Goal: Task Accomplishment & Management: Use online tool/utility

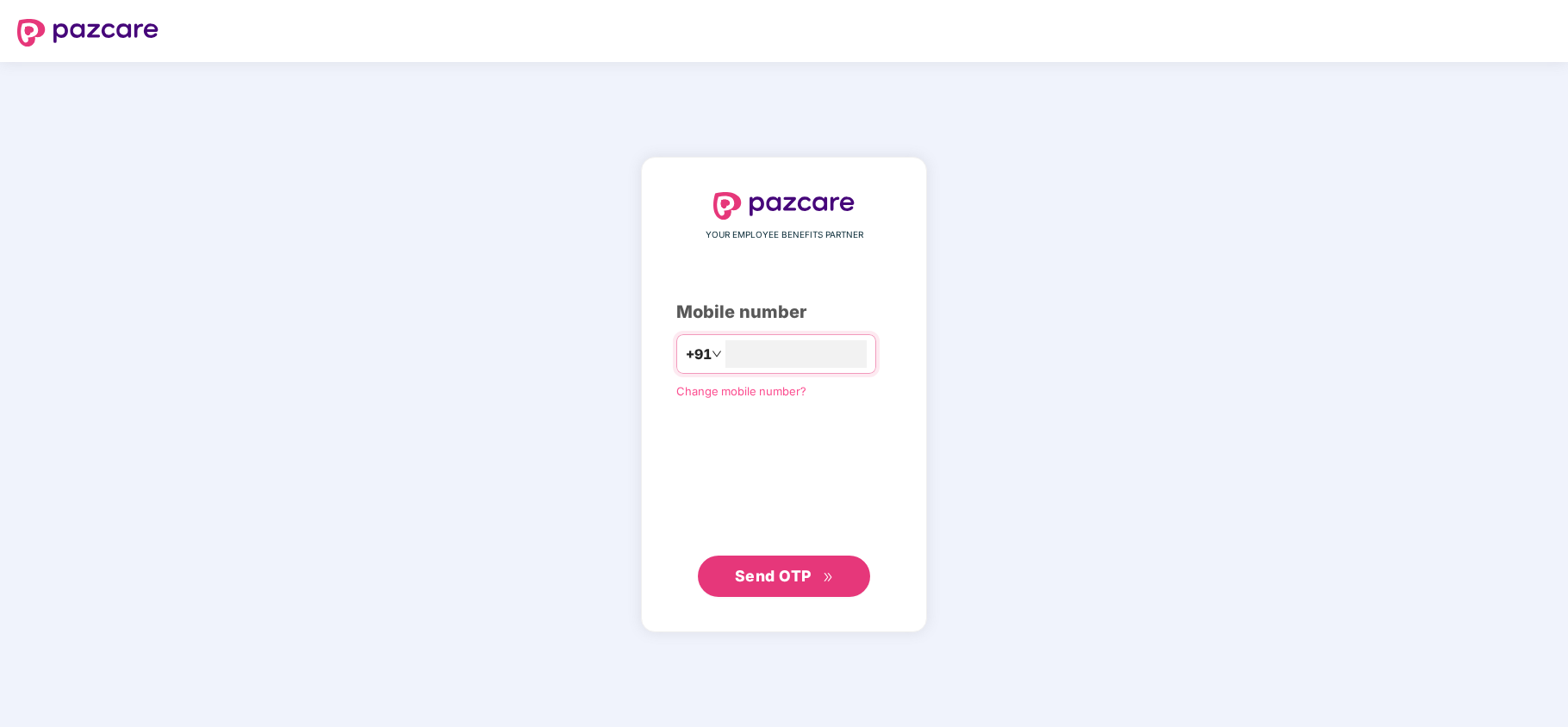
type input "**********"
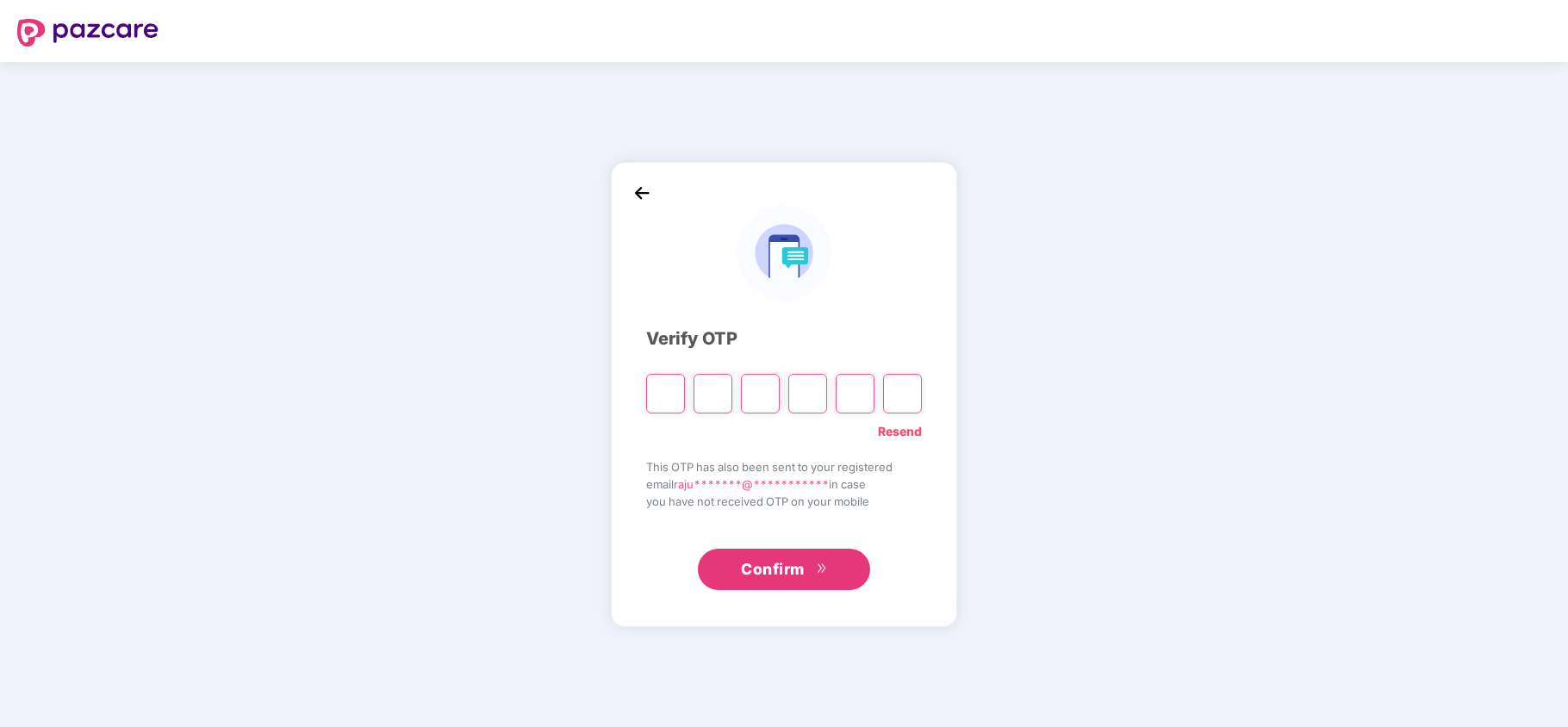
type input "*"
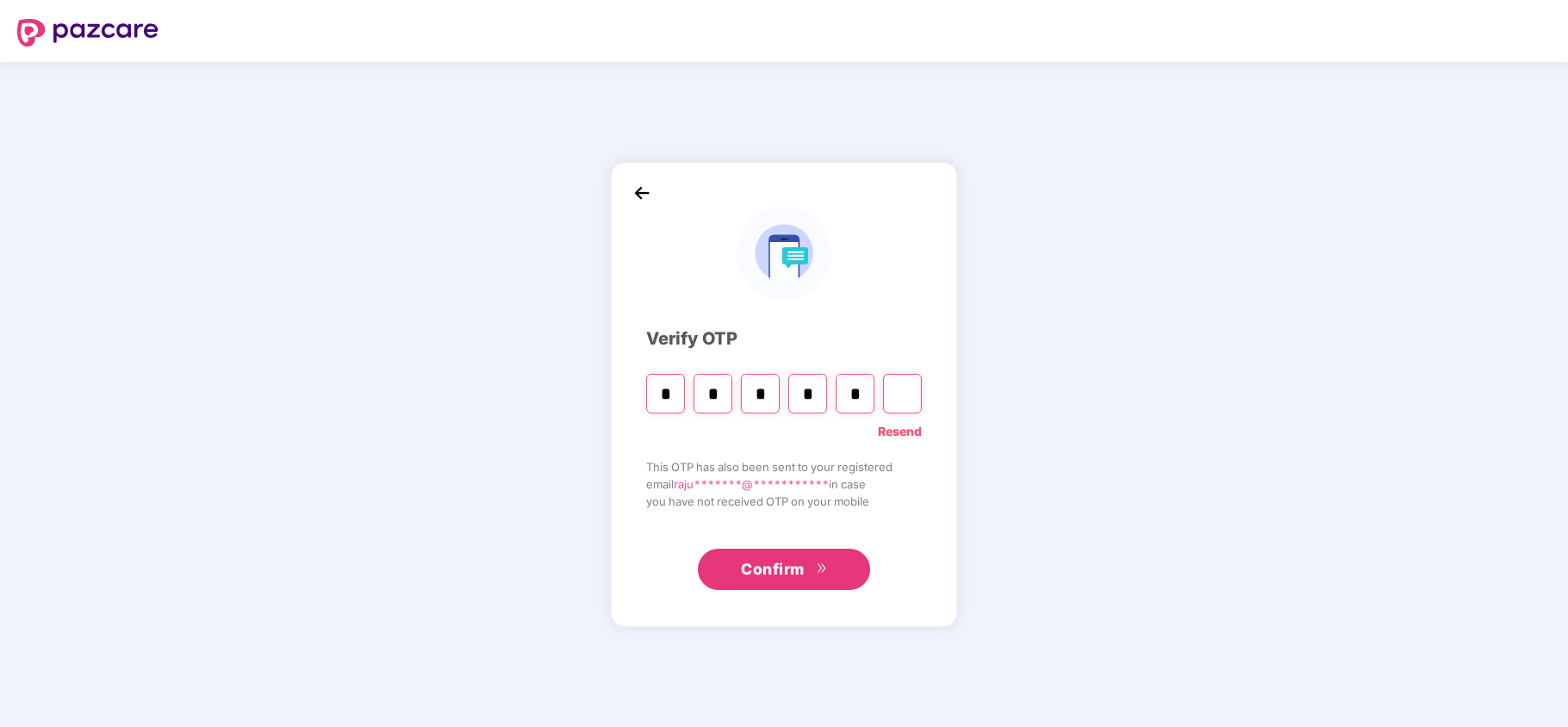
type input "*"
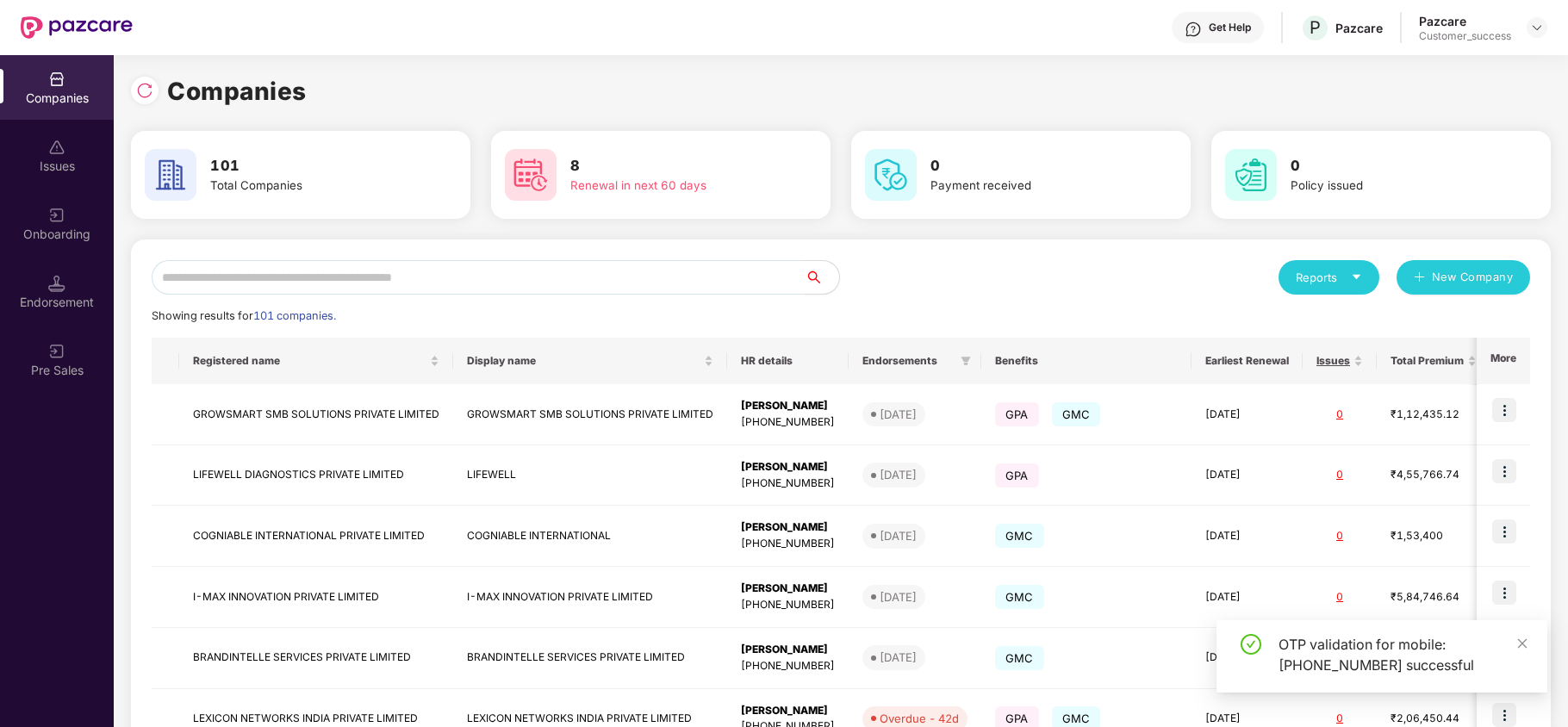
click at [381, 288] on input "text" at bounding box center [478, 277] width 653 height 35
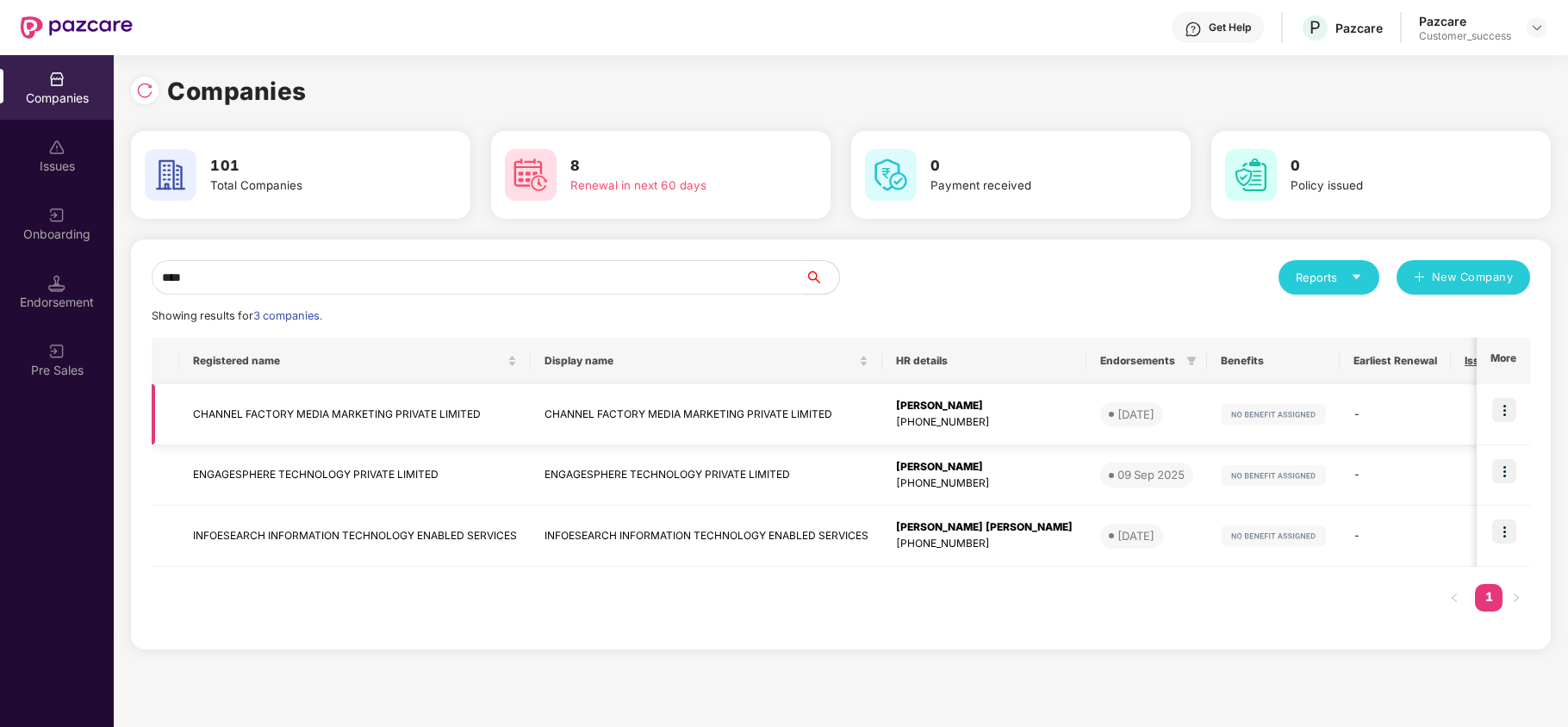
type input "****"
click at [340, 410] on td "CHANNEL FACTORY MEDIA MARKETING PRIVATE LIMITED" at bounding box center [355, 414] width 352 height 61
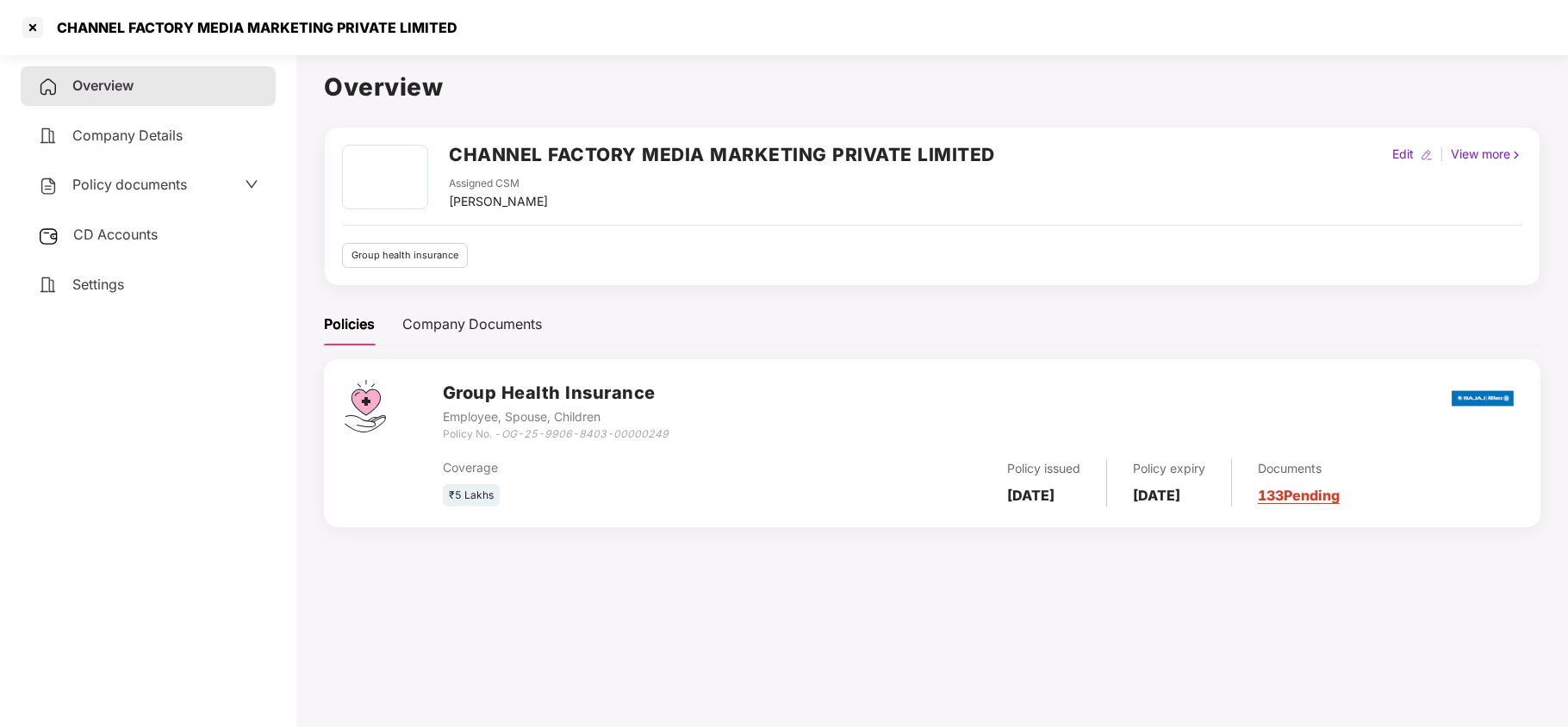
click at [114, 233] on span "CD Accounts" at bounding box center [115, 234] width 85 height 17
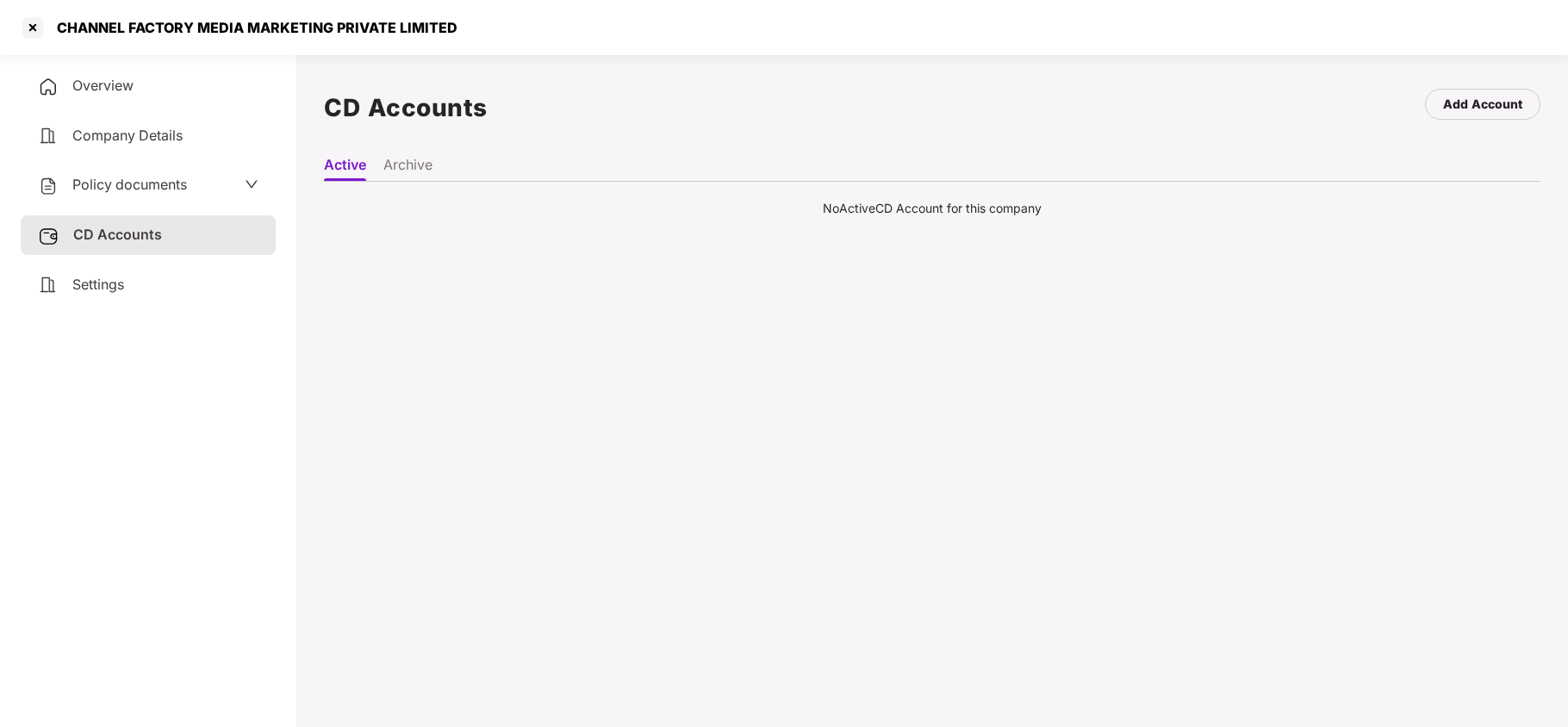
click at [399, 160] on li "Archive" at bounding box center [407, 168] width 49 height 25
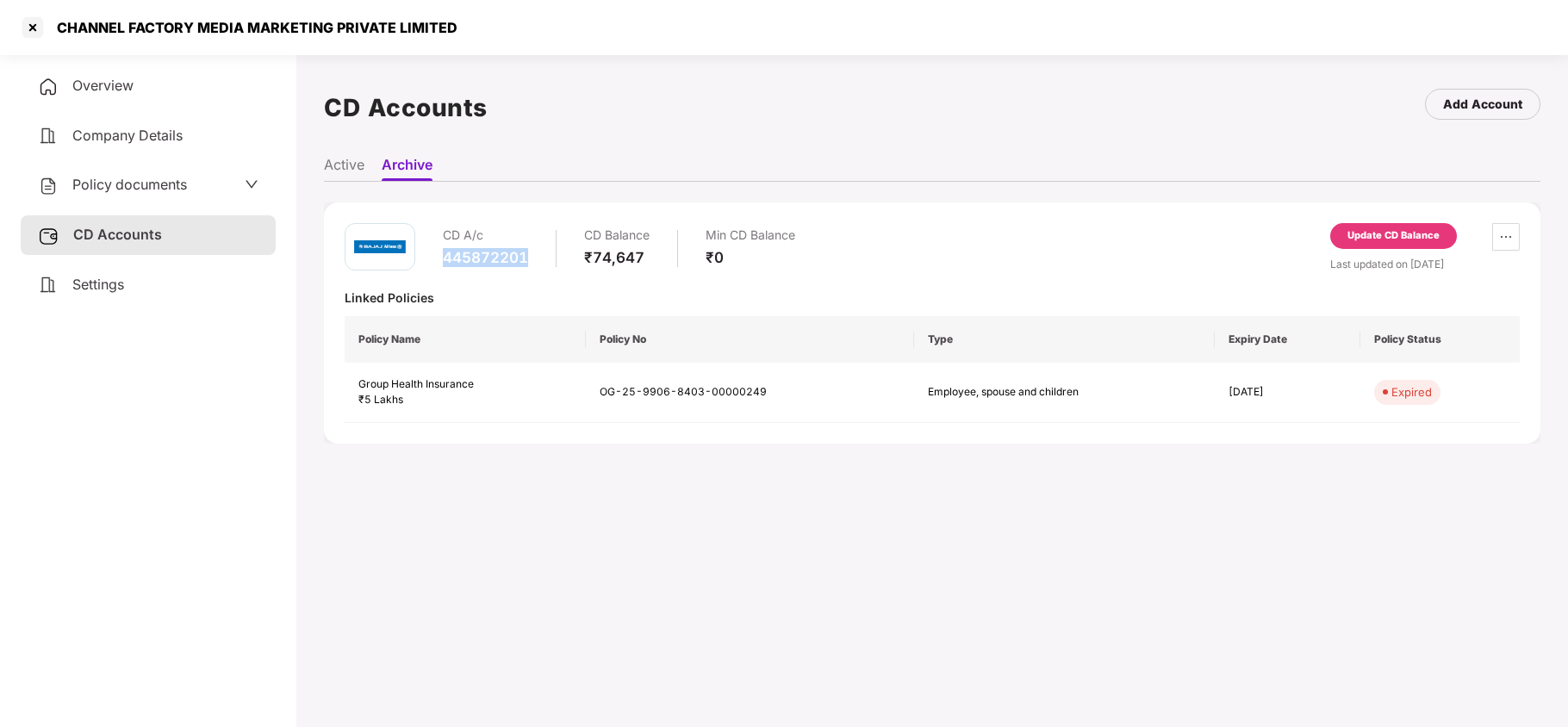
copy div "445872201"
drag, startPoint x: 439, startPoint y: 250, endPoint x: 563, endPoint y: 263, distance: 124.7
click at [563, 263] on div "CD A/c 445872201 CD Balance ₹74,647 Min CD Balance ₹0" at bounding box center [569, 247] width 450 height 49
click at [117, 77] on span "Overview" at bounding box center [102, 85] width 61 height 17
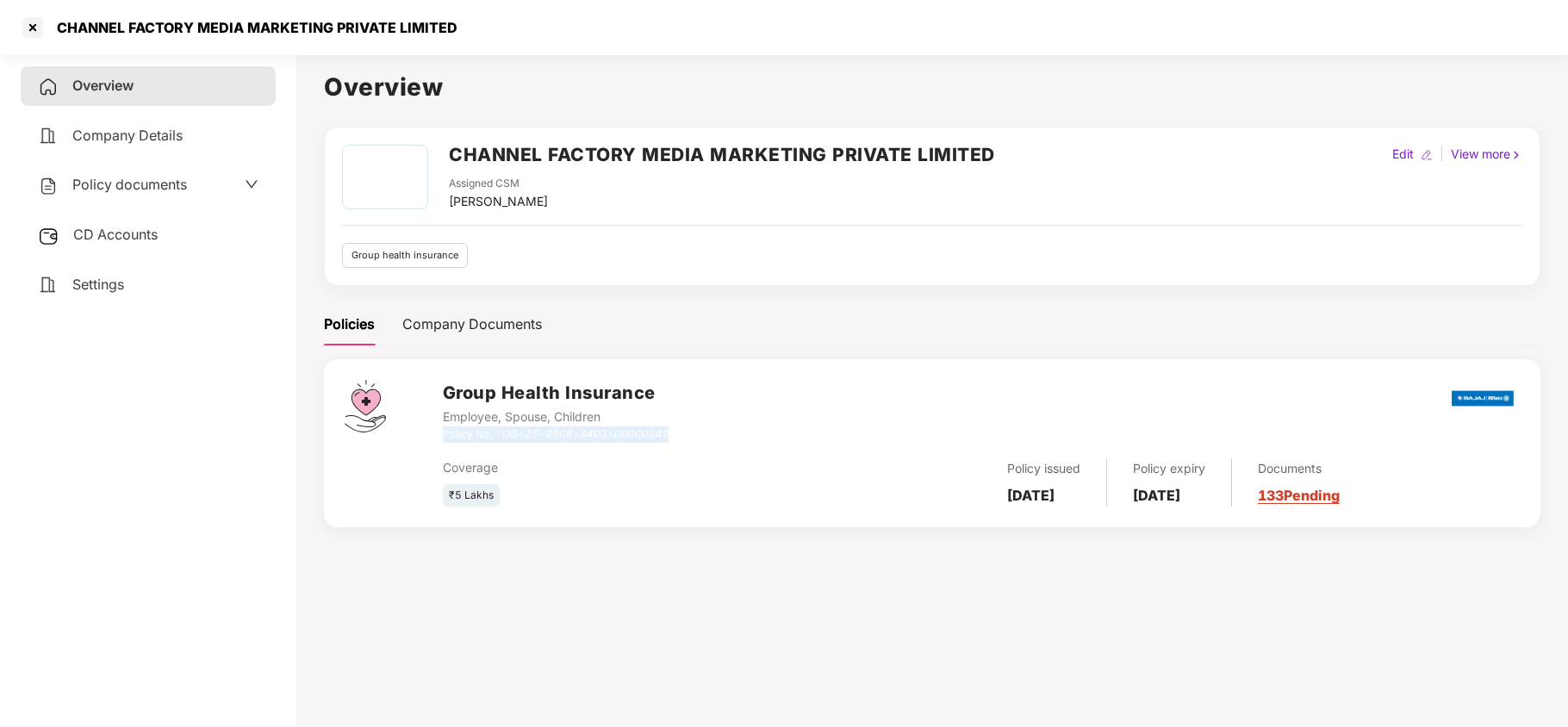
drag, startPoint x: 666, startPoint y: 431, endPoint x: 445, endPoint y: 439, distance: 221.1
click at [445, 439] on div "Policy No. - OG-25-9906-8403-00000249" at bounding box center [555, 434] width 226 height 16
copy div "Policy No. - OG-25-9906-8403-00000249"
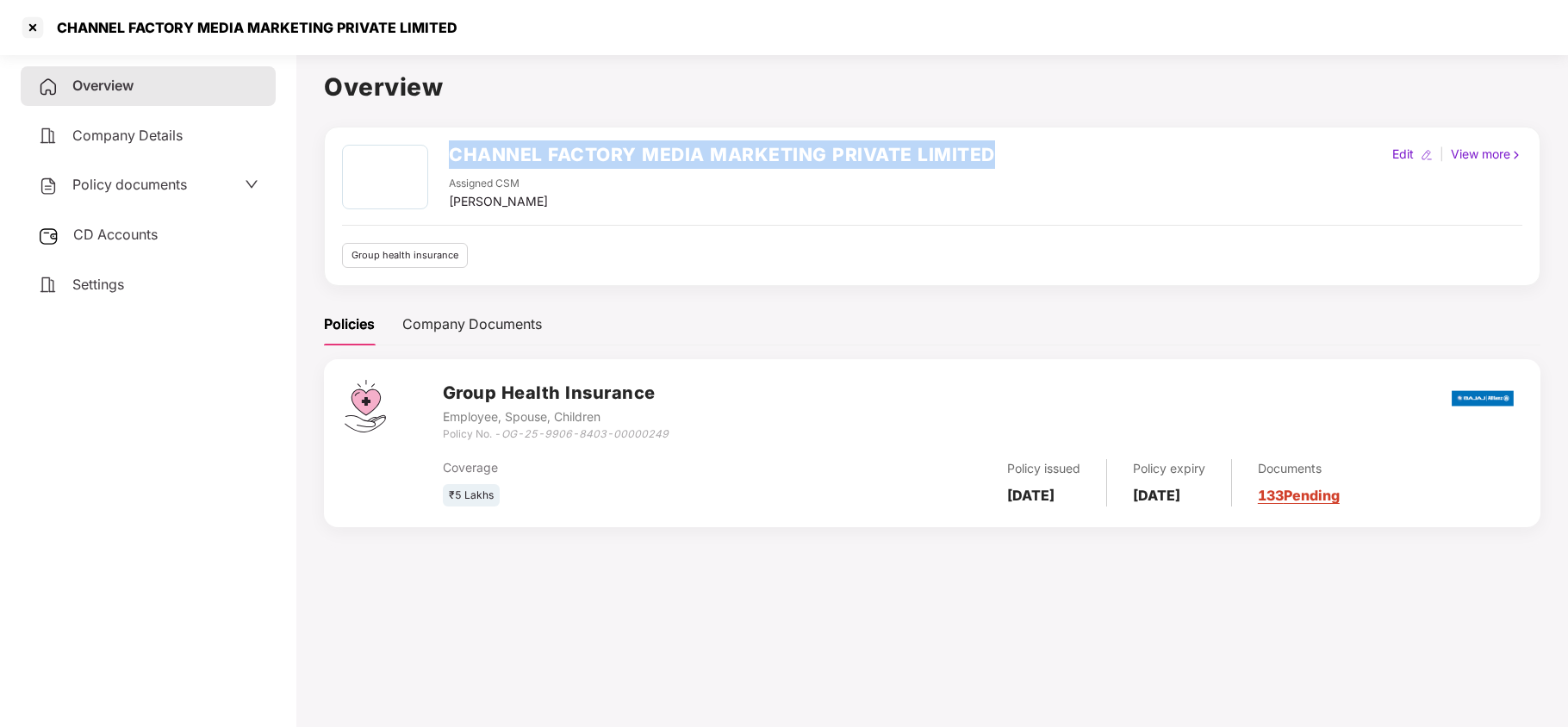
drag, startPoint x: 448, startPoint y: 157, endPoint x: 1024, endPoint y: 167, distance: 576.1
click at [1024, 167] on div "CHANNEL FACTORY MEDIA MARKETING PRIVATE LIMITED Assigned CSM [PERSON_NAME] Edit…" at bounding box center [932, 178] width 1180 height 66
copy h2 "CHANNEL FACTORY MEDIA MARKETING PRIVATE LIMITED"
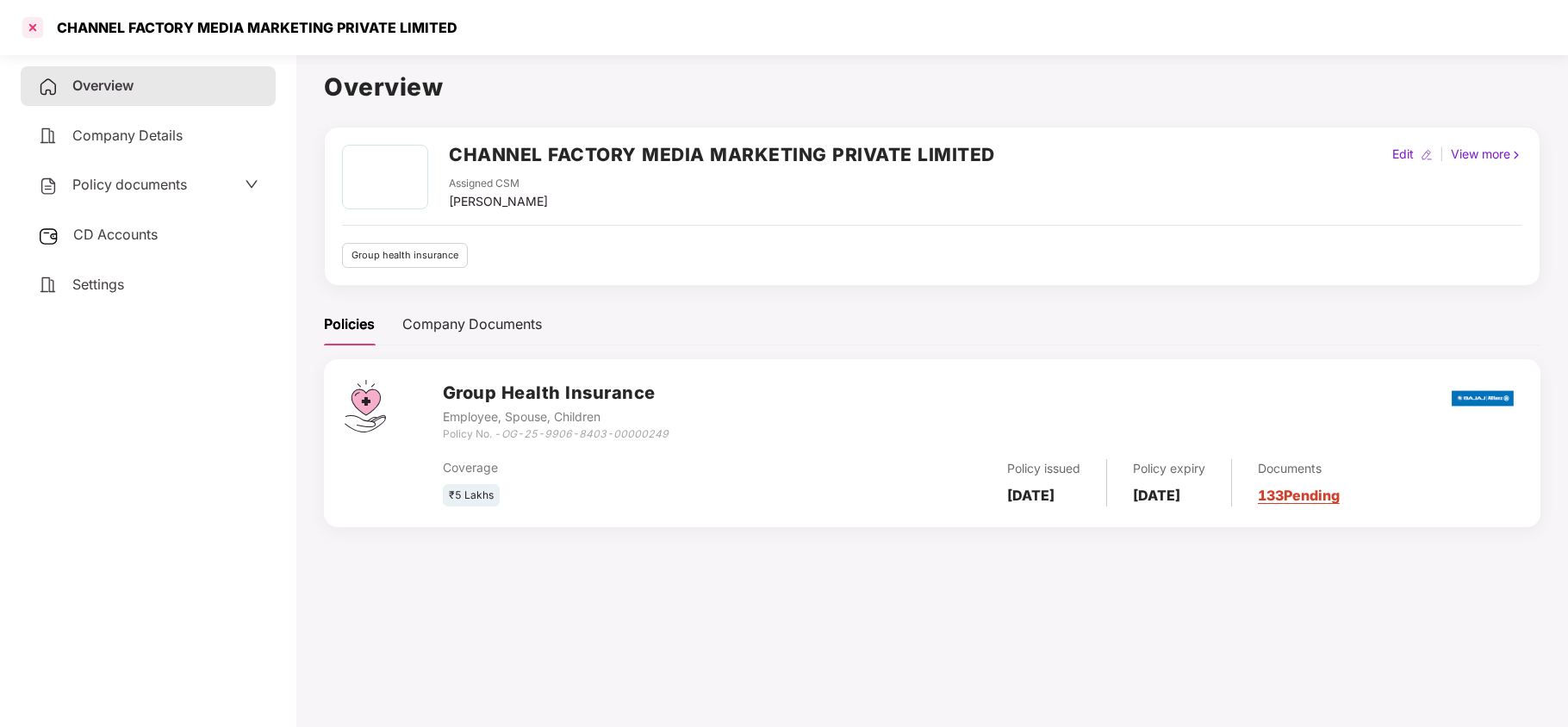
click at [26, 26] on div at bounding box center [33, 28] width 28 height 28
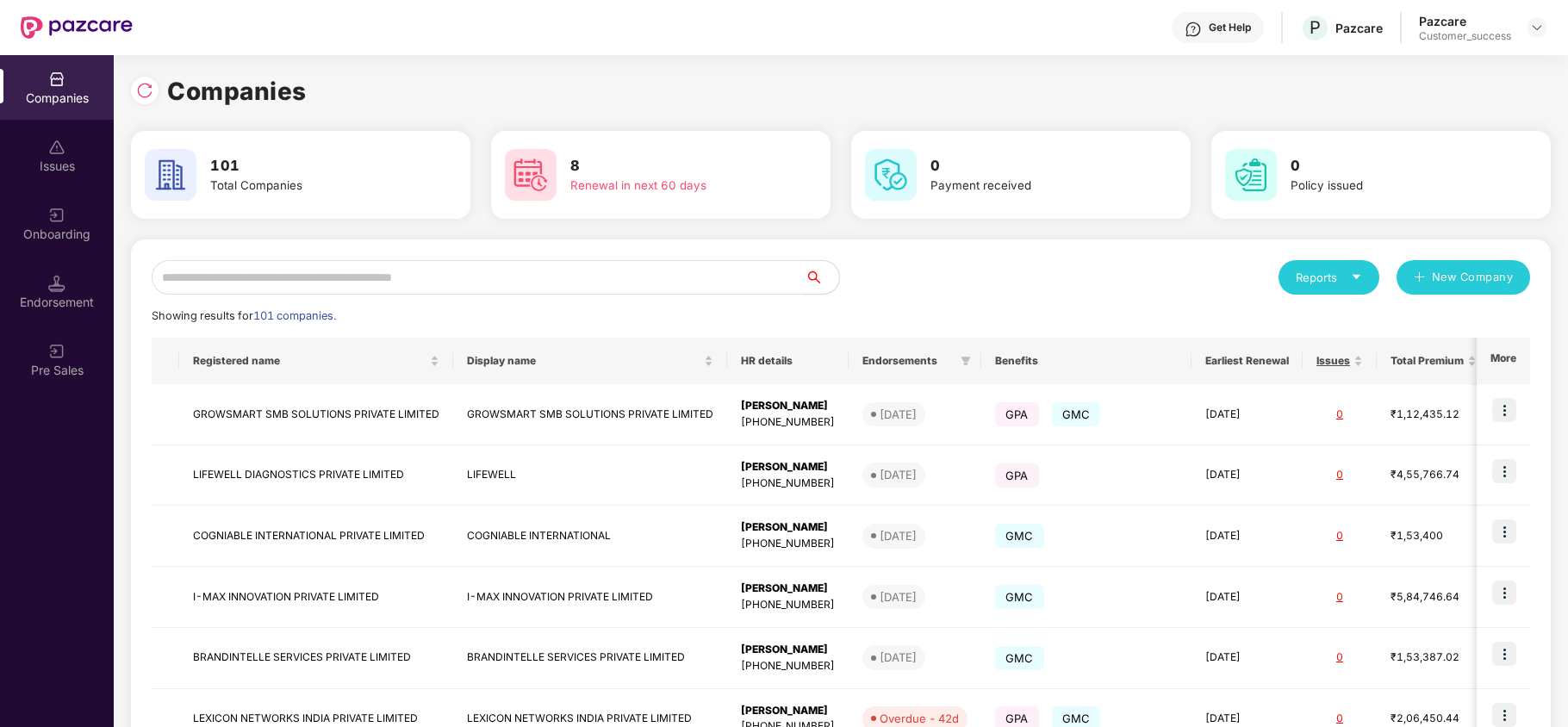
click at [396, 263] on input "text" at bounding box center [478, 277] width 653 height 35
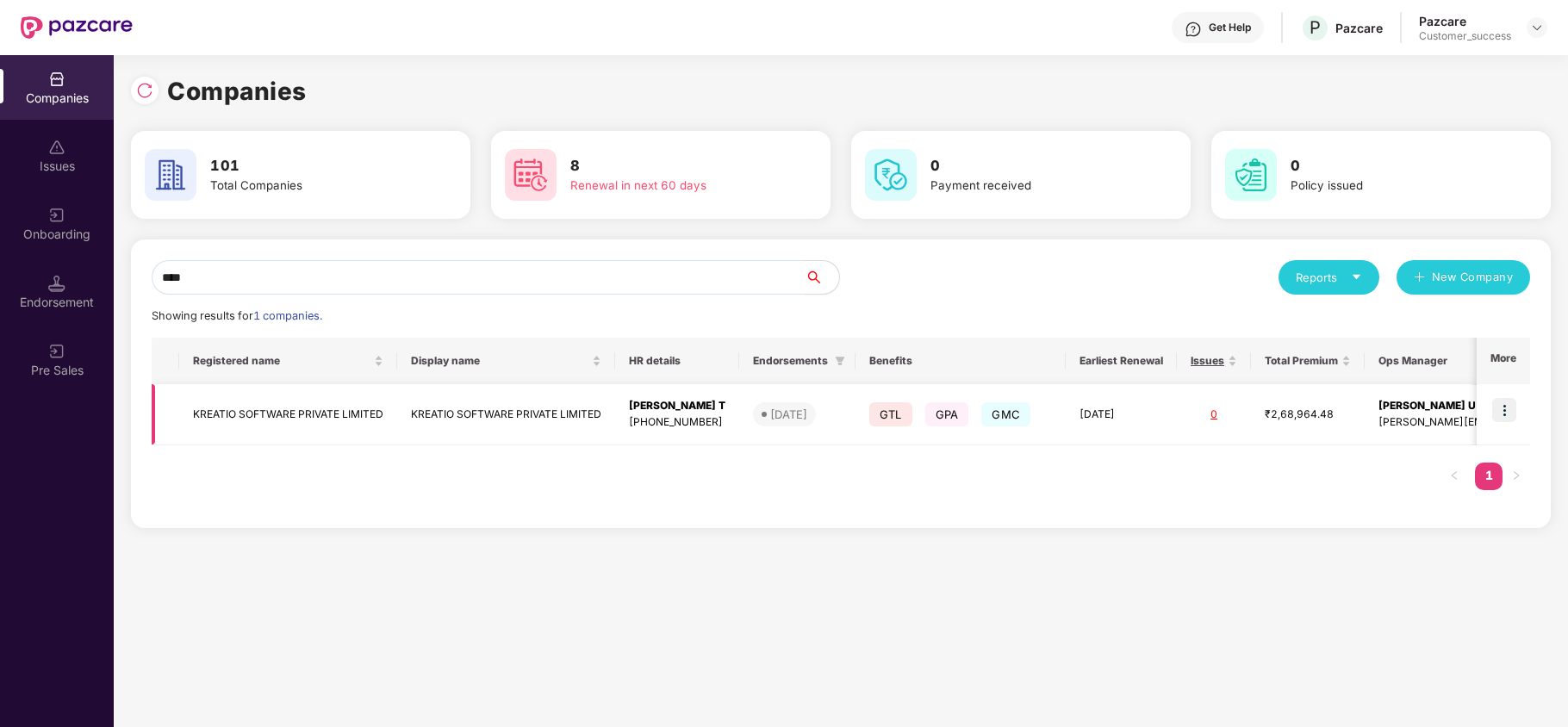
type input "****"
click at [1499, 406] on img at bounding box center [1504, 409] width 24 height 24
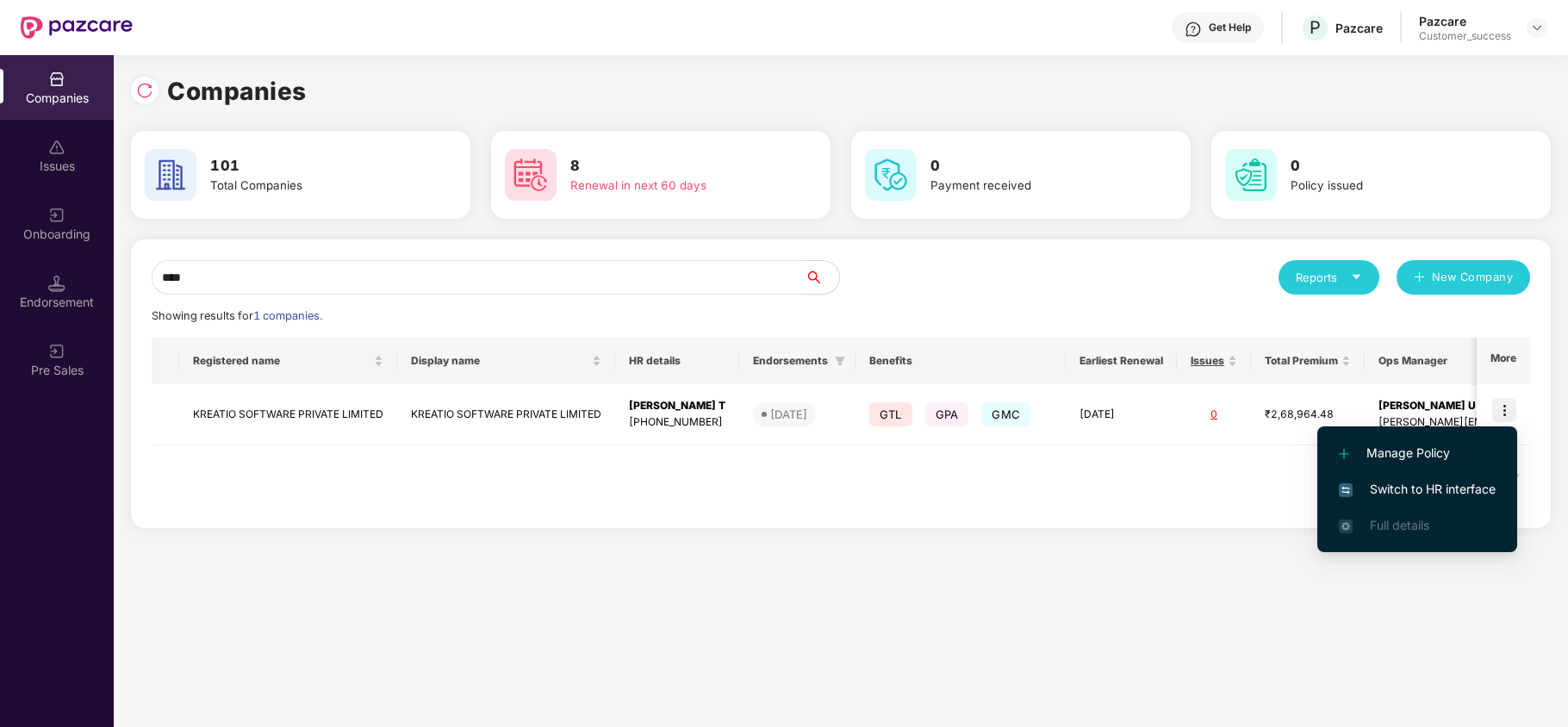
click at [1452, 479] on span "Switch to HR interface" at bounding box center [1416, 488] width 157 height 19
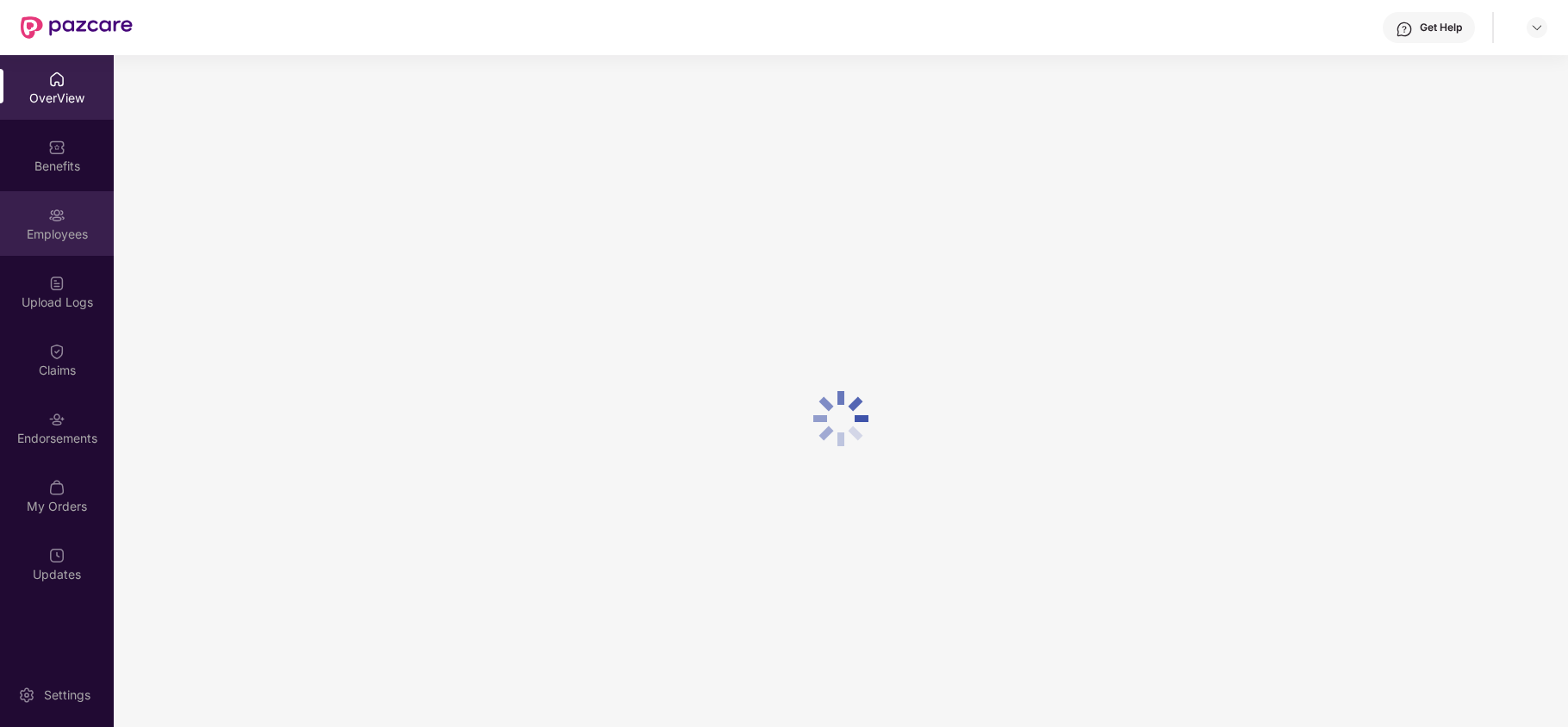
click at [60, 248] on div "Employees" at bounding box center [57, 223] width 114 height 65
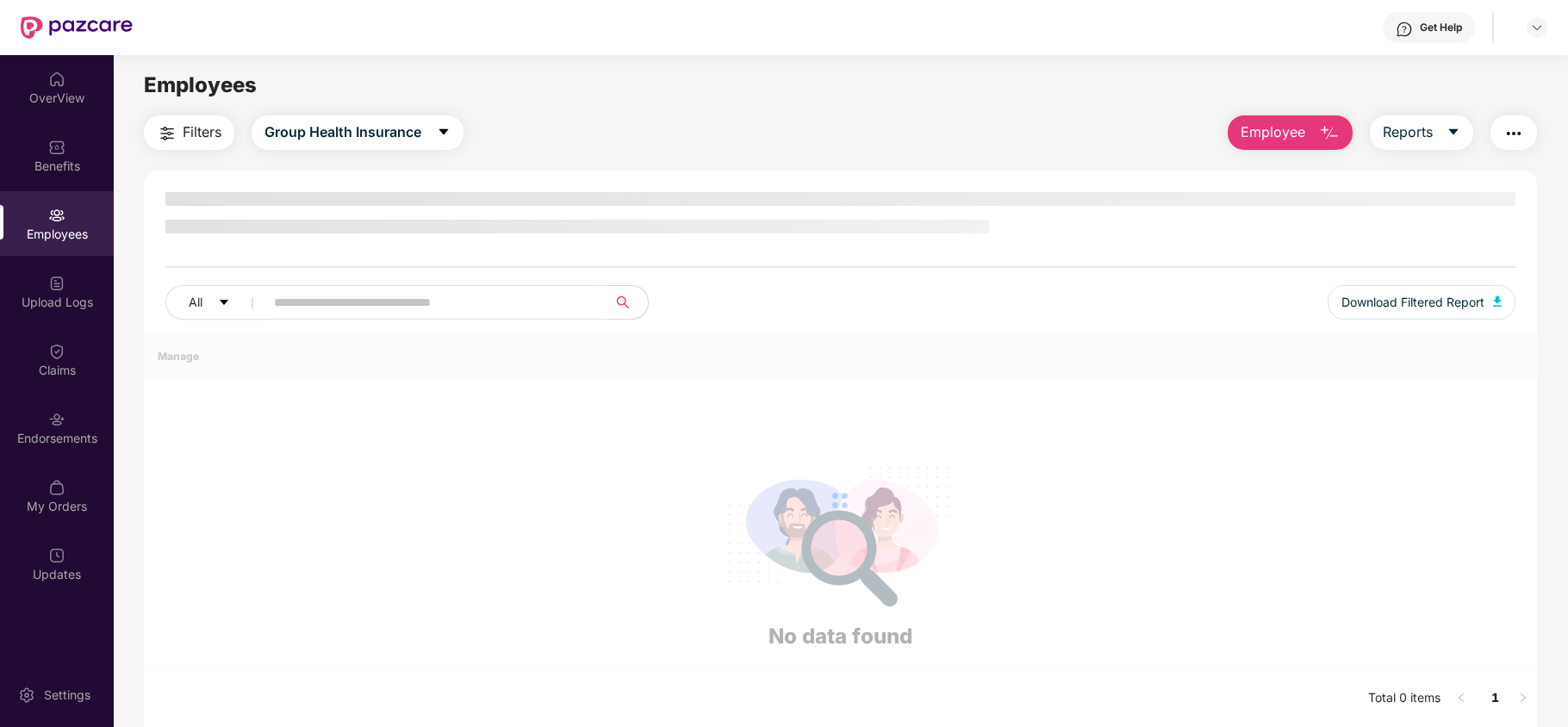
click at [370, 298] on input "text" at bounding box center [428, 303] width 310 height 26
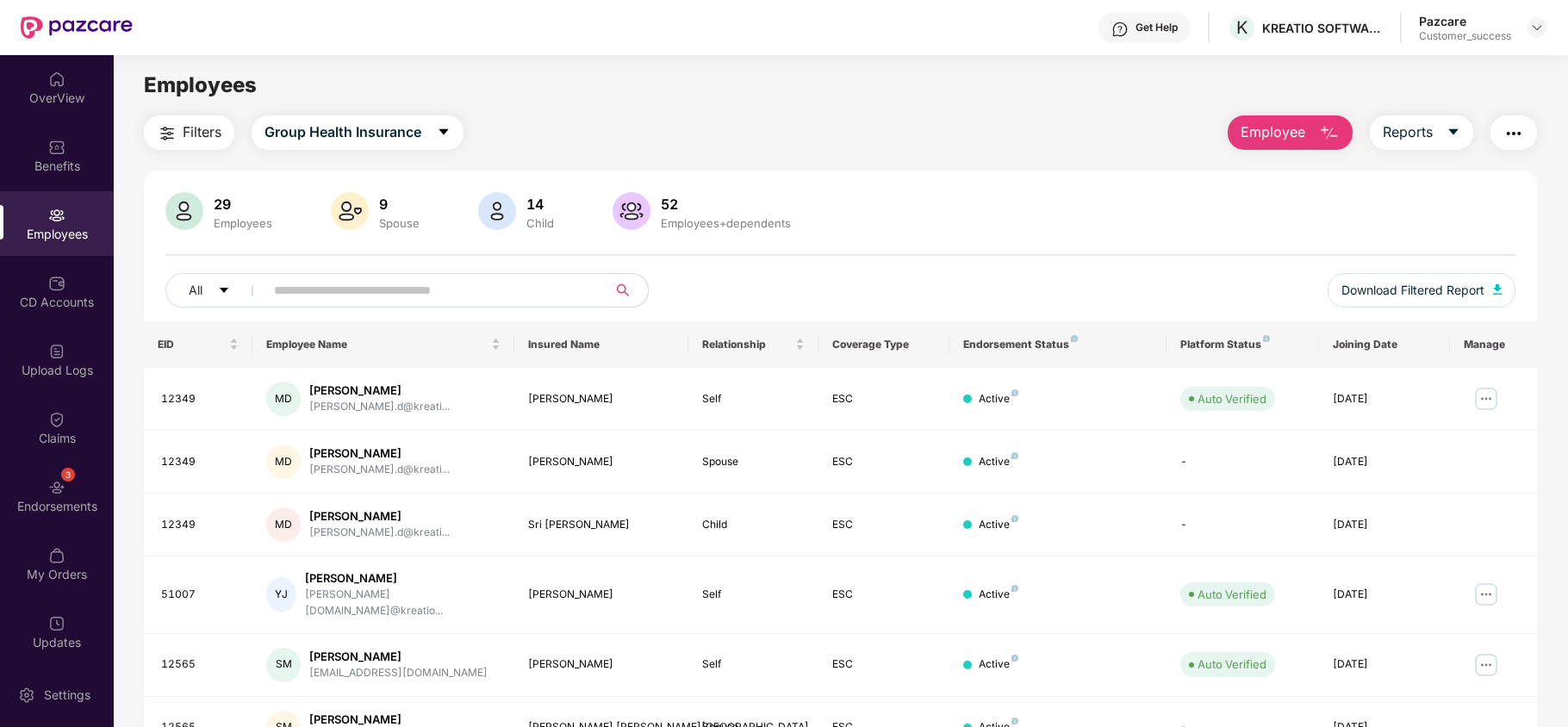
paste input "*****"
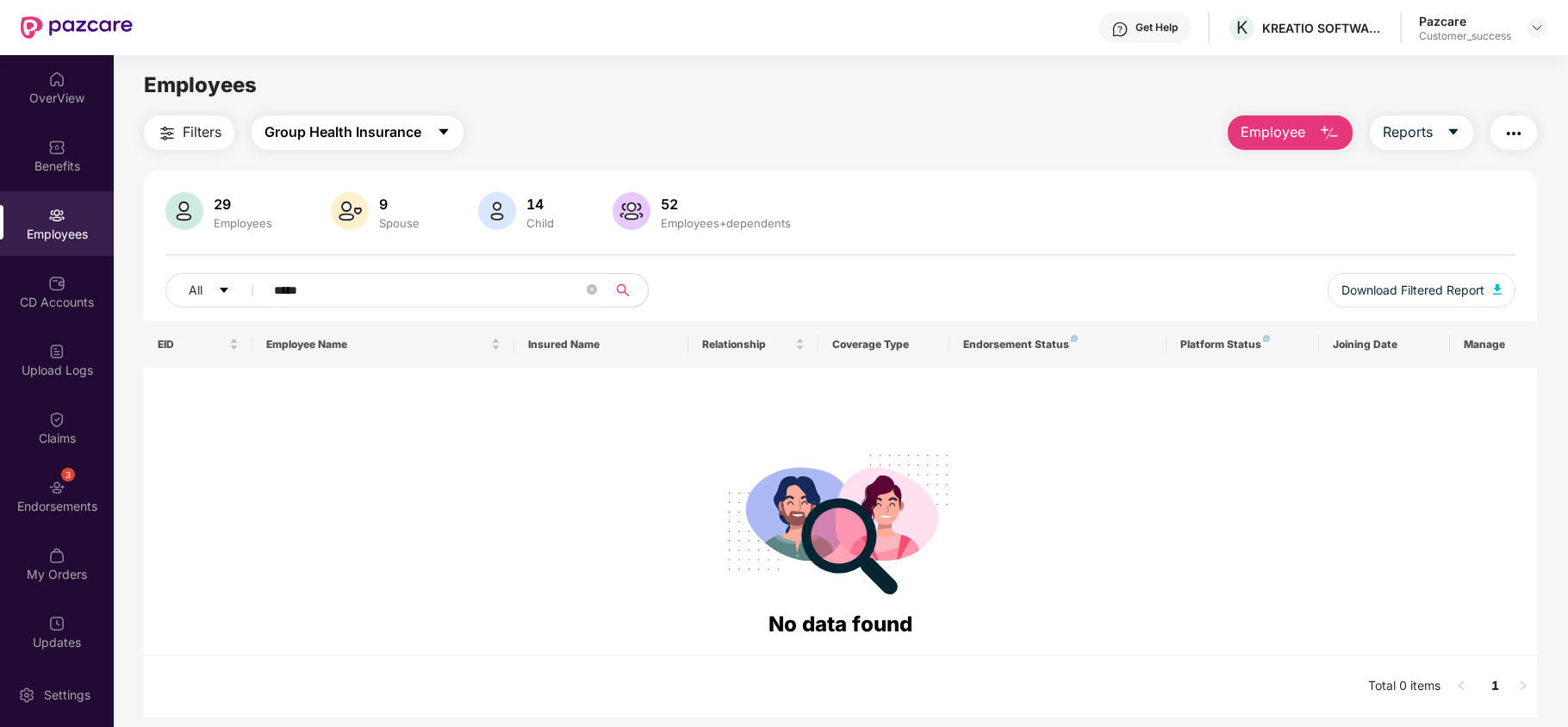
type input "*****"
click at [324, 128] on span "Group Health Insurance" at bounding box center [343, 133] width 157 height 22
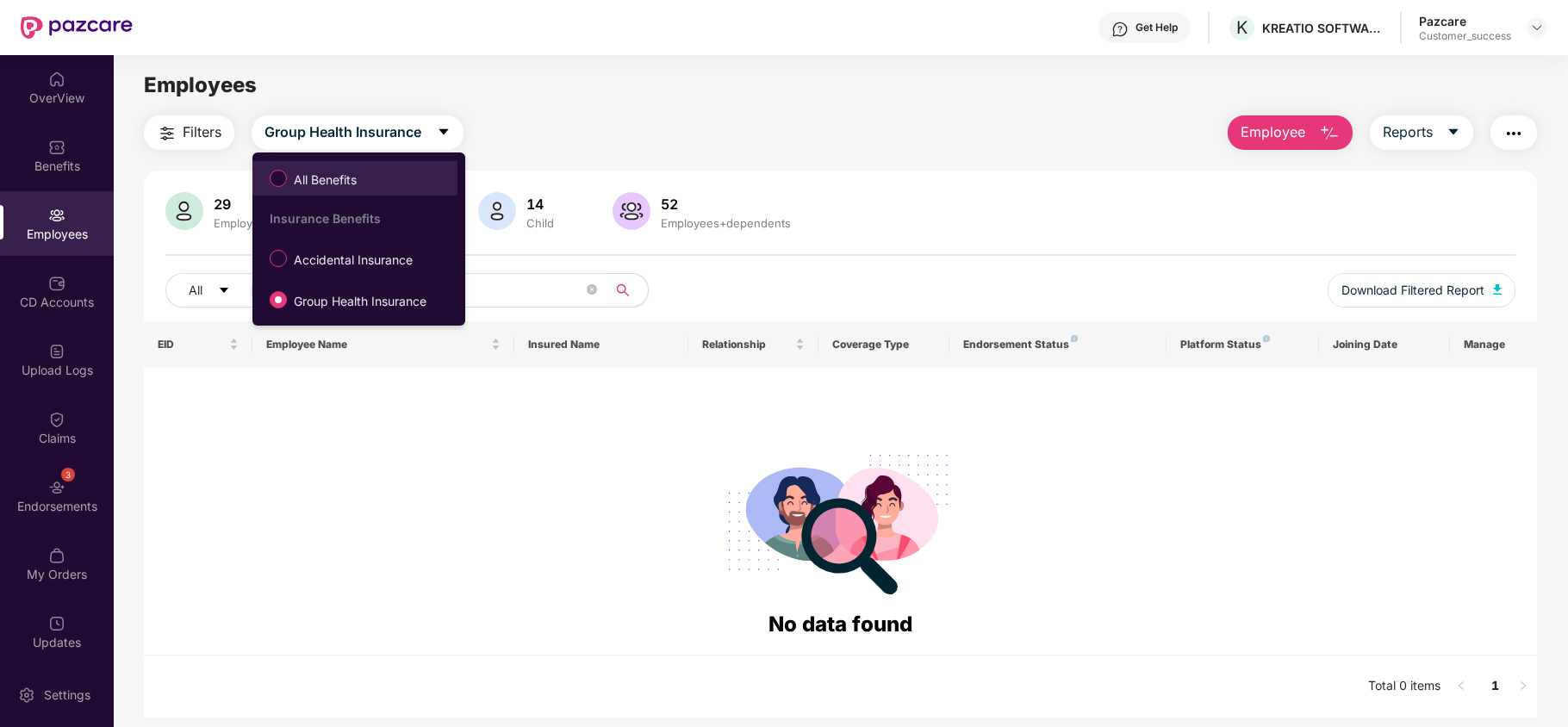
click at [322, 167] on label "All Benefits" at bounding box center [316, 178] width 111 height 29
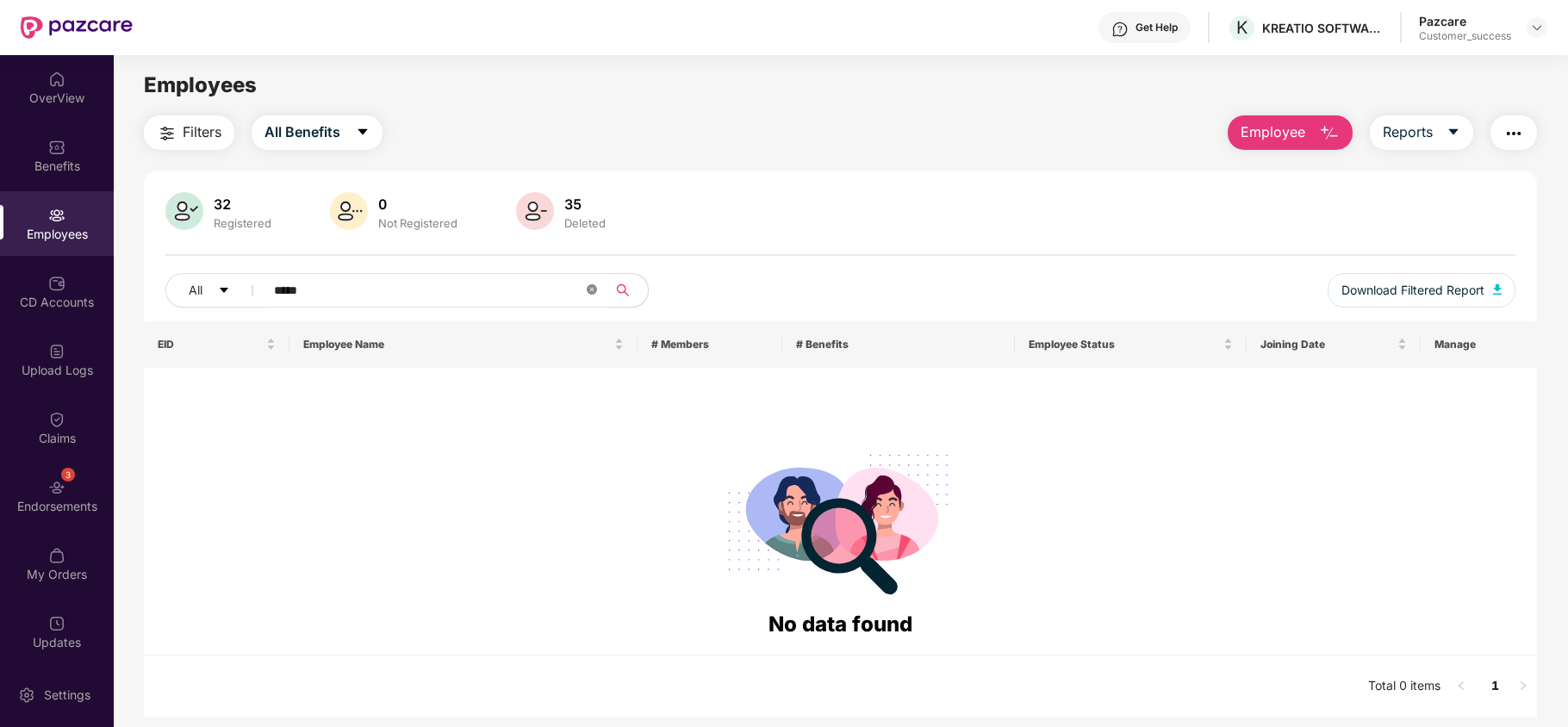
click at [592, 288] on icon "close-circle" at bounding box center [591, 290] width 10 height 10
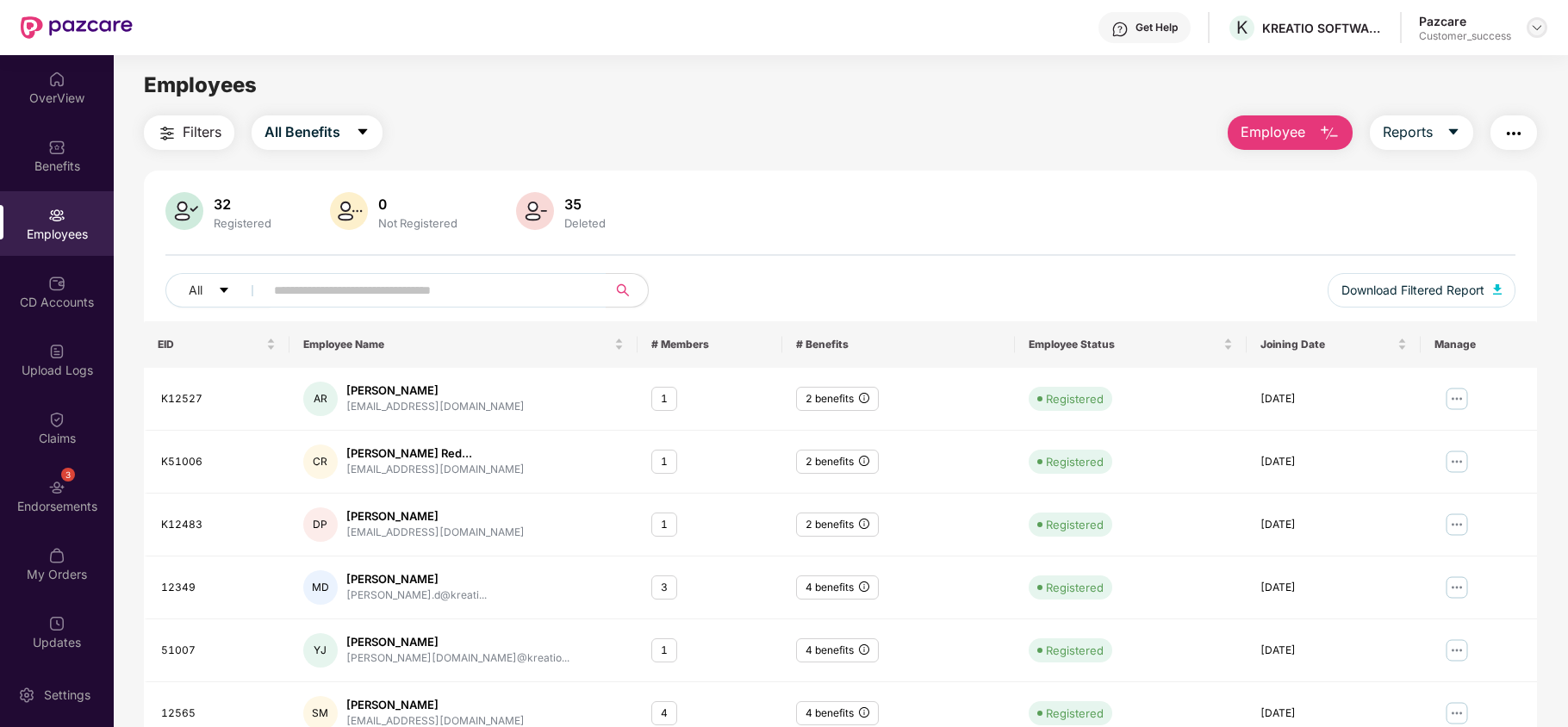
click at [1540, 29] on img at bounding box center [1537, 28] width 14 height 14
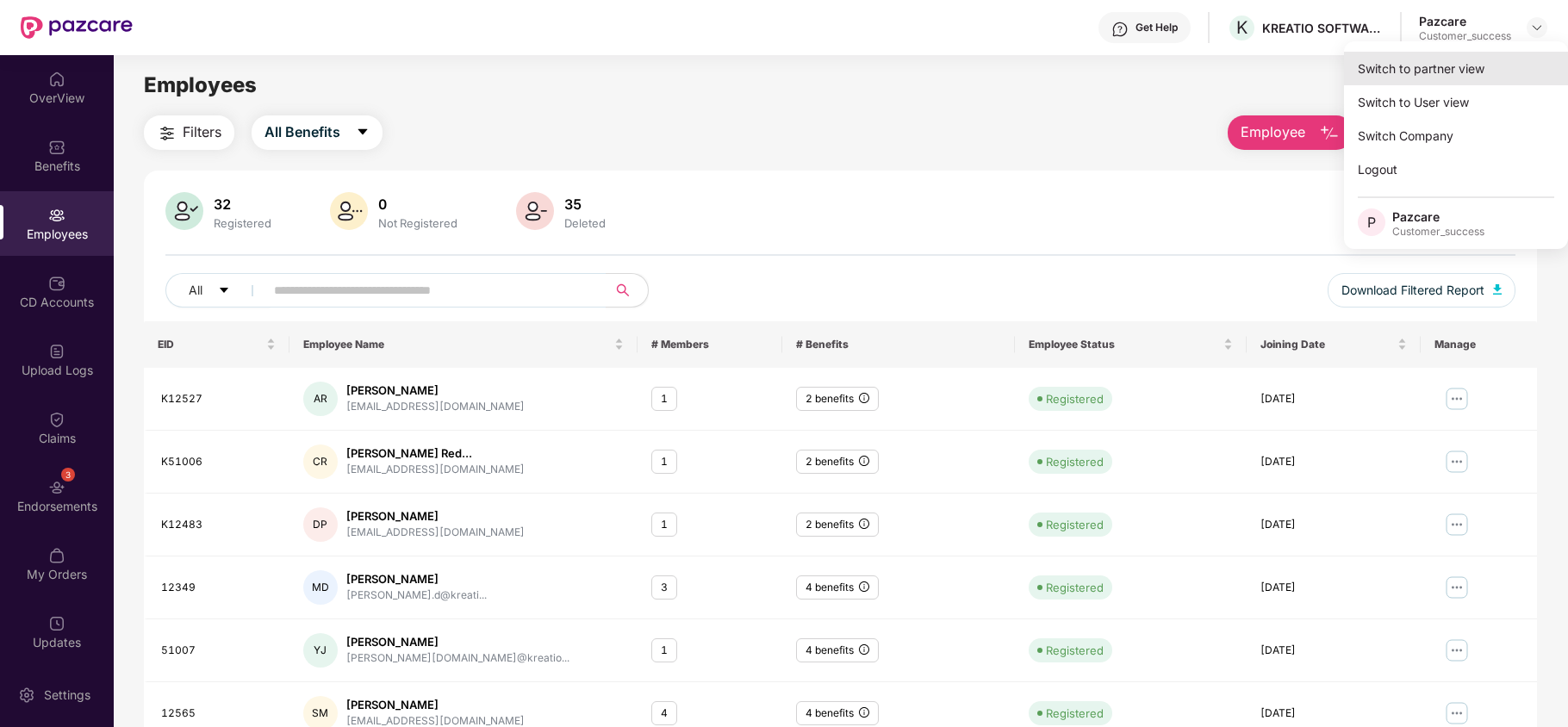
click at [1492, 64] on div "Switch to partner view" at bounding box center [1456, 69] width 224 height 34
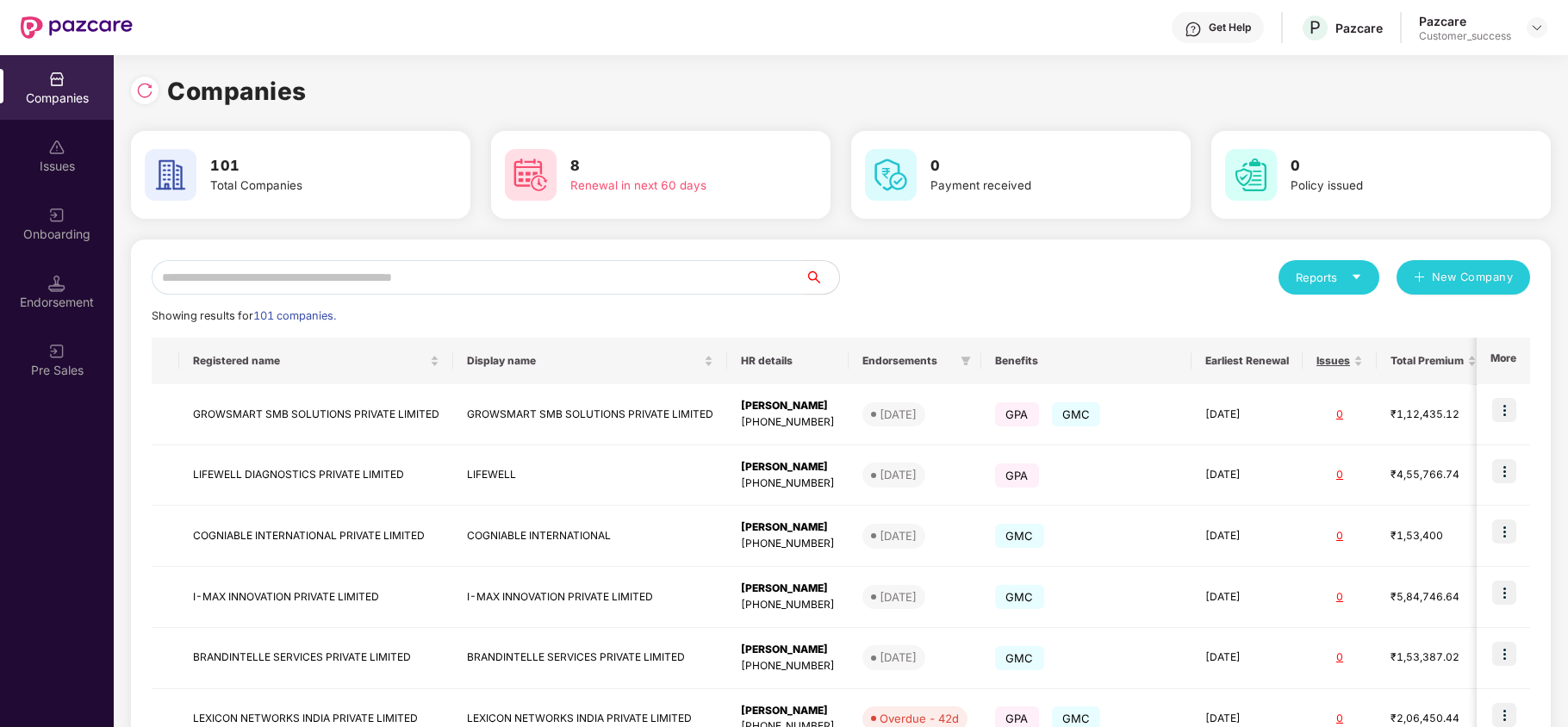
click at [711, 267] on input "text" at bounding box center [478, 277] width 653 height 35
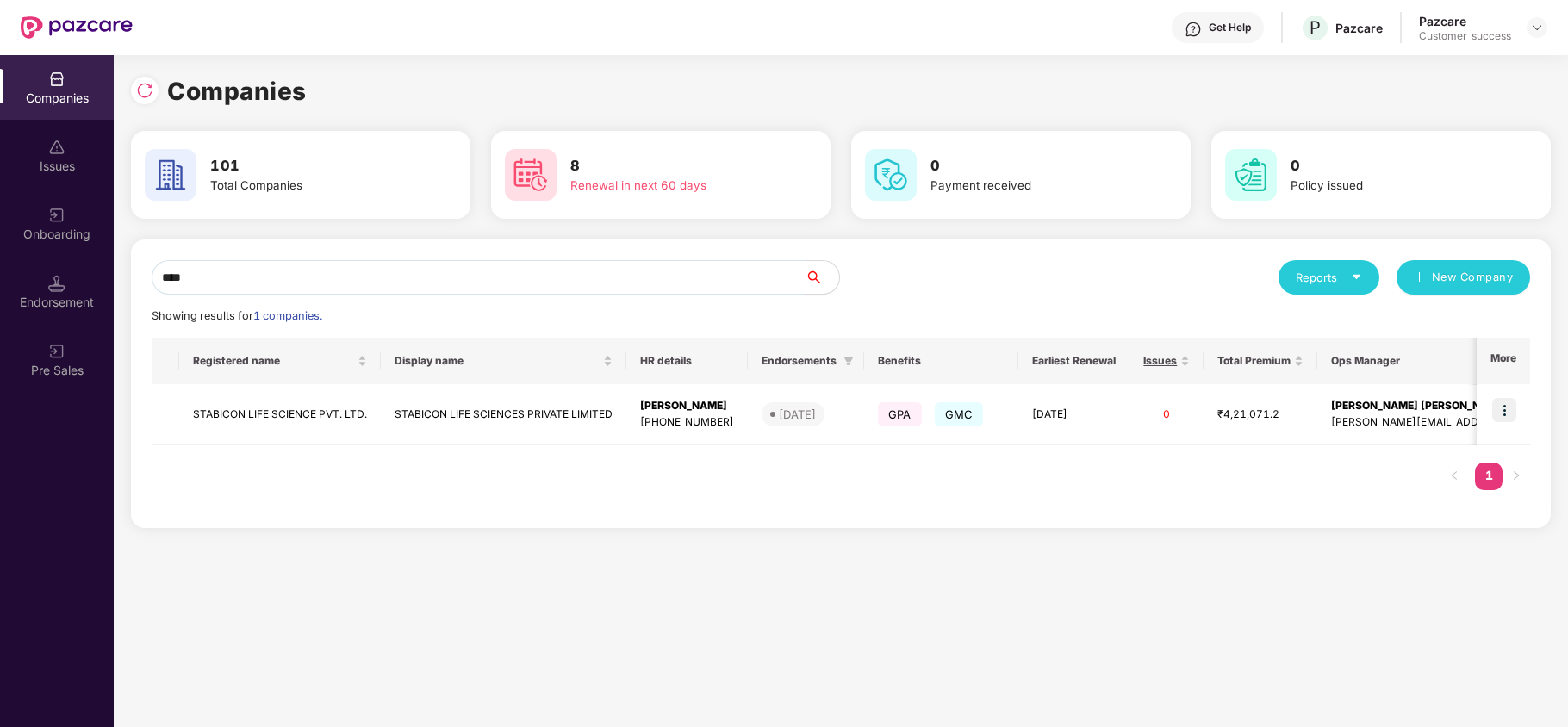
scroll to position [0, 1]
click at [273, 273] on input "****" at bounding box center [478, 277] width 653 height 35
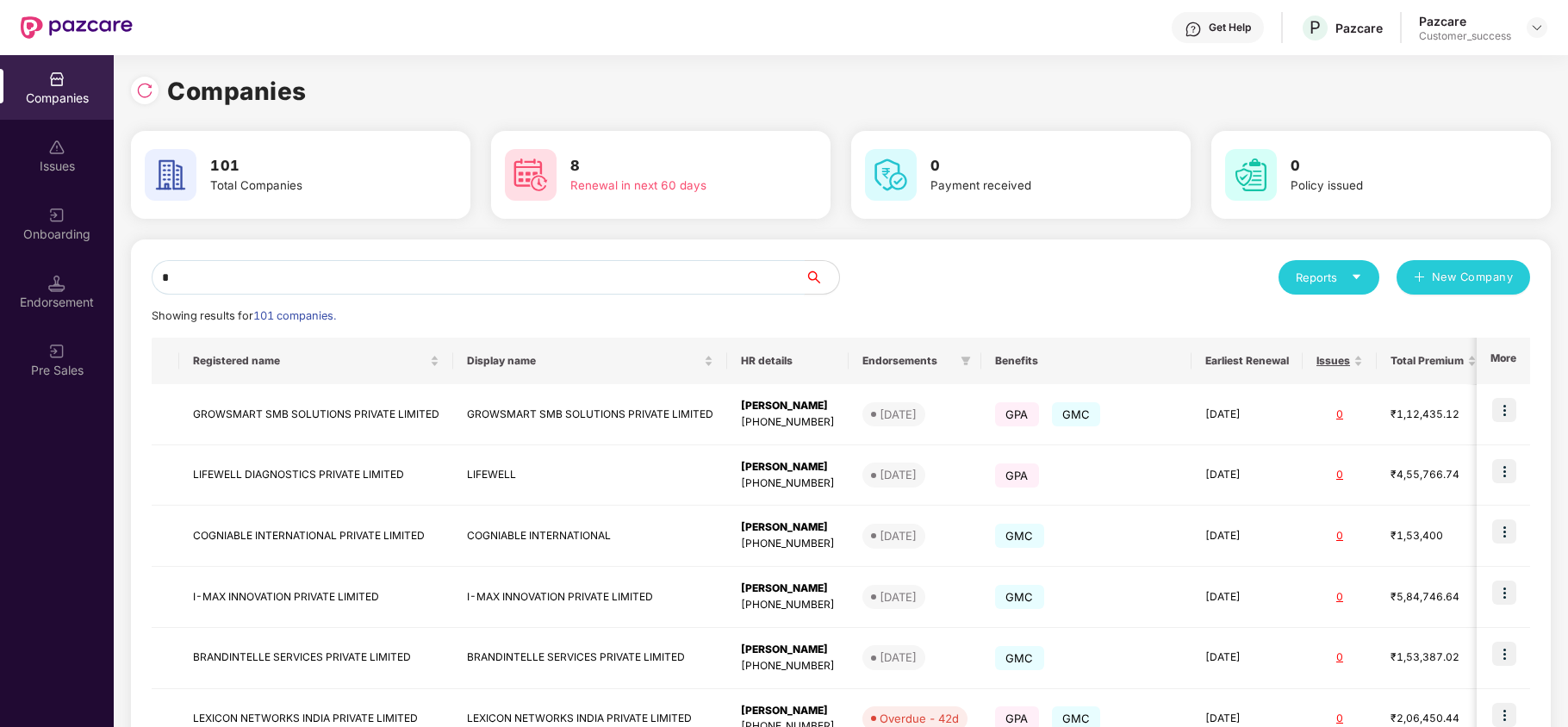
click at [273, 273] on input "*" at bounding box center [478, 277] width 653 height 35
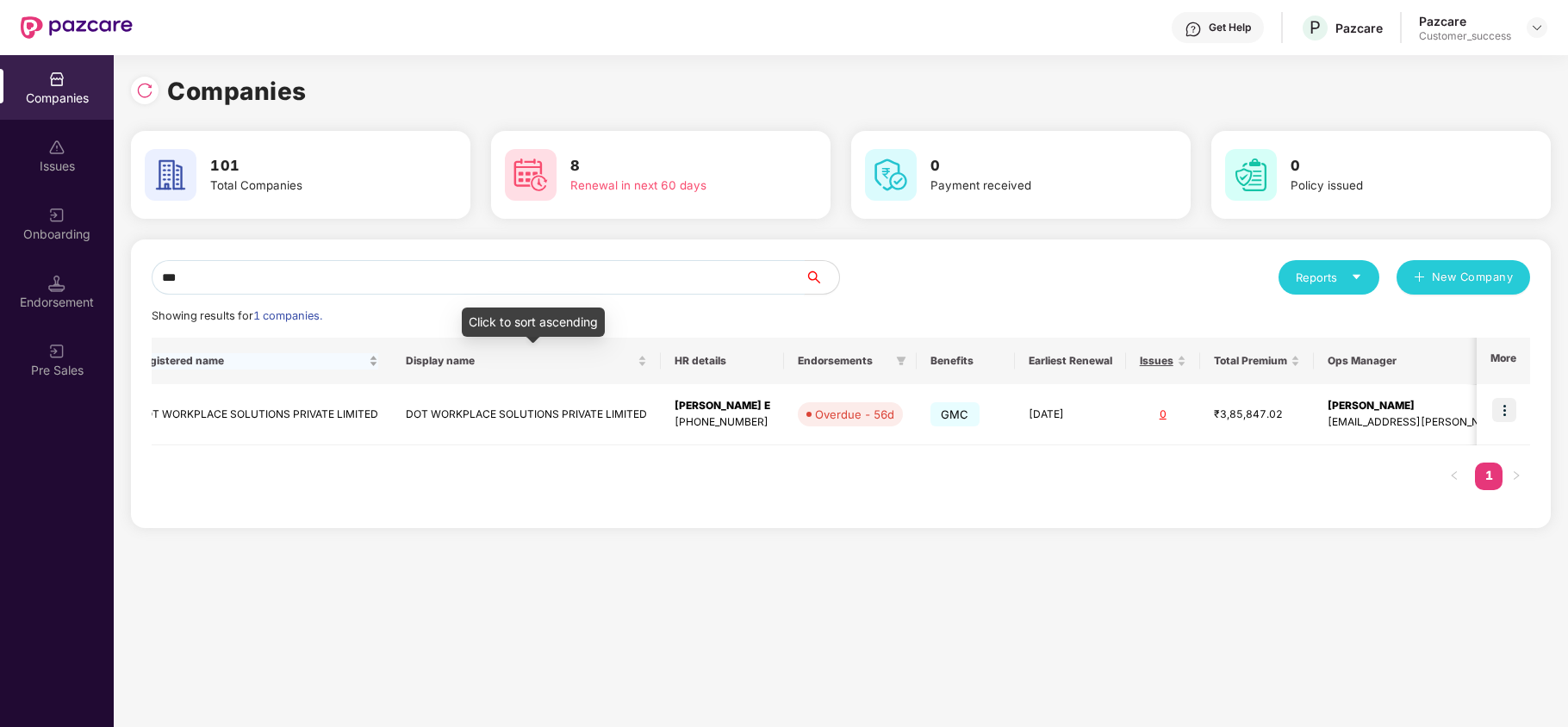
scroll to position [0, 0]
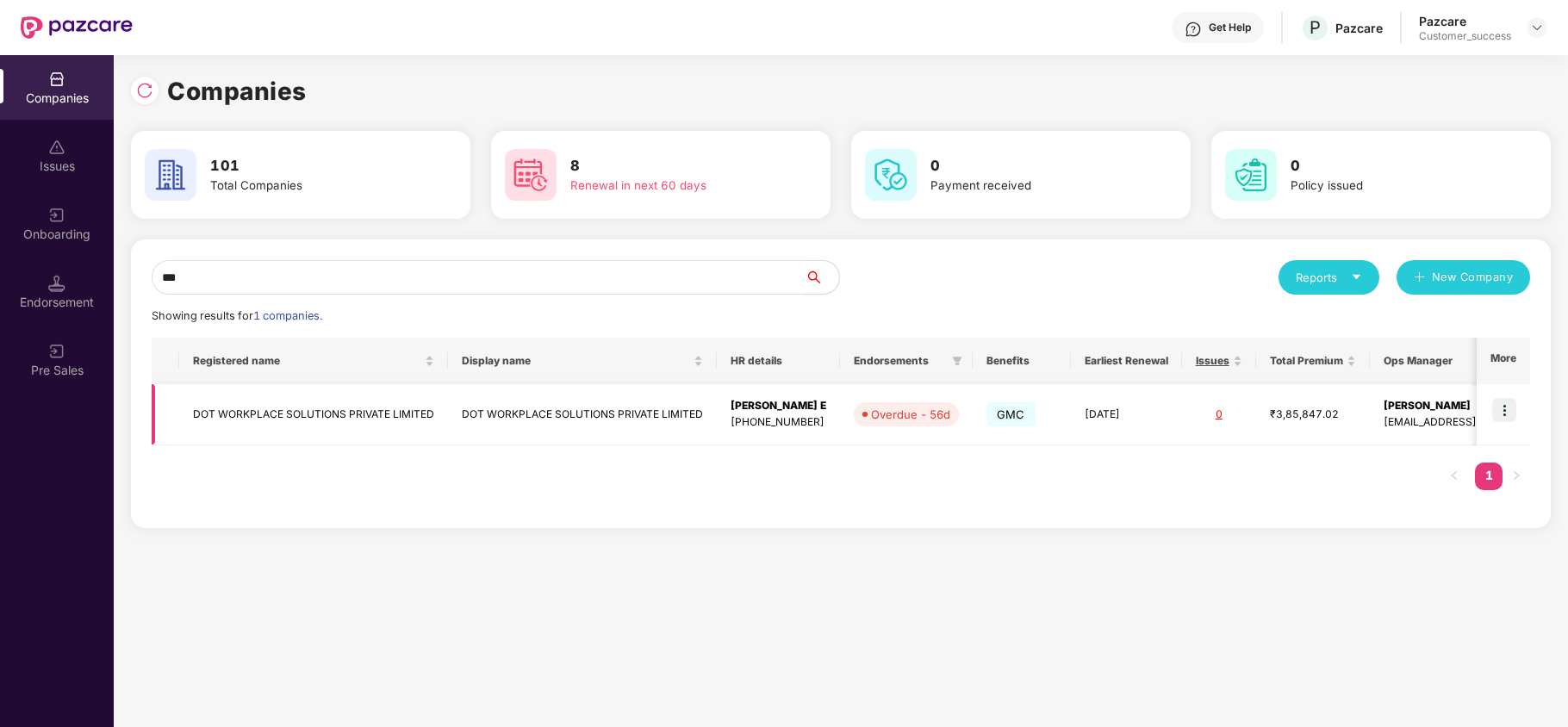
type input "***"
click at [347, 420] on td "DOT WORKPLACE SOLUTIONS PRIVATE LIMITED" at bounding box center [313, 414] width 269 height 61
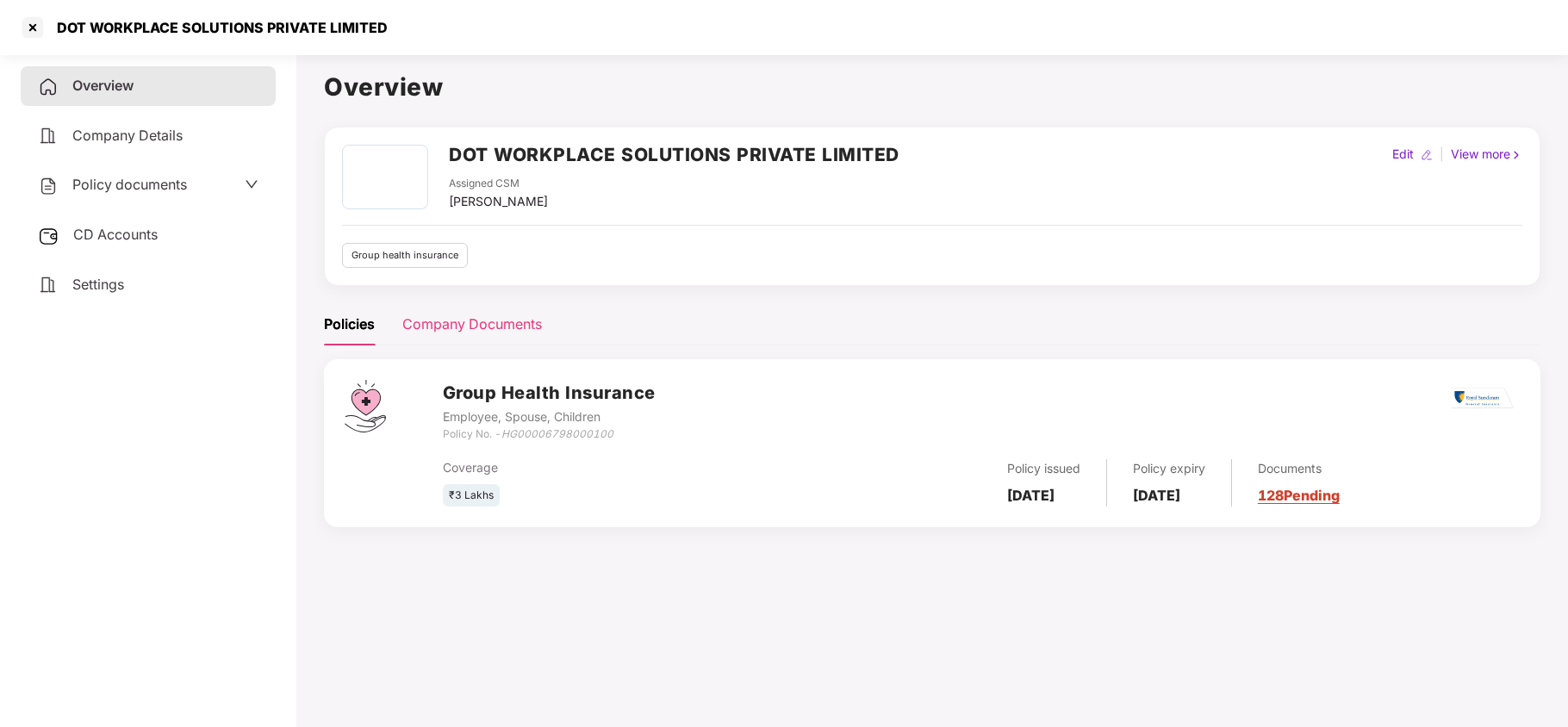
click at [476, 329] on div "Company Documents" at bounding box center [472, 325] width 140 height 22
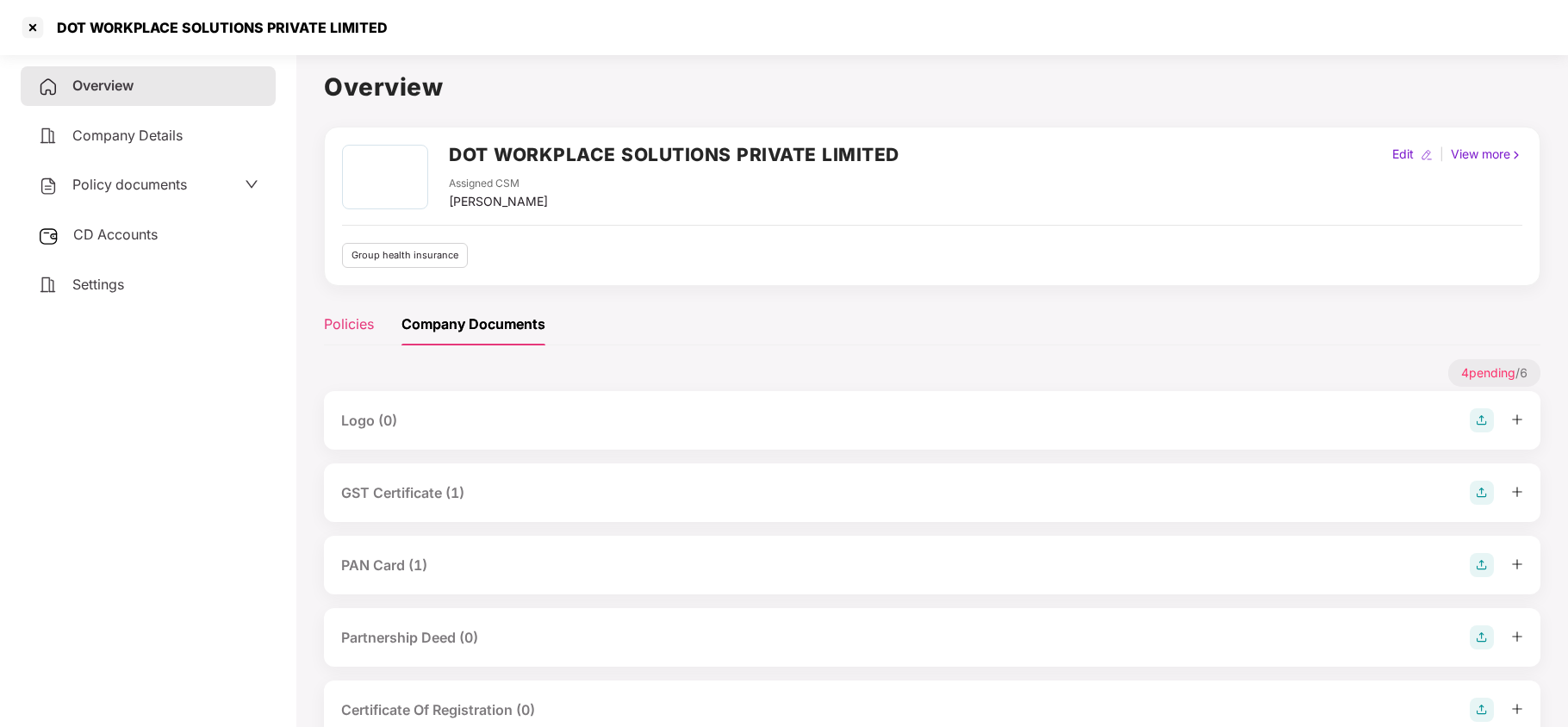
click at [348, 329] on div "Policies" at bounding box center [349, 325] width 50 height 22
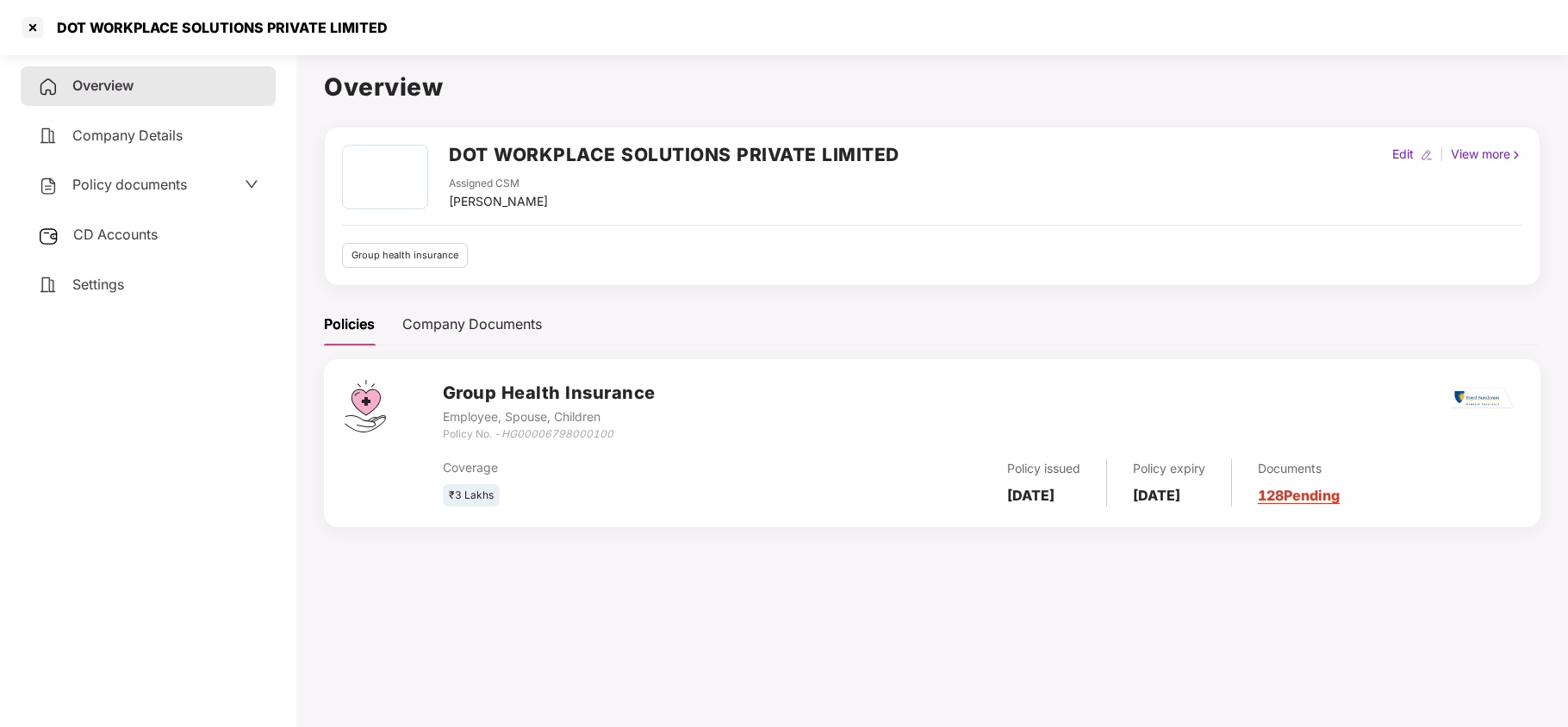
click at [170, 146] on div "Company Details" at bounding box center [148, 136] width 255 height 40
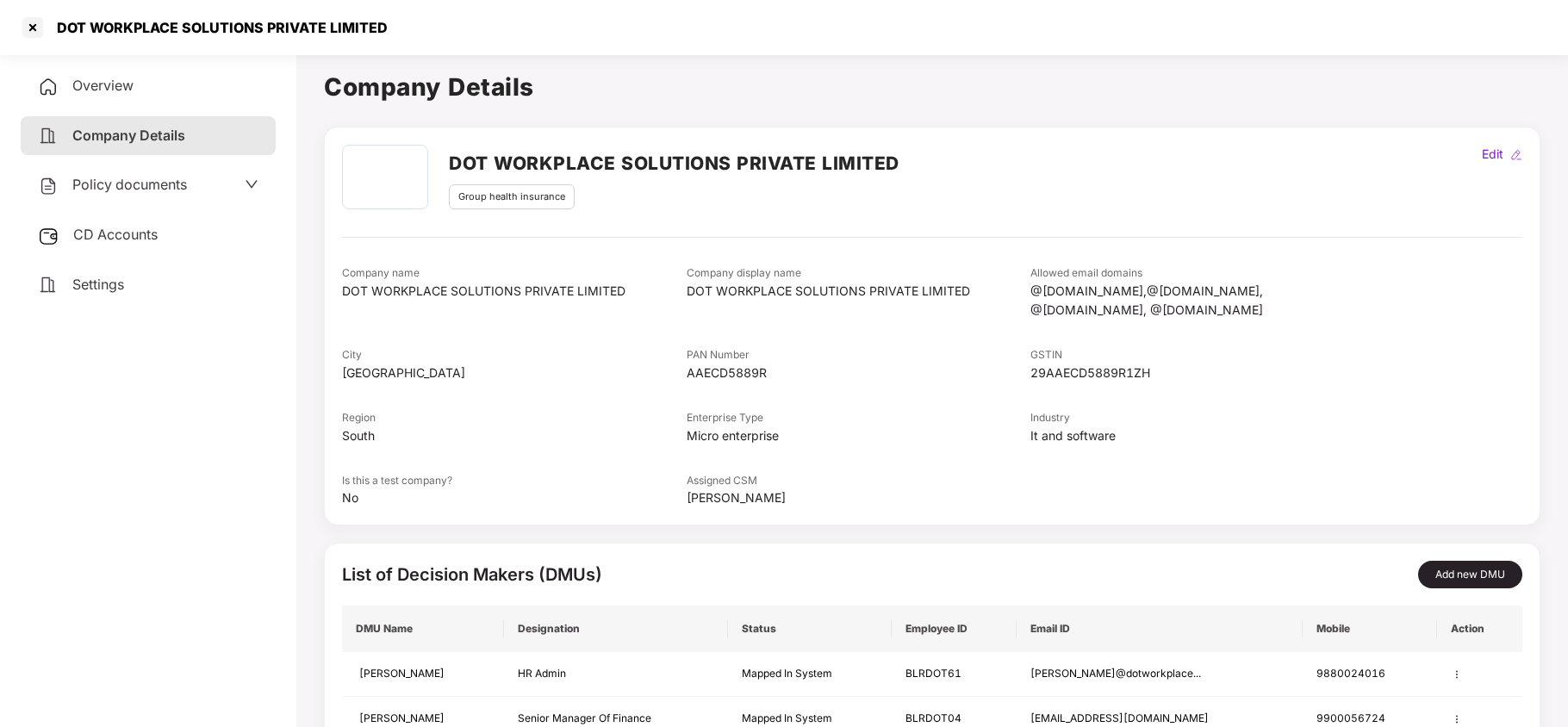
click at [136, 238] on span "CD Accounts" at bounding box center [115, 234] width 85 height 17
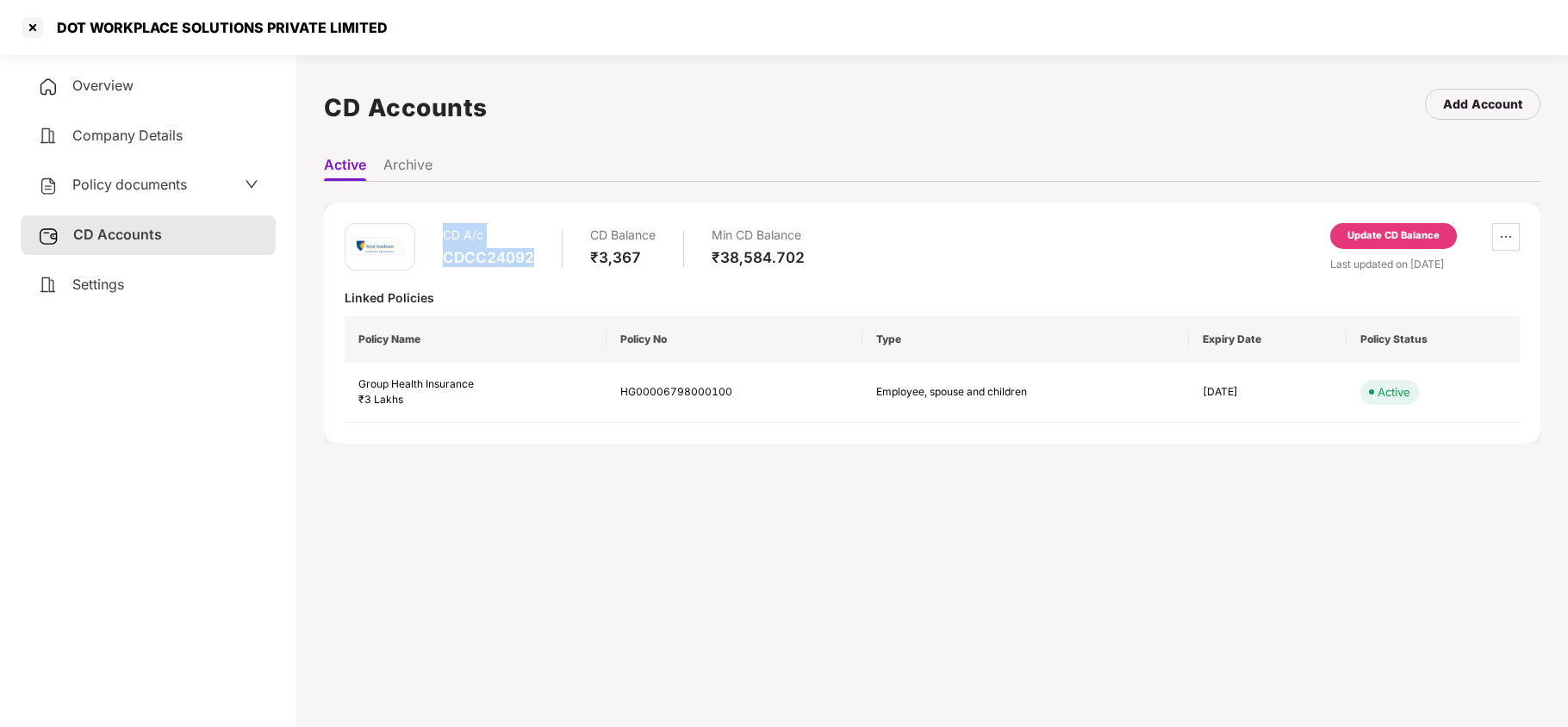
drag, startPoint x: 544, startPoint y: 263, endPoint x: 439, endPoint y: 235, distance: 108.7
click at [439, 235] on div "CD A/c CDCC24092 CD Balance ₹3,367 Min CD Balance ₹38,584.702" at bounding box center [574, 247] width 460 height 49
copy div "CD A/c CDCC24092"
click at [40, 22] on div at bounding box center [33, 28] width 28 height 28
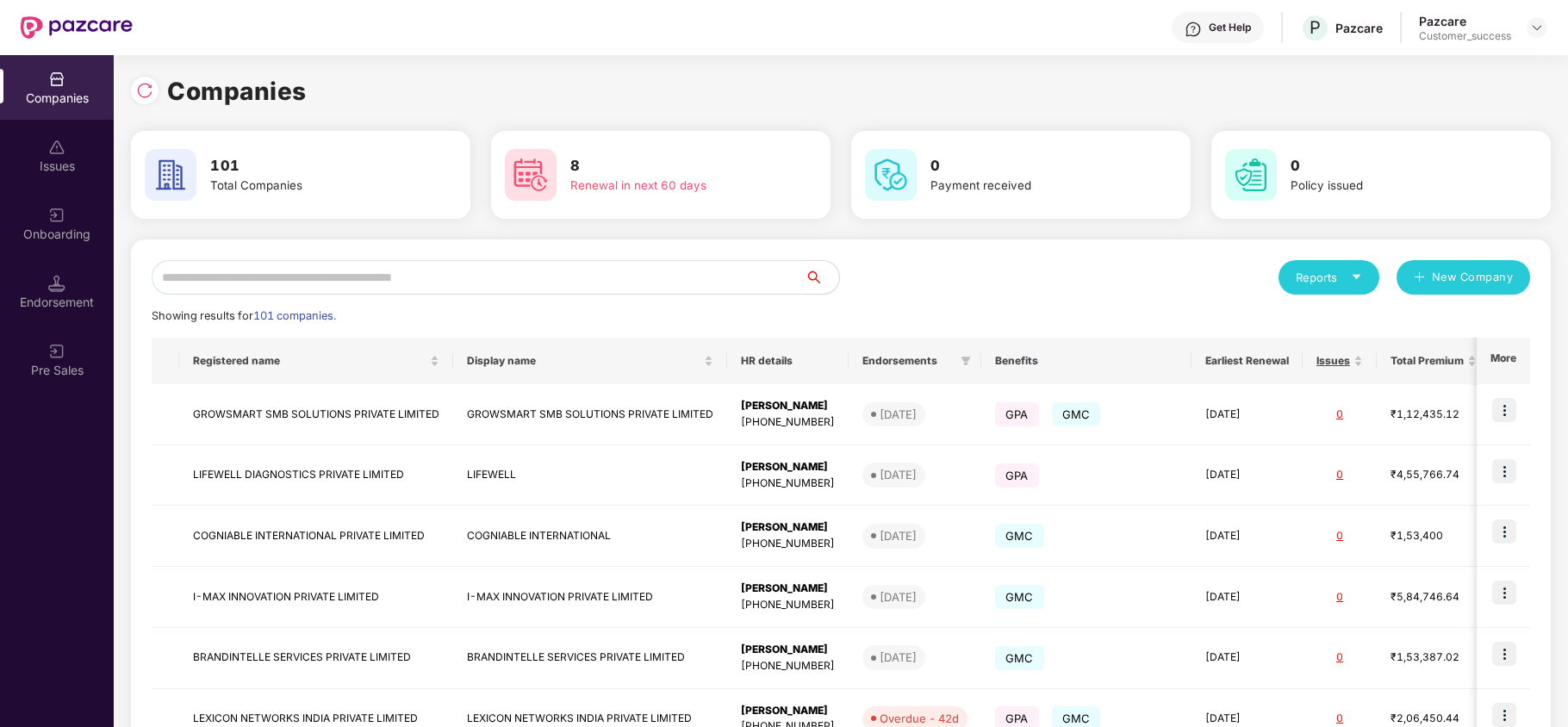
click at [614, 288] on input "text" at bounding box center [478, 277] width 653 height 35
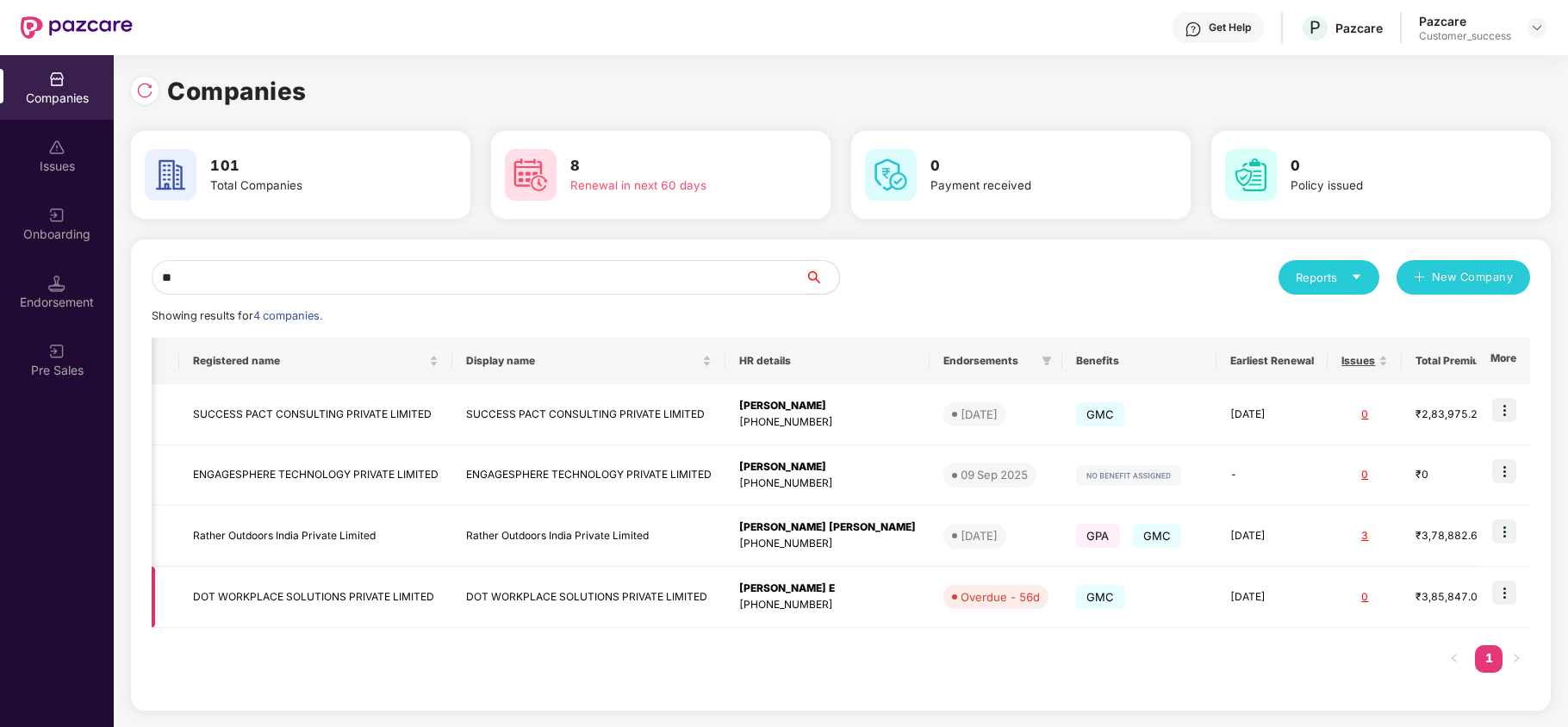
scroll to position [0, 186]
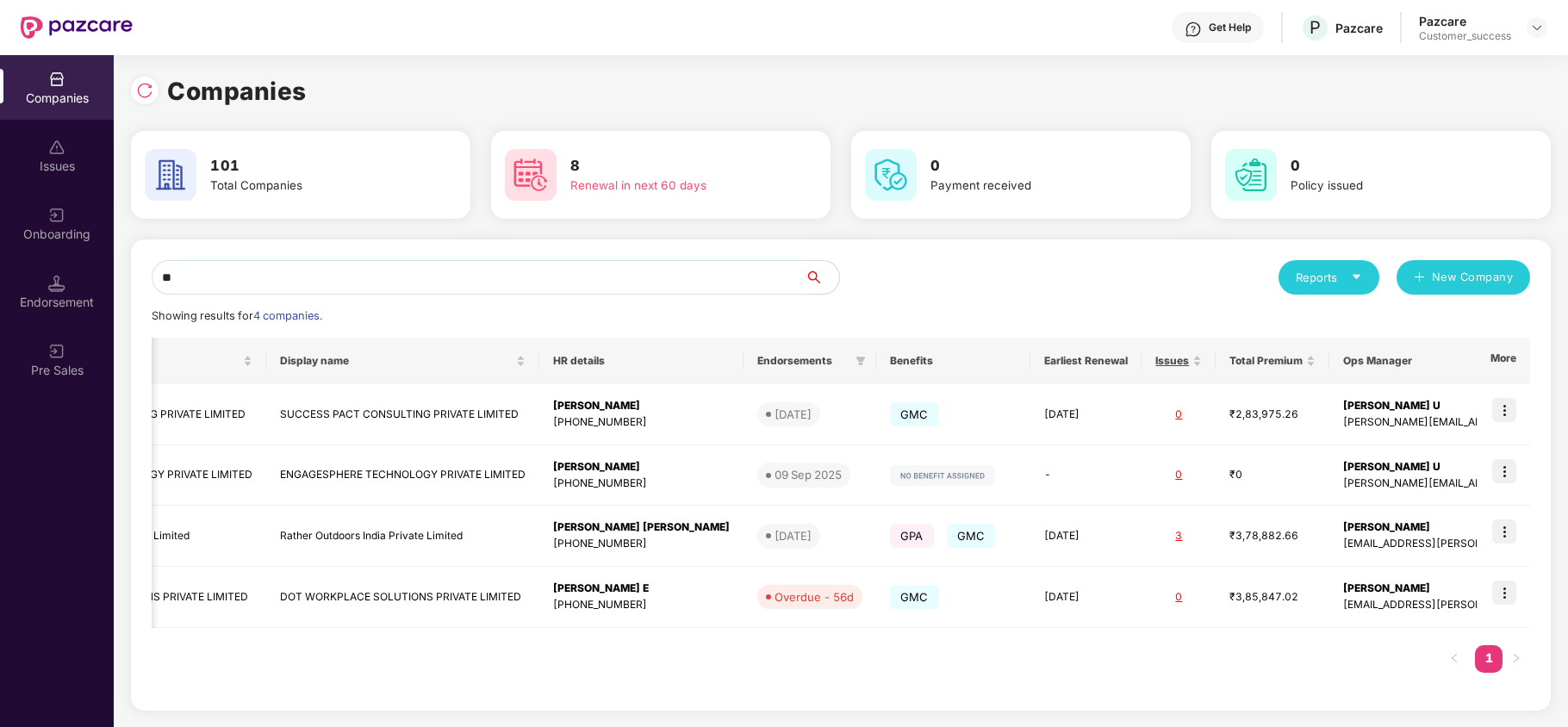
type input "*"
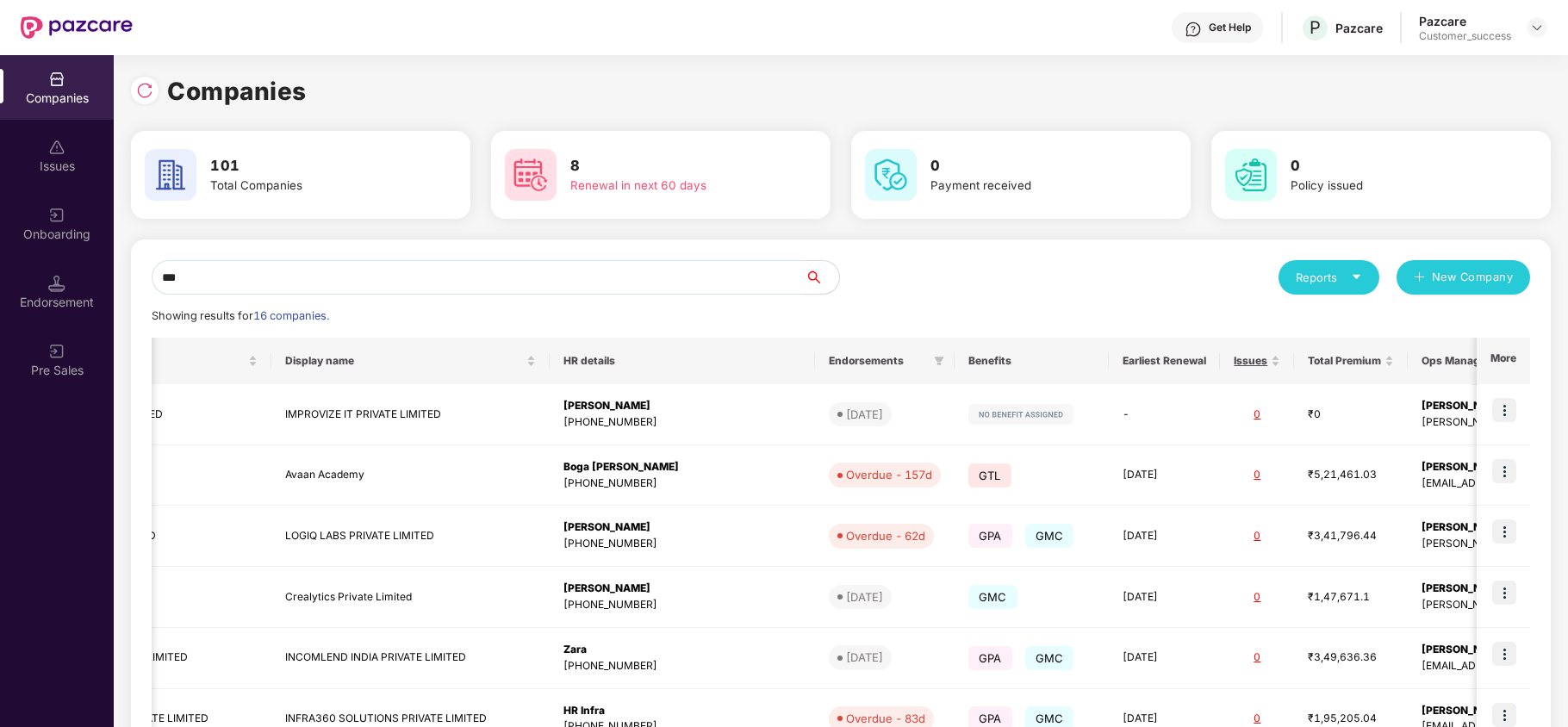
scroll to position [0, 0]
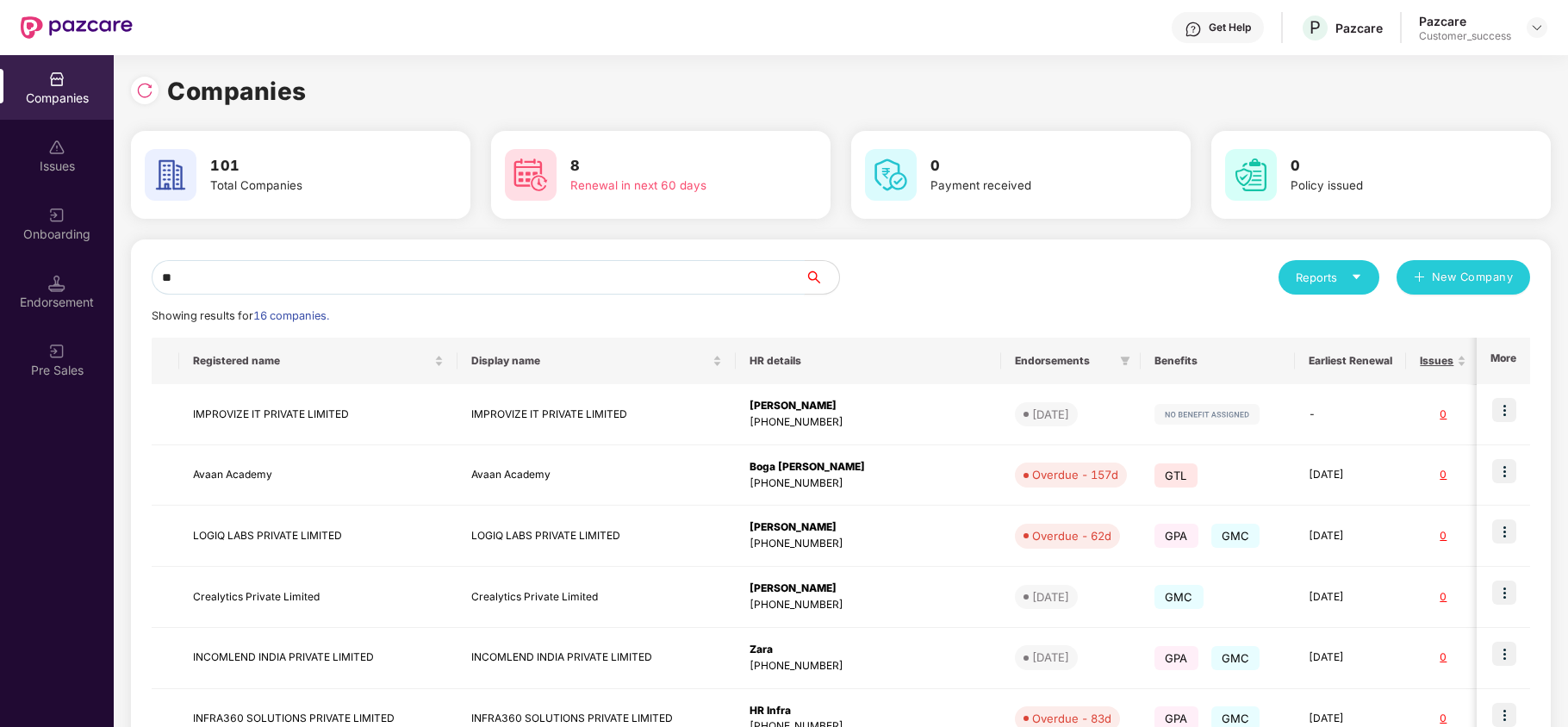
type input "*"
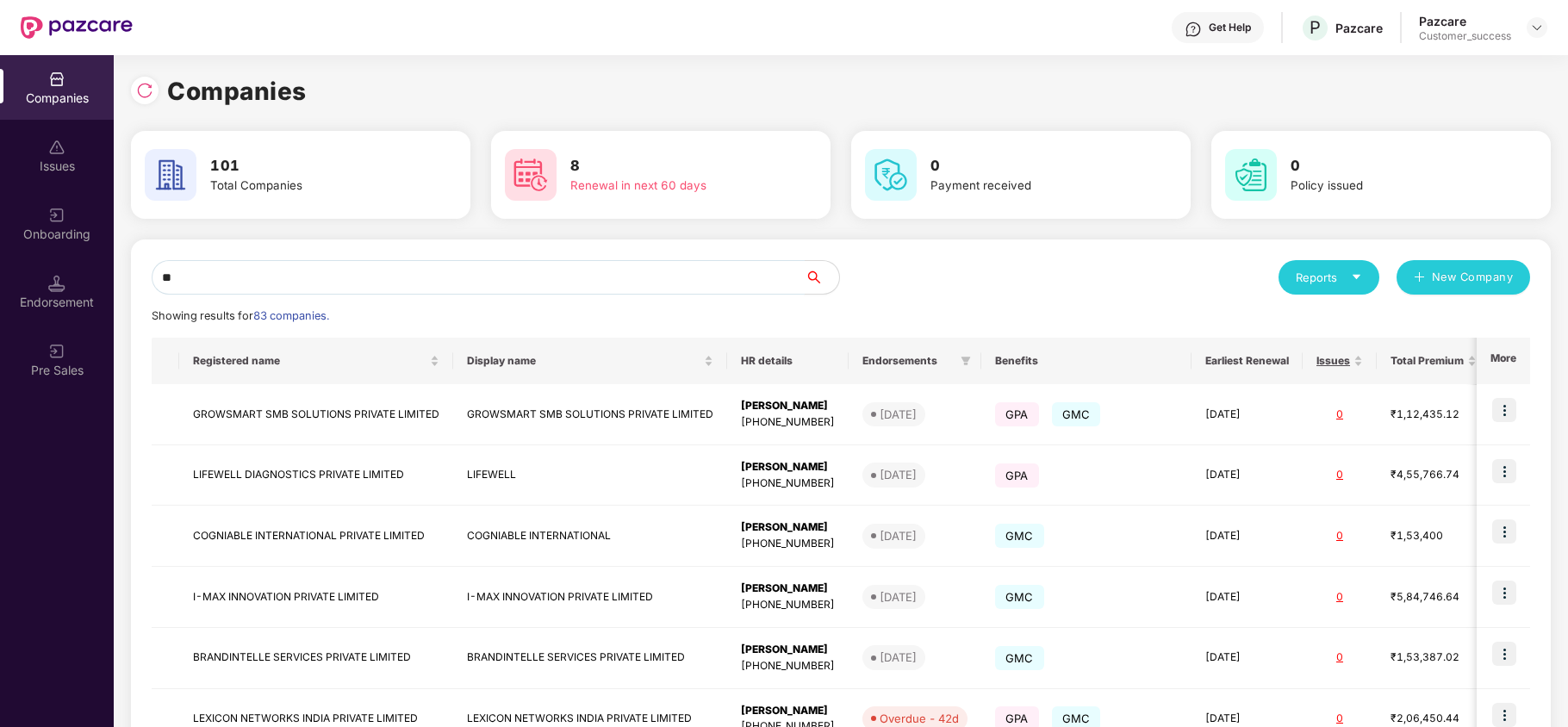
type input "*"
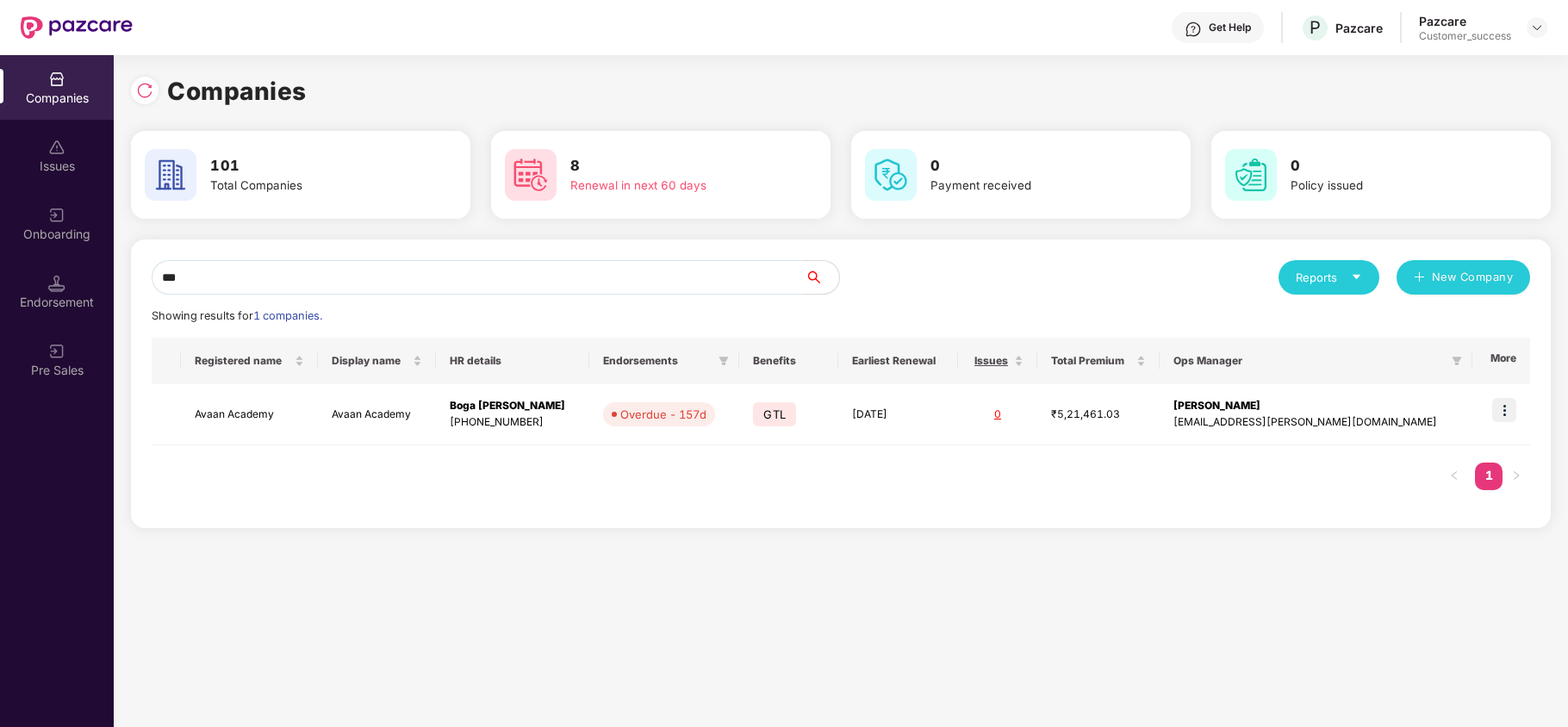
click at [285, 277] on input "***" at bounding box center [478, 277] width 653 height 35
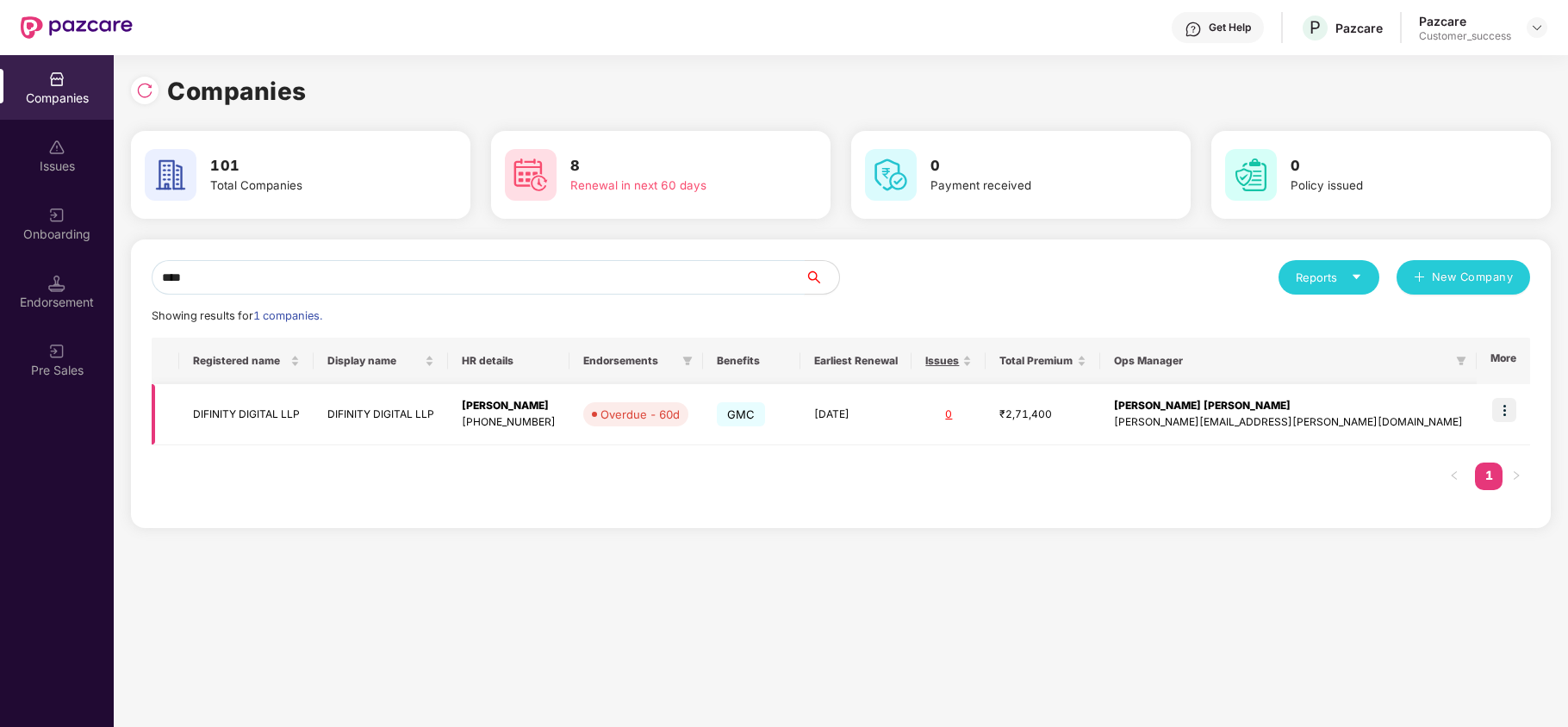
type input "****"
click at [1509, 410] on img at bounding box center [1504, 409] width 24 height 24
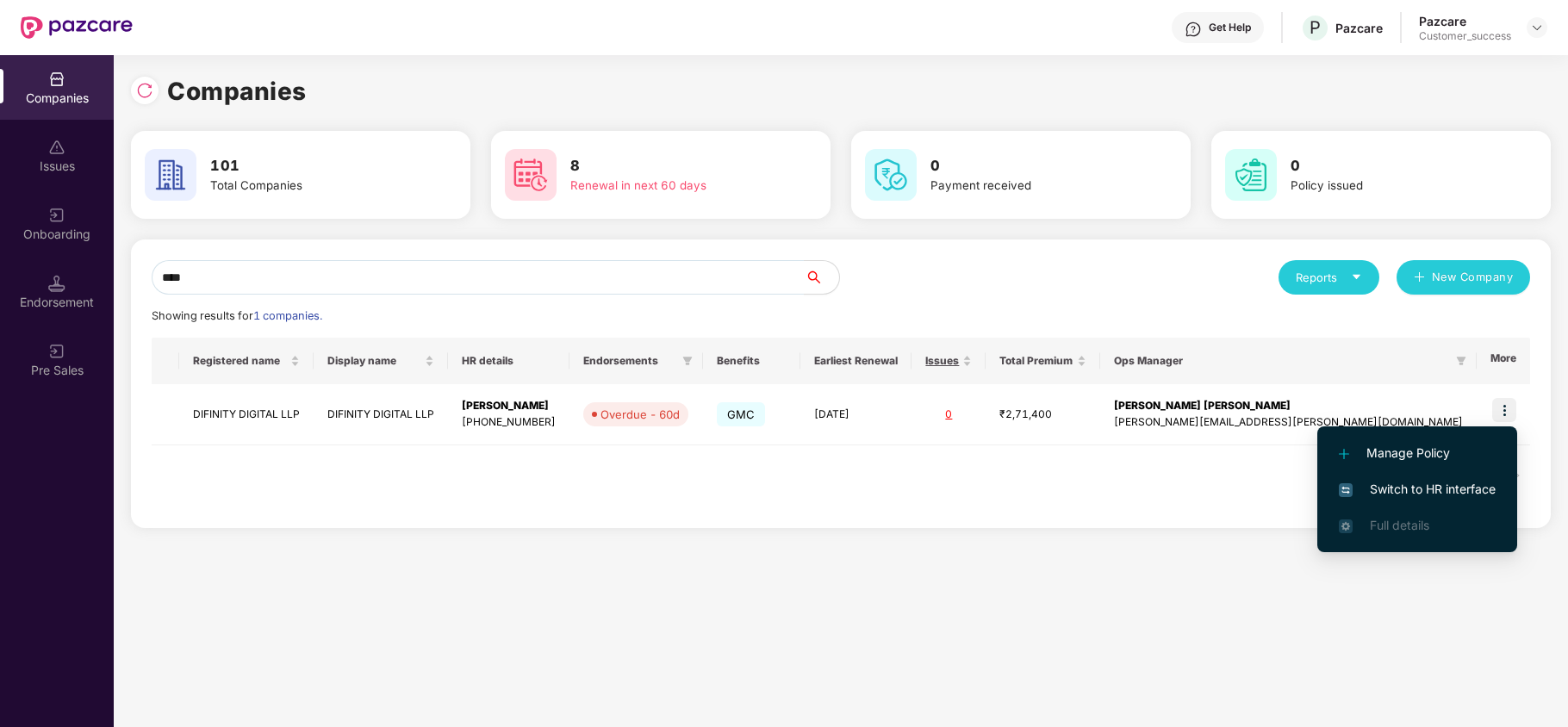
click at [1457, 493] on span "Switch to HR interface" at bounding box center [1416, 488] width 157 height 19
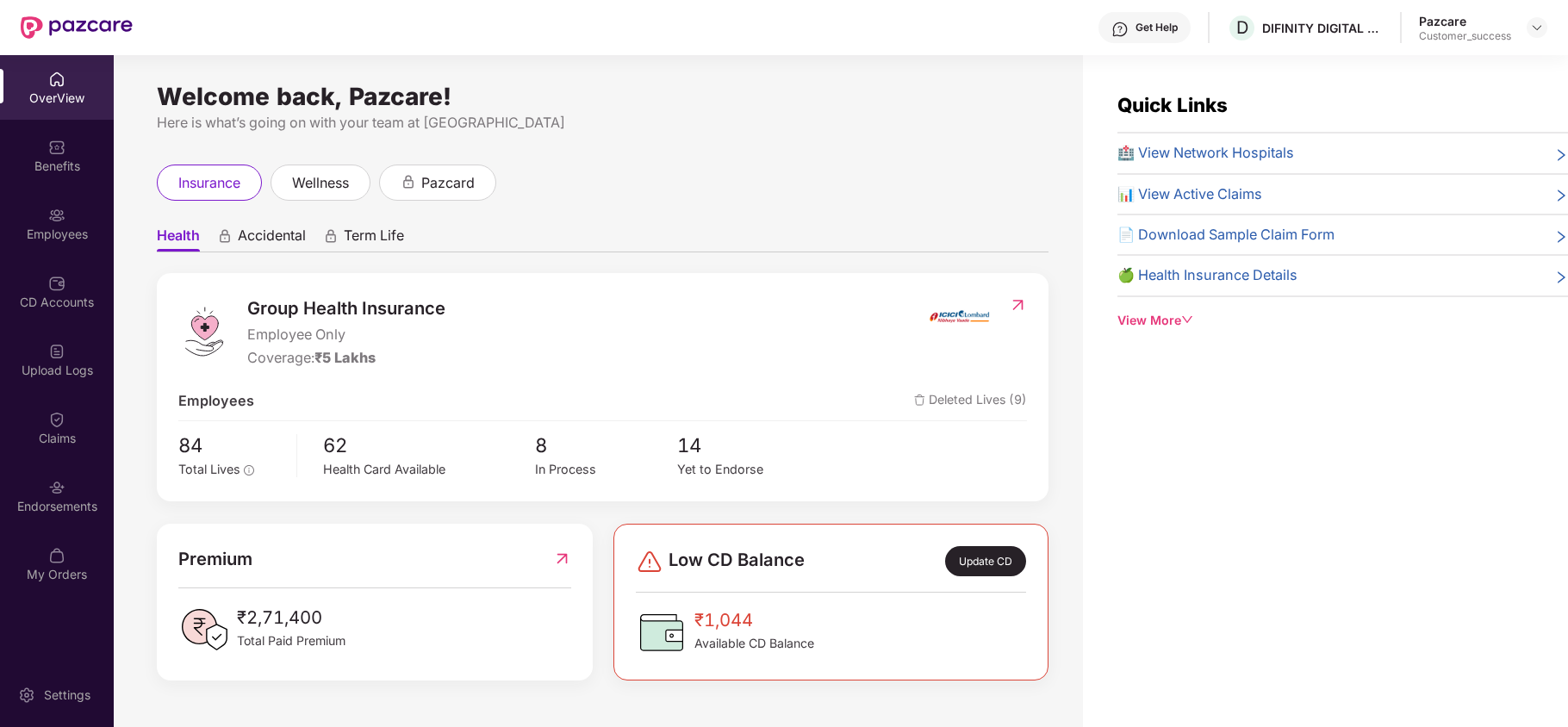
click at [42, 472] on div "Endorsements" at bounding box center [57, 495] width 114 height 65
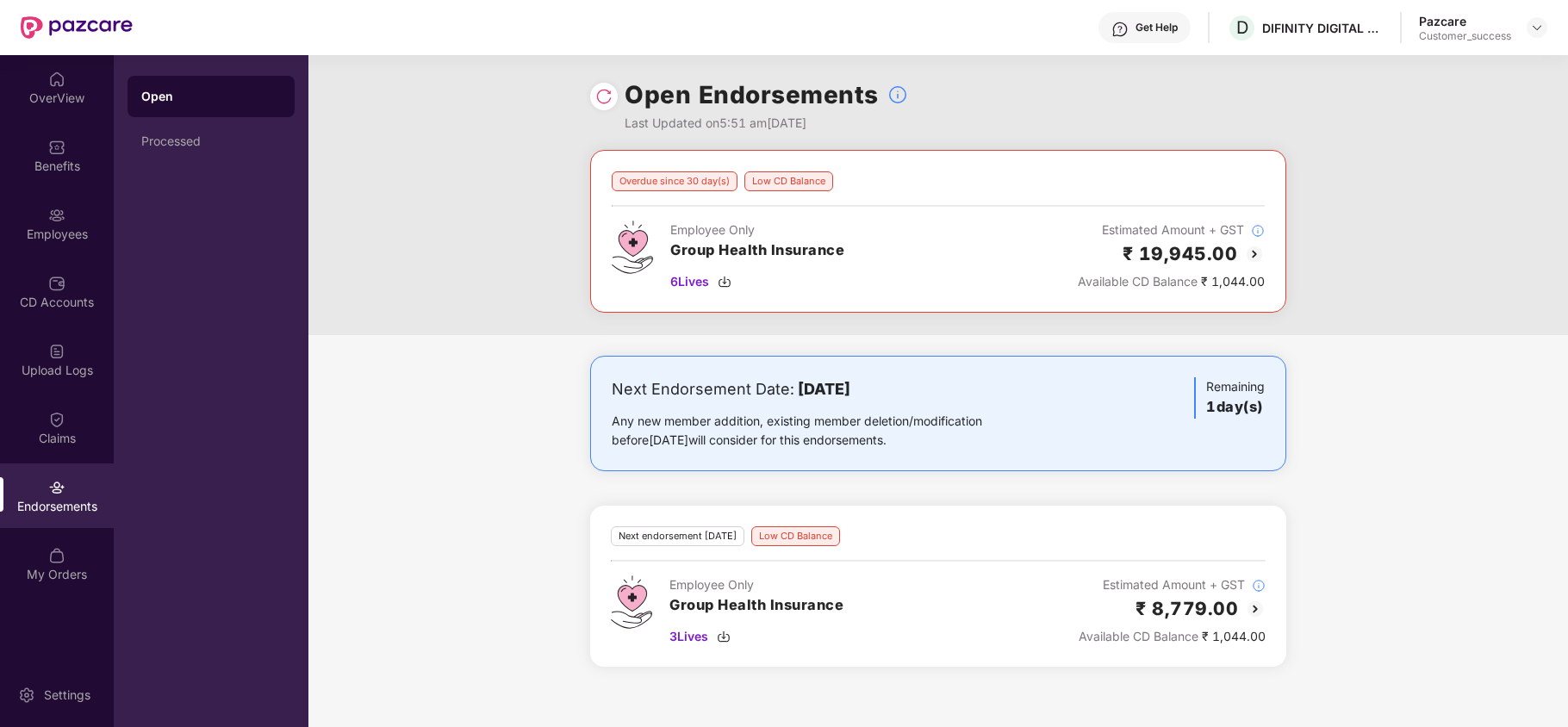
click at [1256, 267] on div "₹ 19,945.00" at bounding box center [1171, 254] width 187 height 28
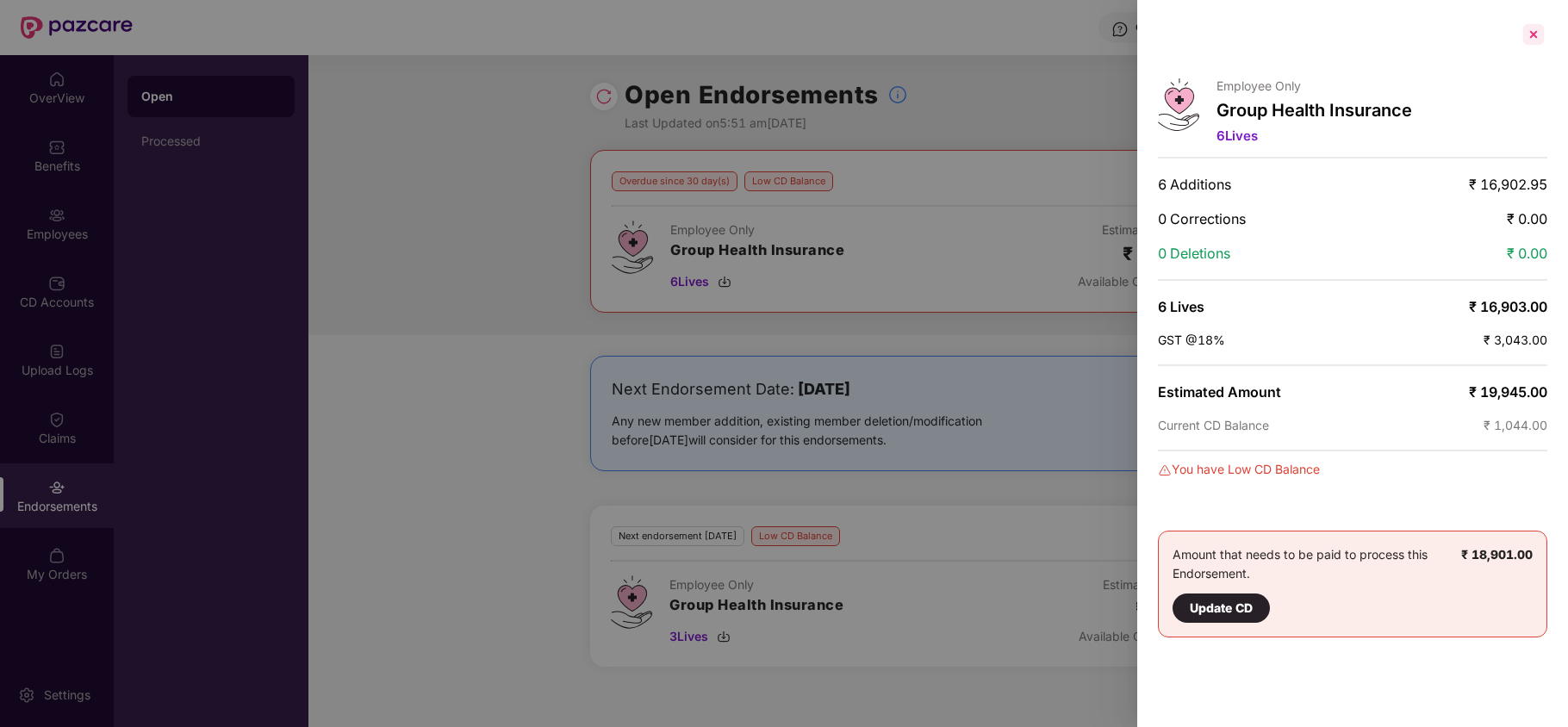
click at [1530, 38] on div at bounding box center [1533, 35] width 28 height 28
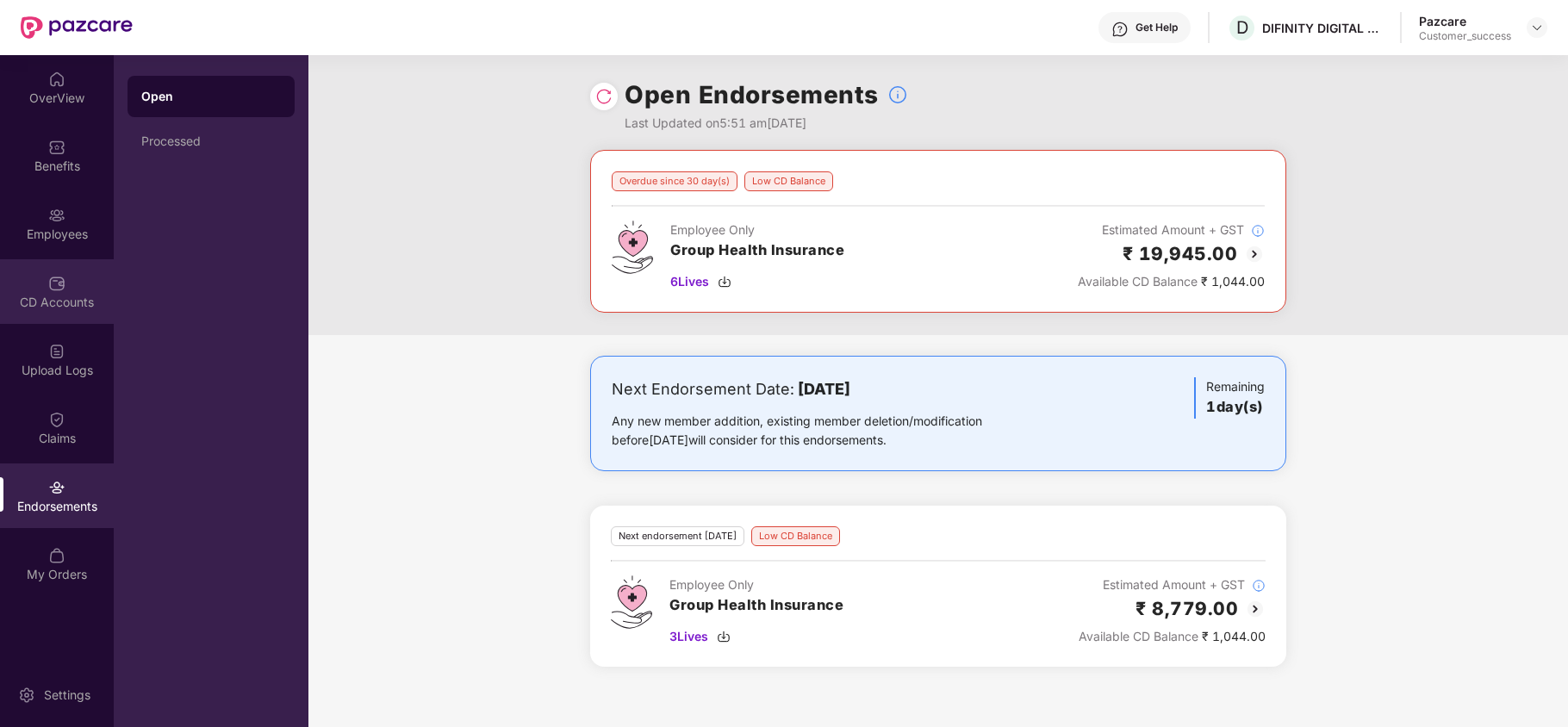
click at [66, 284] on div "CD Accounts" at bounding box center [57, 292] width 114 height 65
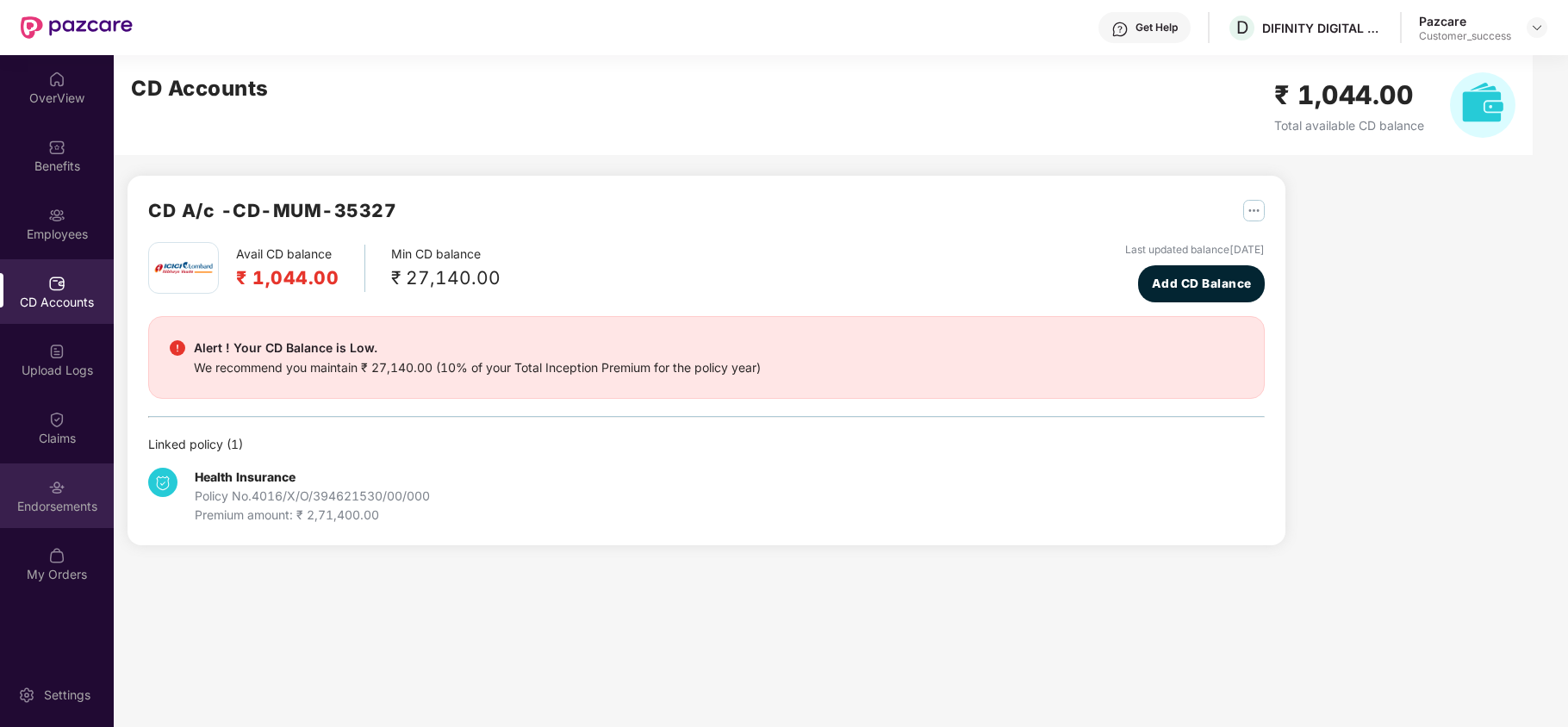
click at [49, 513] on div "Endorsements" at bounding box center [57, 506] width 114 height 17
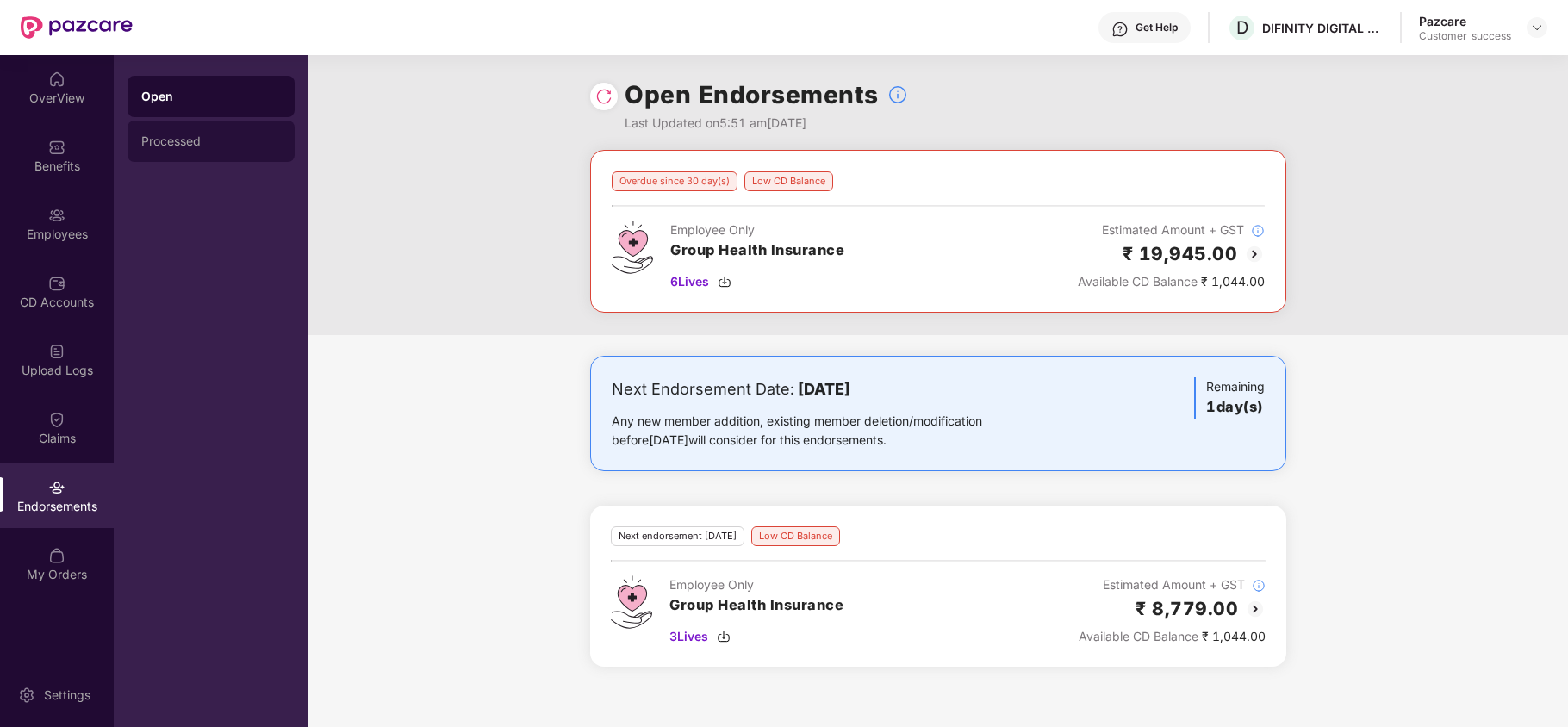
click at [190, 142] on div "Processed" at bounding box center [211, 142] width 140 height 14
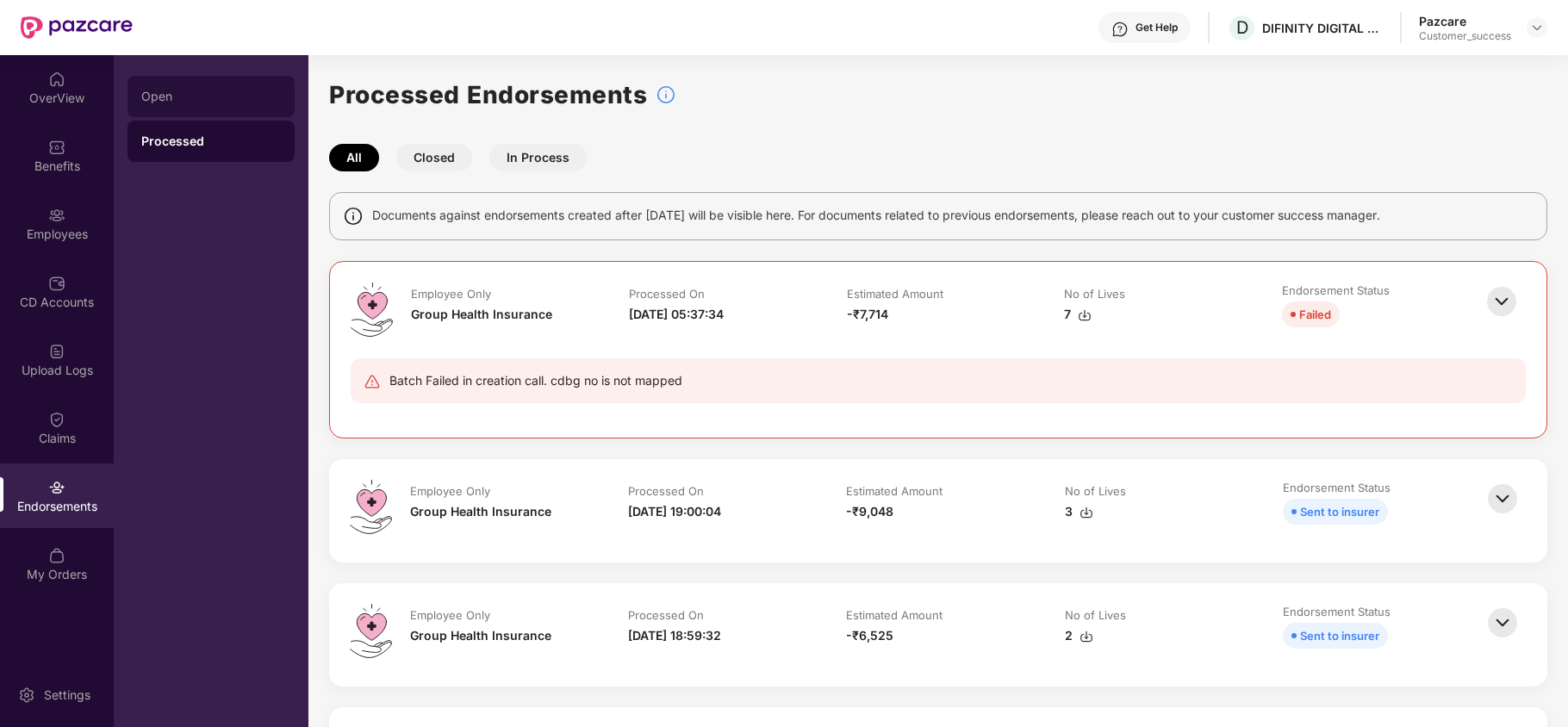
click at [209, 91] on div "Open" at bounding box center [211, 97] width 140 height 14
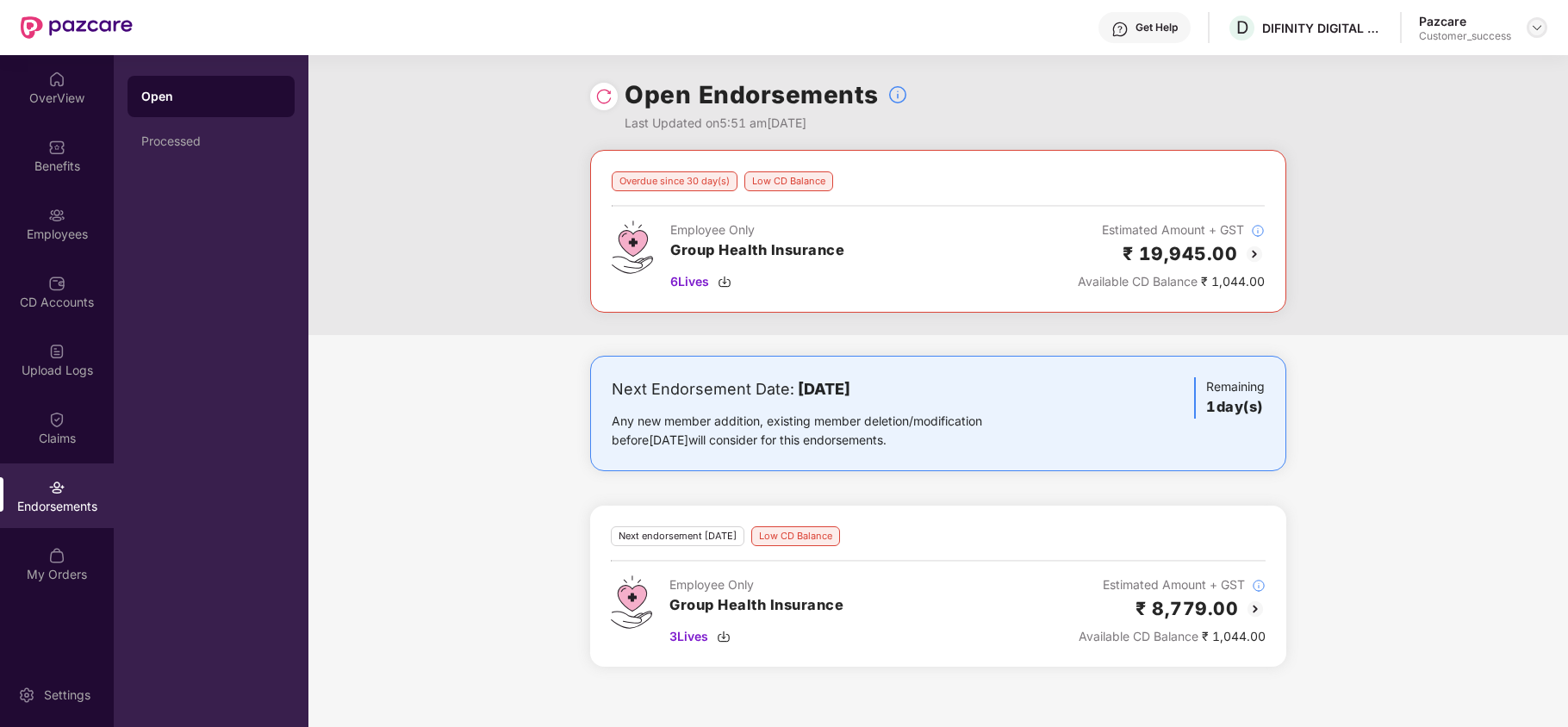
click at [1534, 24] on img at bounding box center [1537, 28] width 14 height 14
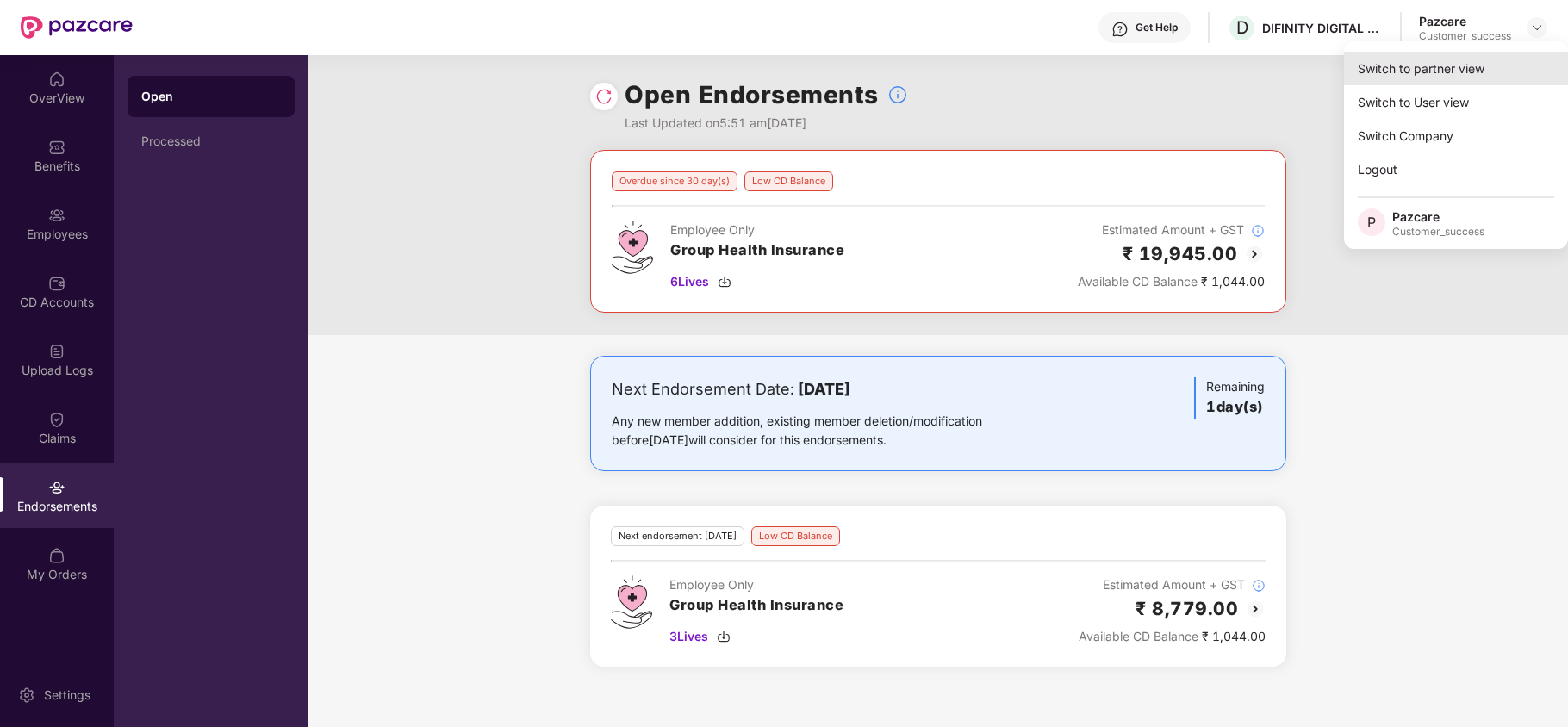
click at [1464, 53] on div "Switch to partner view" at bounding box center [1456, 69] width 224 height 34
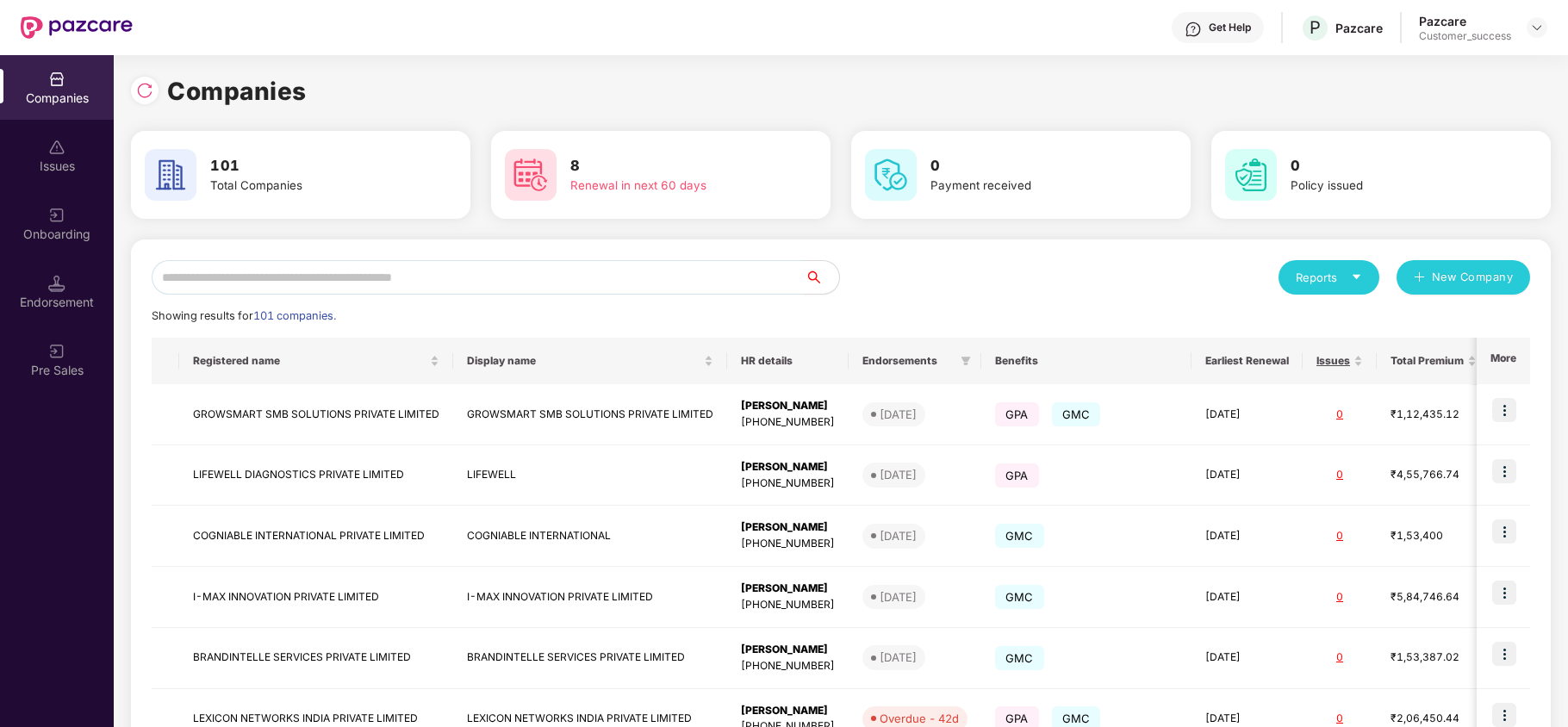
click at [10, 232] on div "Onboarding" at bounding box center [57, 234] width 114 height 17
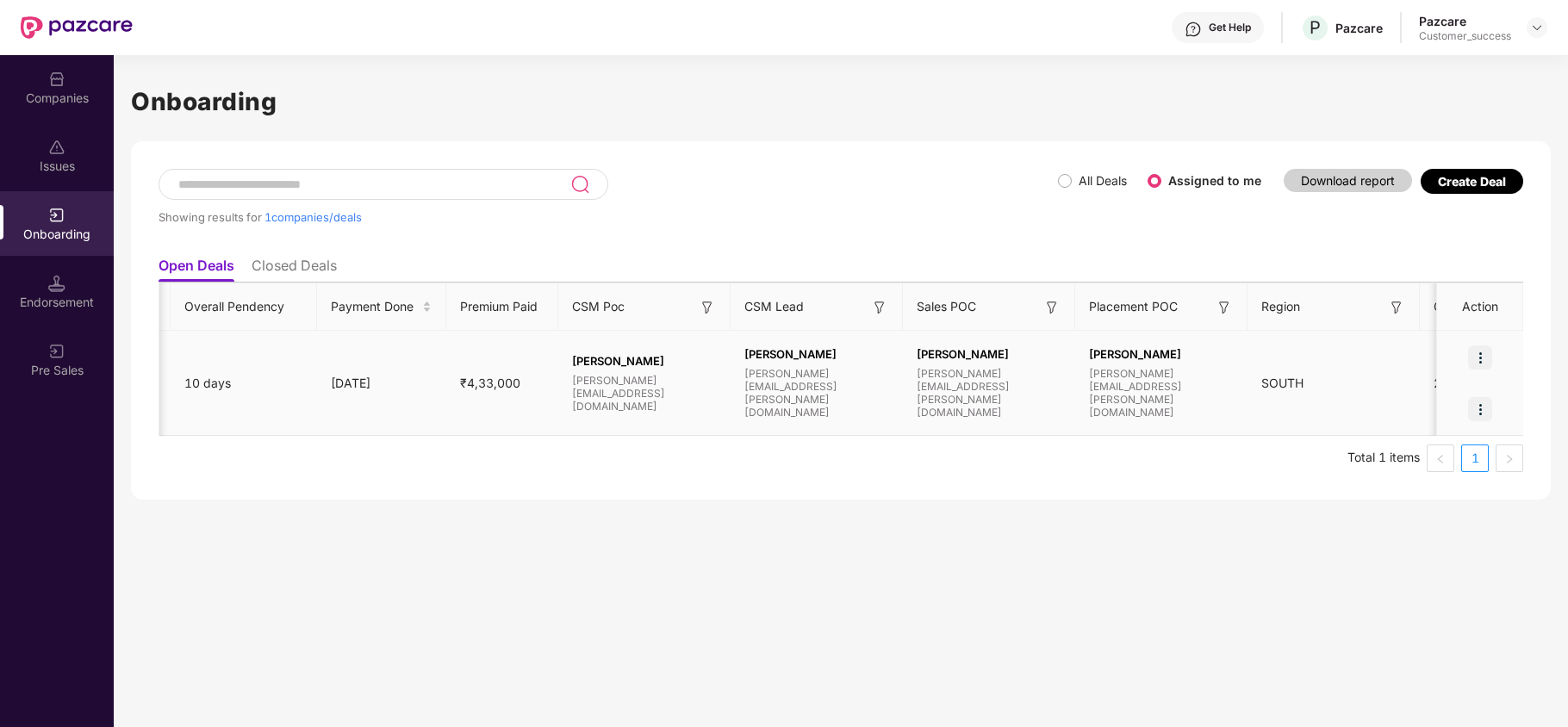
scroll to position [0, 1156]
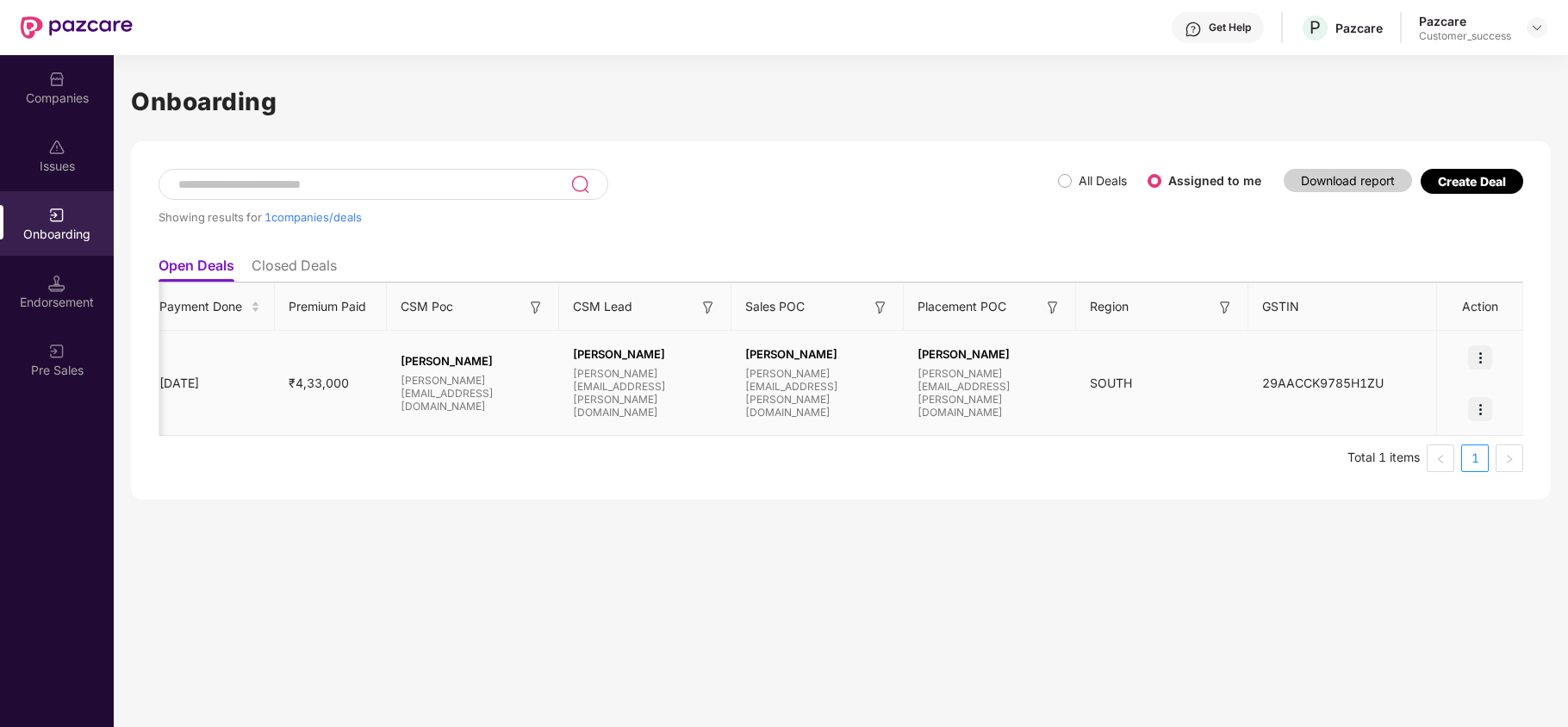
click at [1475, 363] on img at bounding box center [1480, 358] width 24 height 24
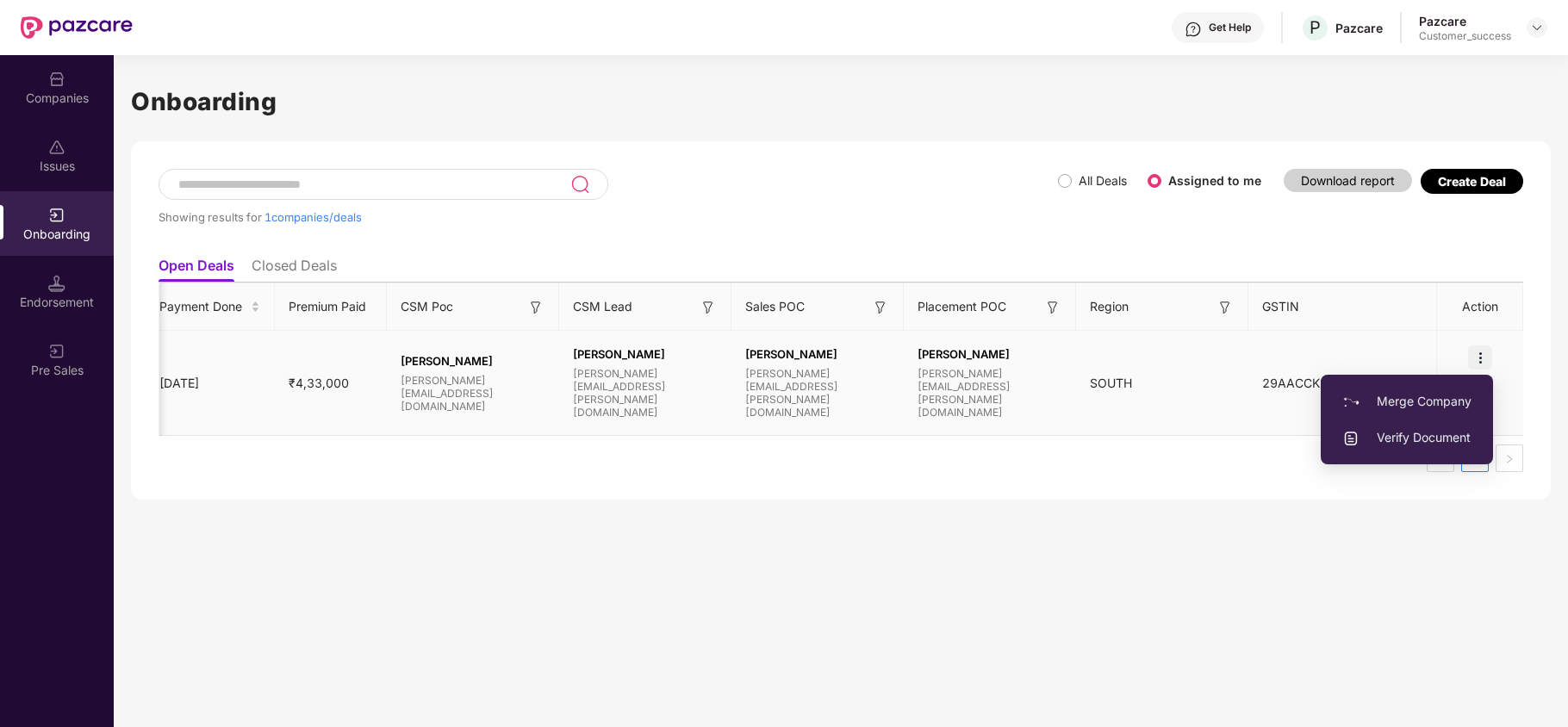
click at [1394, 441] on span "Verify Document" at bounding box center [1406, 437] width 129 height 19
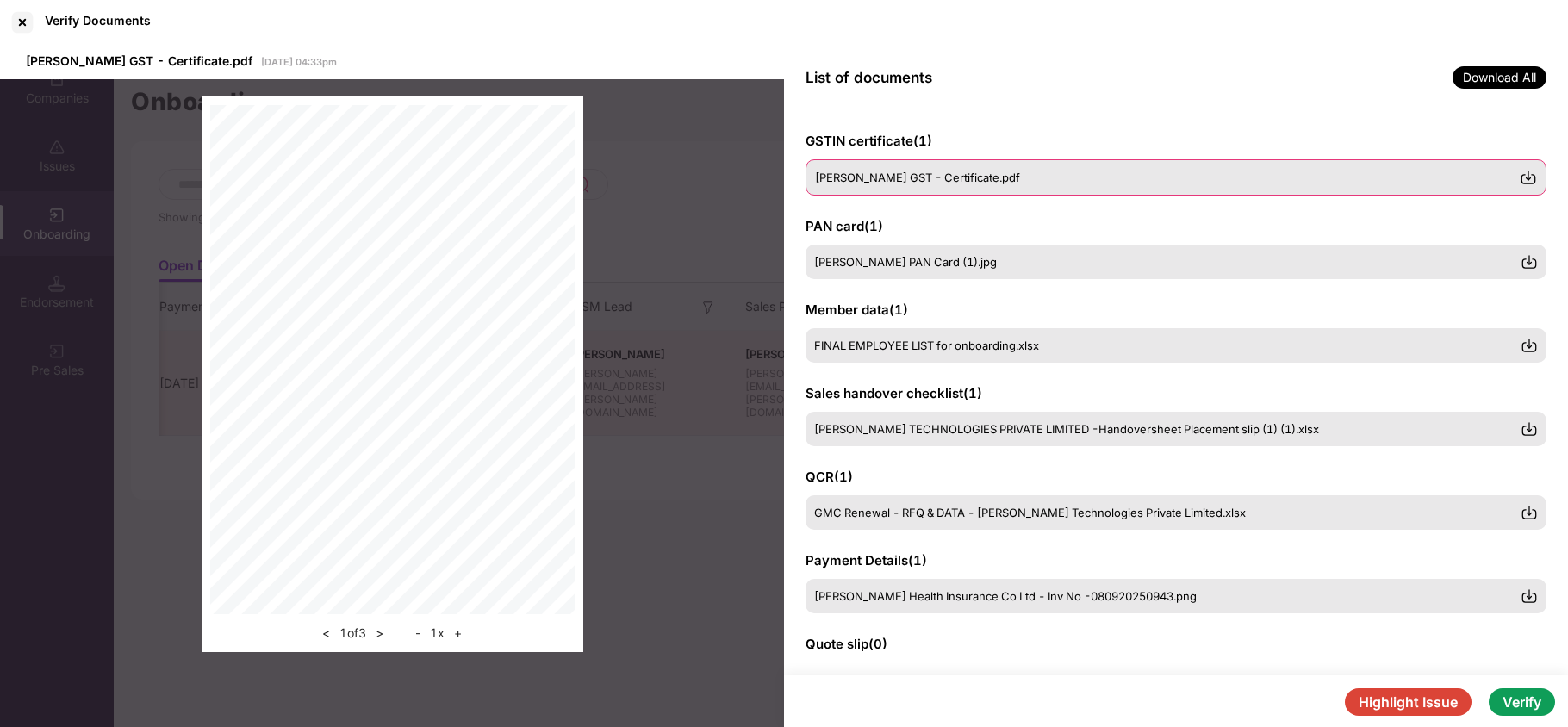
click at [1105, 174] on div "[PERSON_NAME] GST - Certificate.pdf" at bounding box center [1168, 178] width 705 height 14
drag, startPoint x: 1514, startPoint y: 180, endPoint x: 1520, endPoint y: 173, distance: 9.2
click at [1520, 173] on div "[PERSON_NAME] GST - Certificate.pdf" at bounding box center [1176, 178] width 741 height 36
click at [1526, 174] on img at bounding box center [1527, 177] width 17 height 17
click at [975, 245] on div "[PERSON_NAME] PAN Card (1).jpg" at bounding box center [1176, 261] width 741 height 36
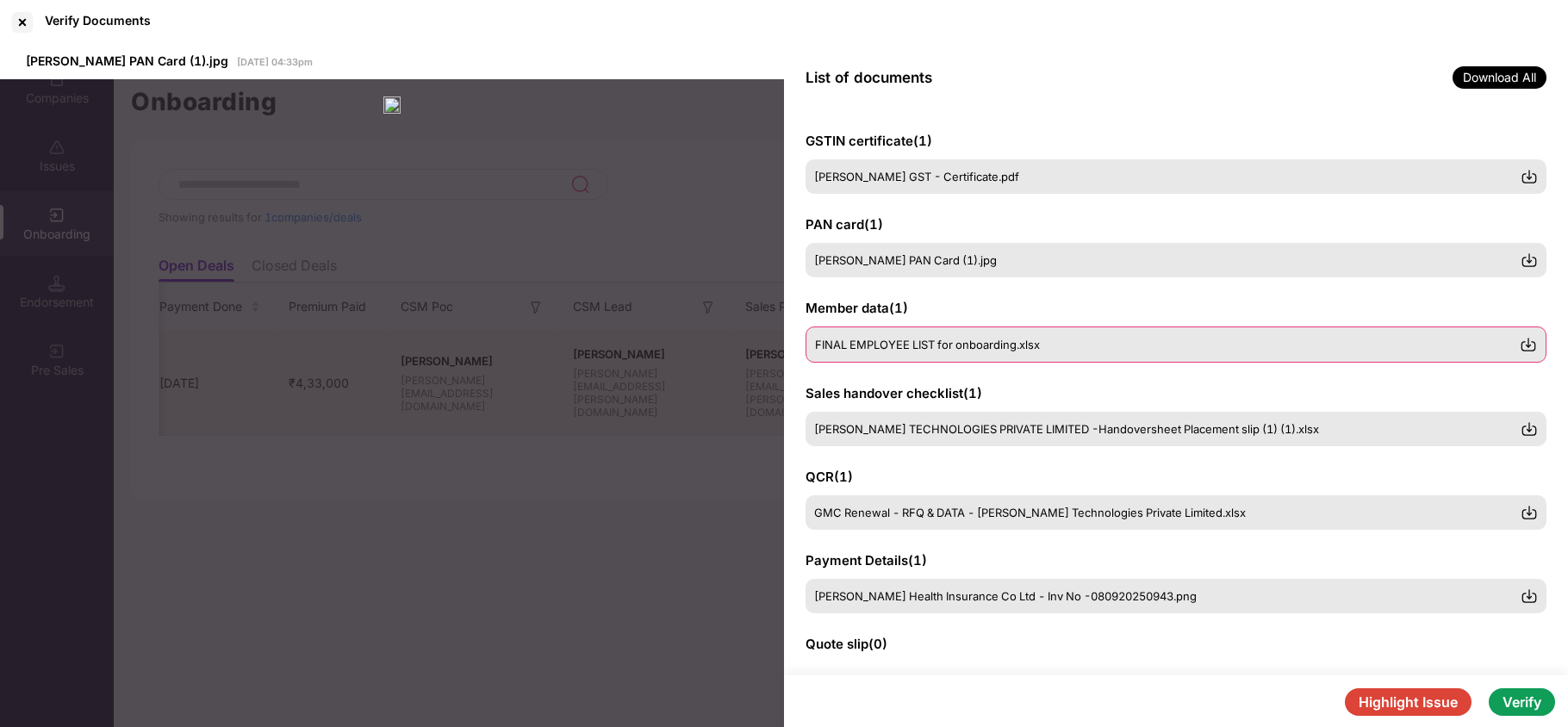
click at [1528, 340] on img at bounding box center [1527, 344] width 17 height 17
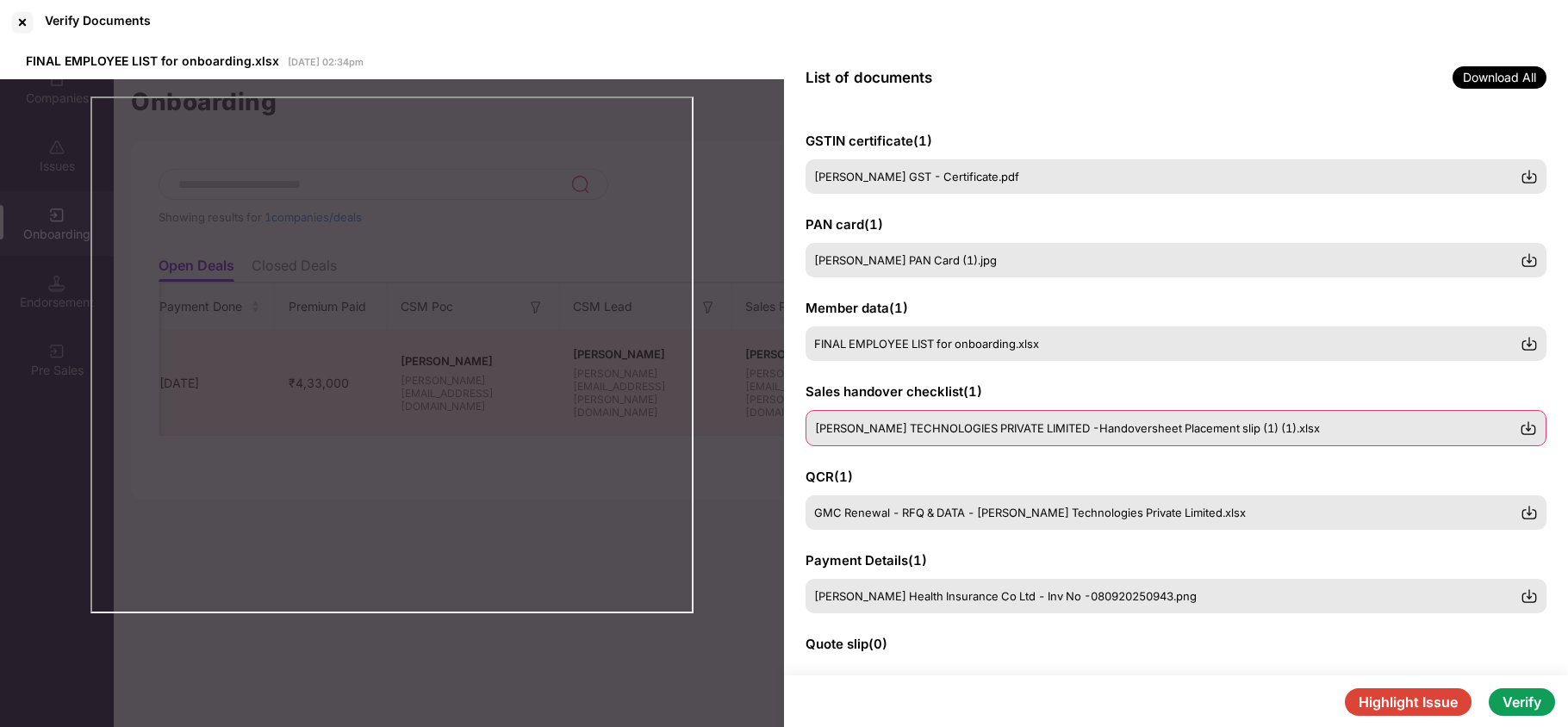
click at [973, 430] on span "[PERSON_NAME] TECHNOLOGIES PRIVATE LIMITED -Handoversheet Placement slip (1) (1…" at bounding box center [1067, 428] width 504 height 14
click at [1527, 424] on img at bounding box center [1527, 427] width 17 height 17
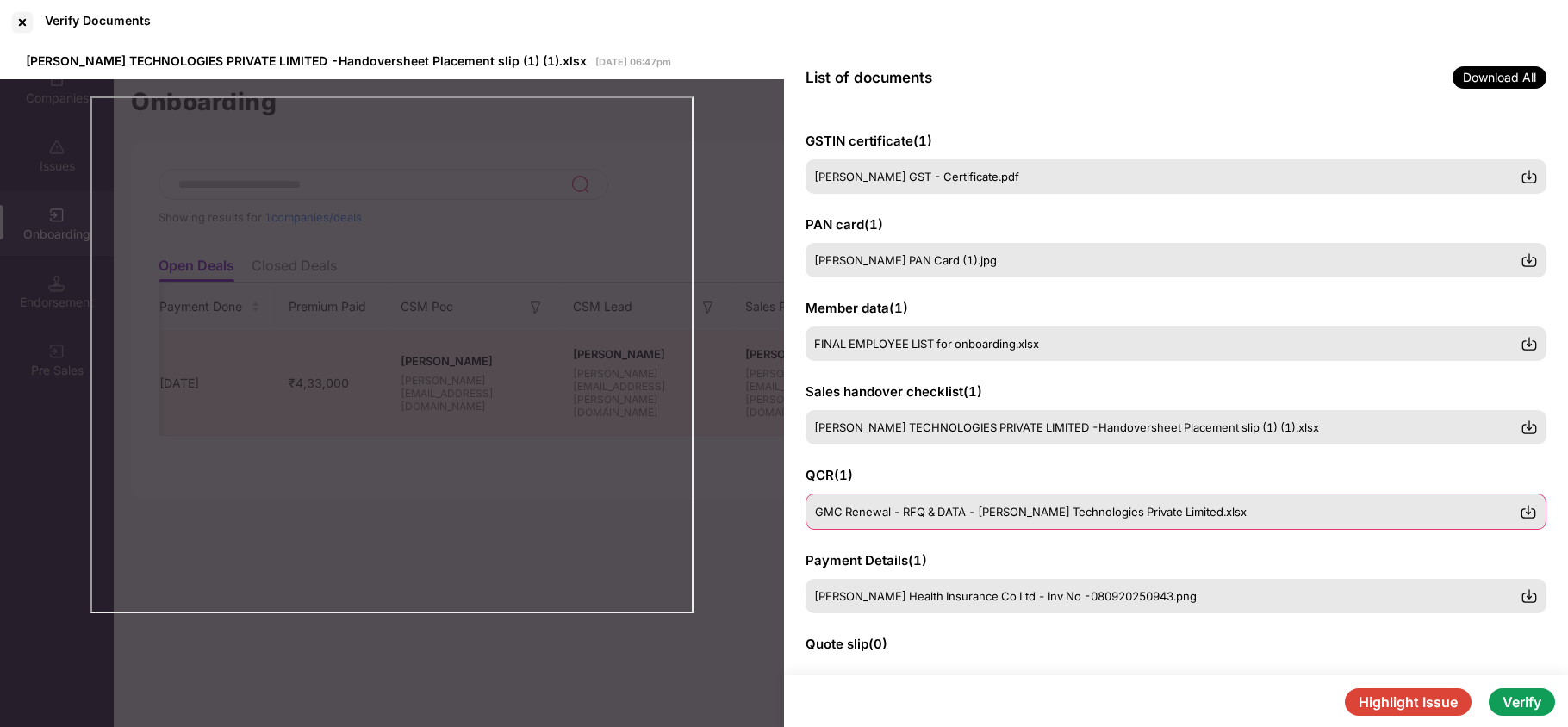
click at [894, 520] on div "GMC Renewal - RFQ & DATA - [PERSON_NAME] Technologies Private Limited.xlsx" at bounding box center [1176, 511] width 741 height 36
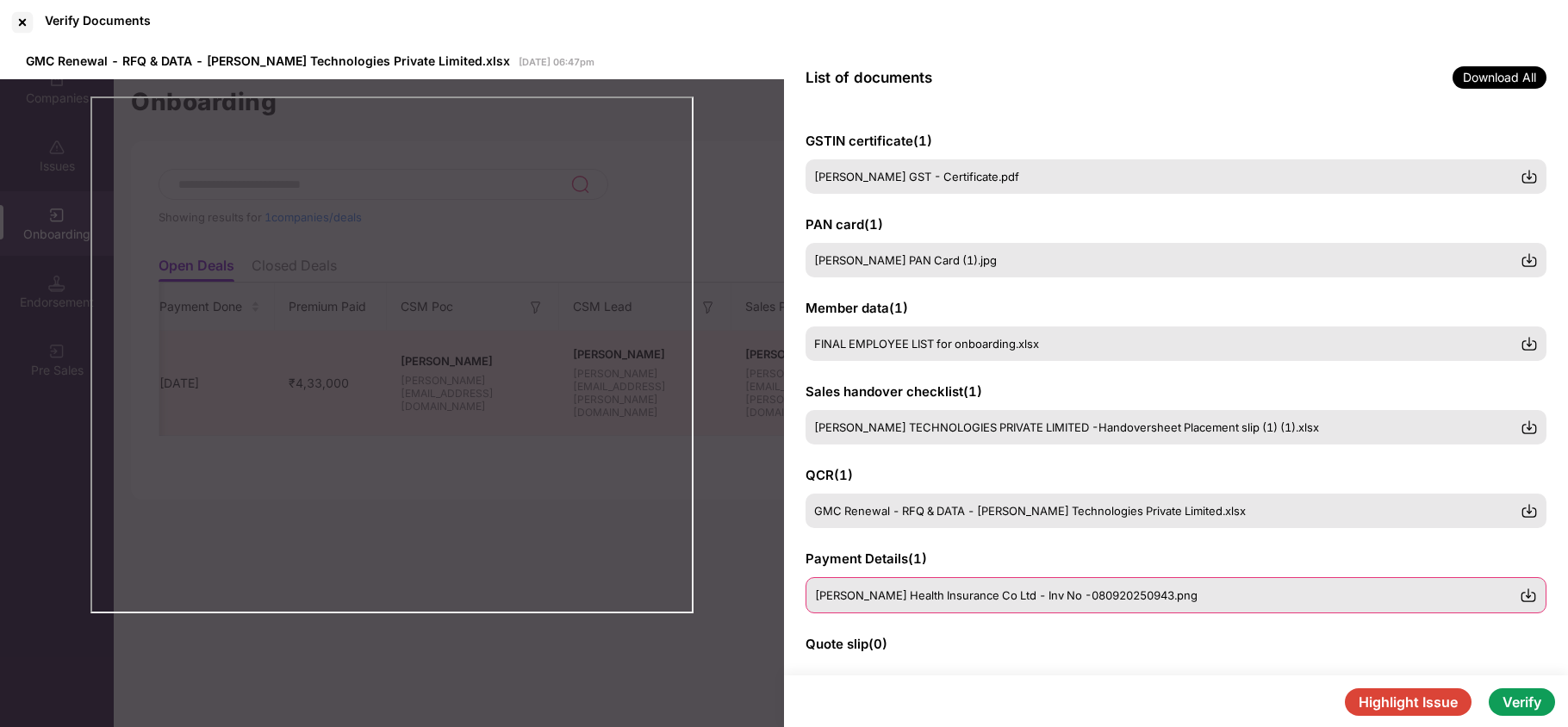
click at [908, 600] on span "[PERSON_NAME] Health Insurance Co Ltd - Inv No -080920250943.png" at bounding box center [1006, 595] width 383 height 14
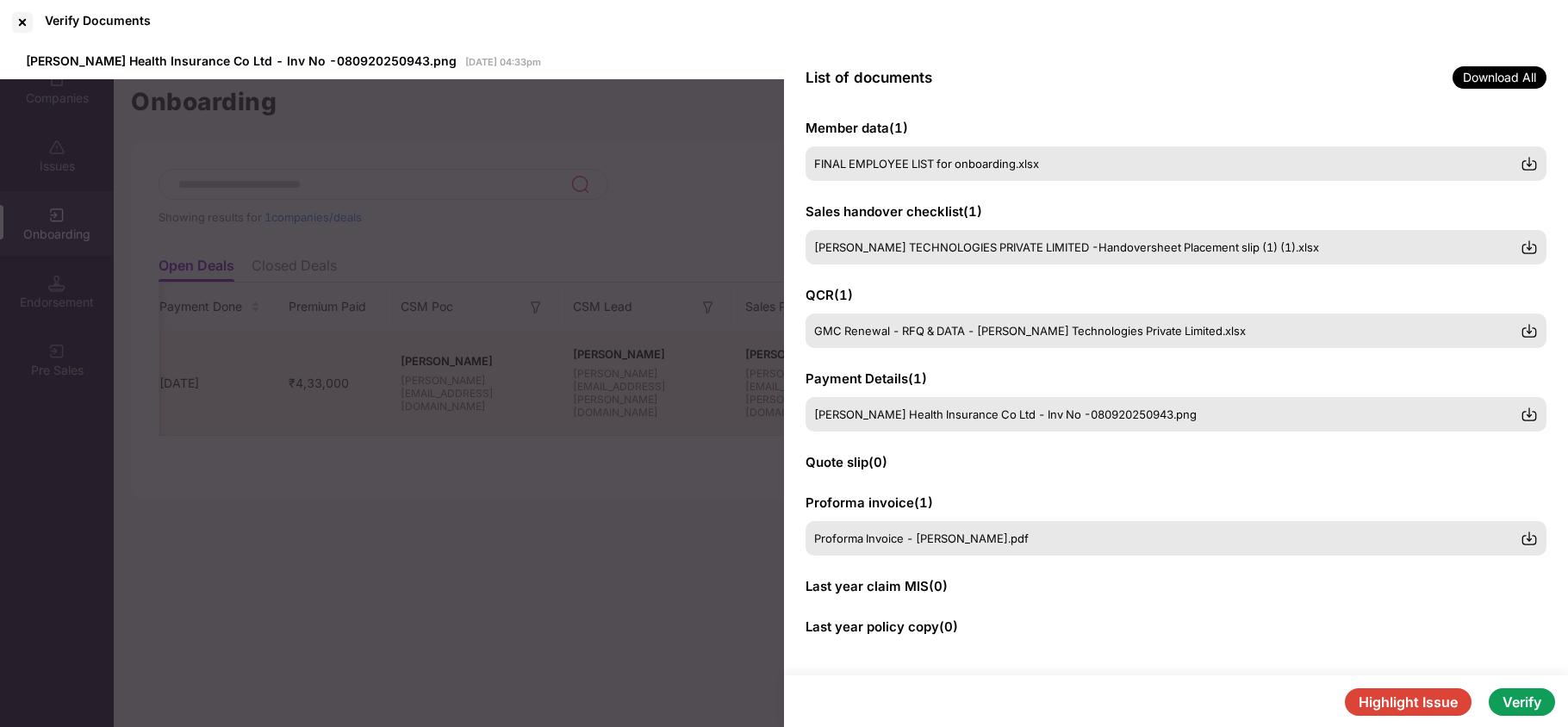
scroll to position [185, 0]
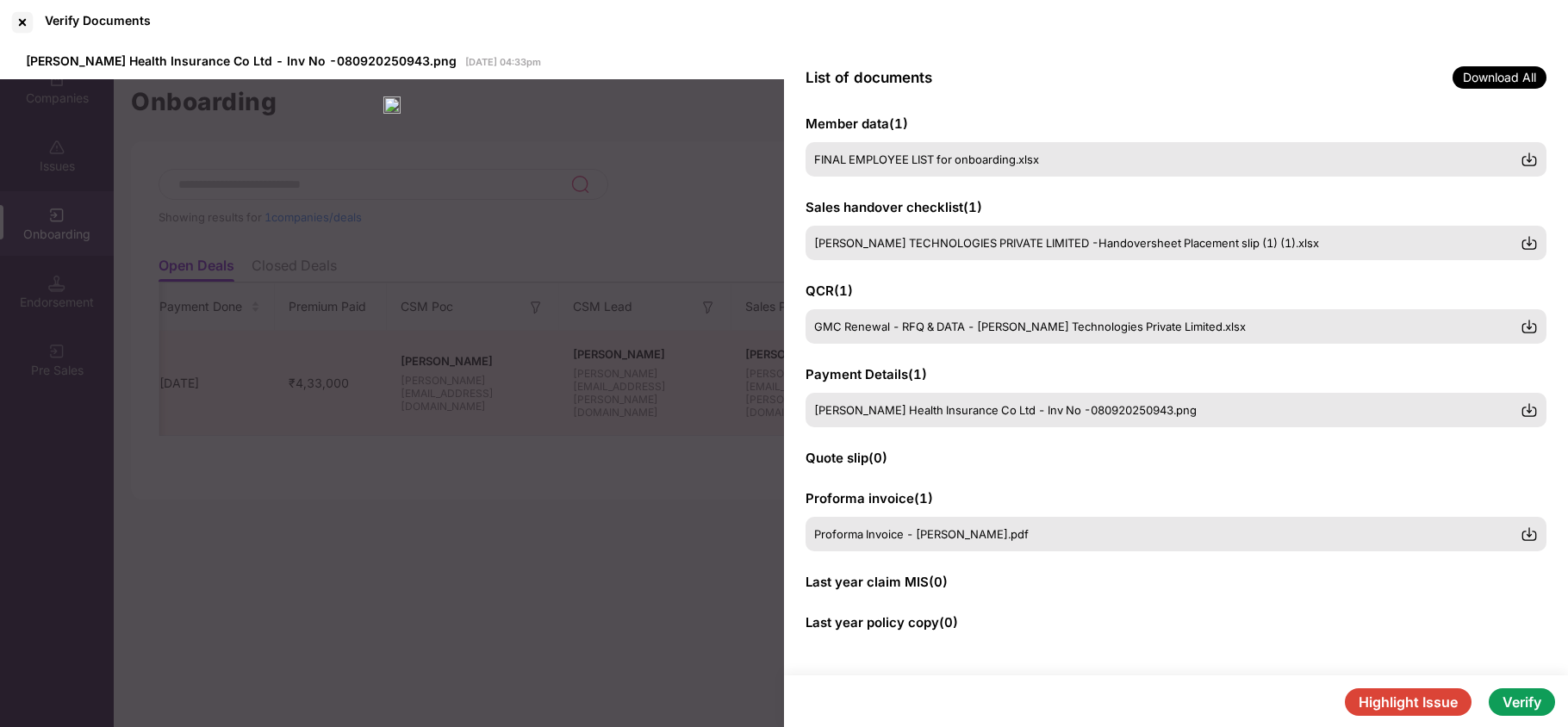
click at [1511, 694] on button "Verify" at bounding box center [1521, 702] width 66 height 28
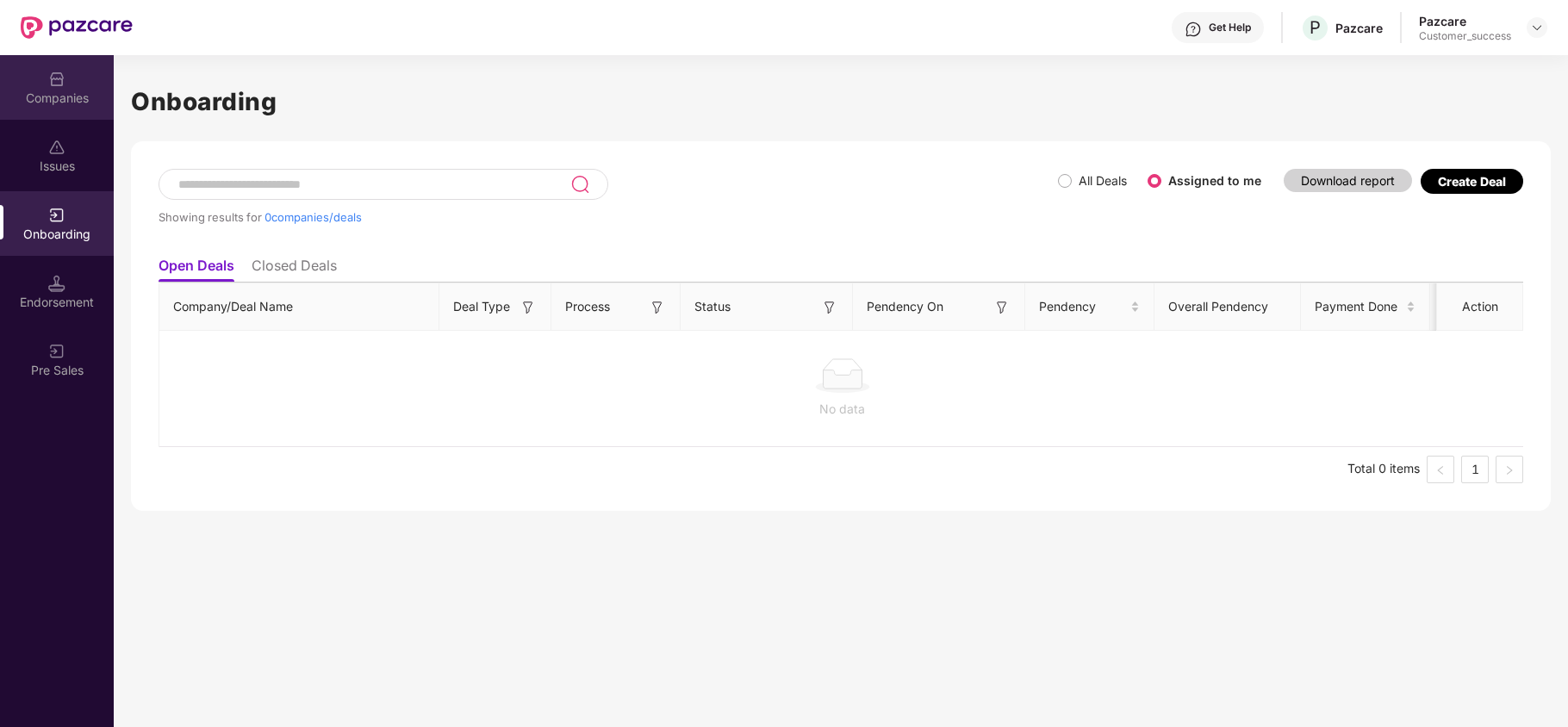
click at [41, 101] on div "Companies" at bounding box center [57, 98] width 114 height 17
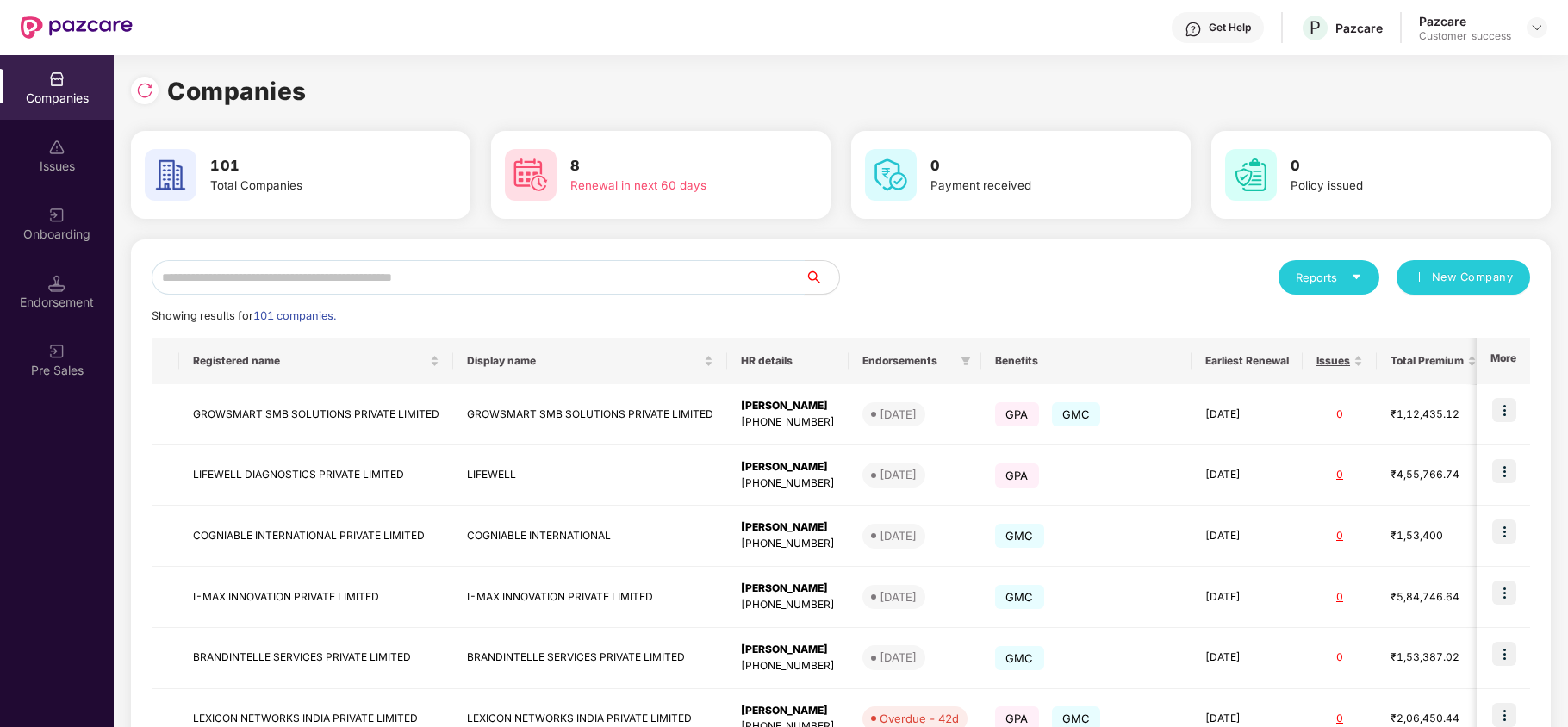
click at [255, 273] on input "text" at bounding box center [478, 277] width 653 height 35
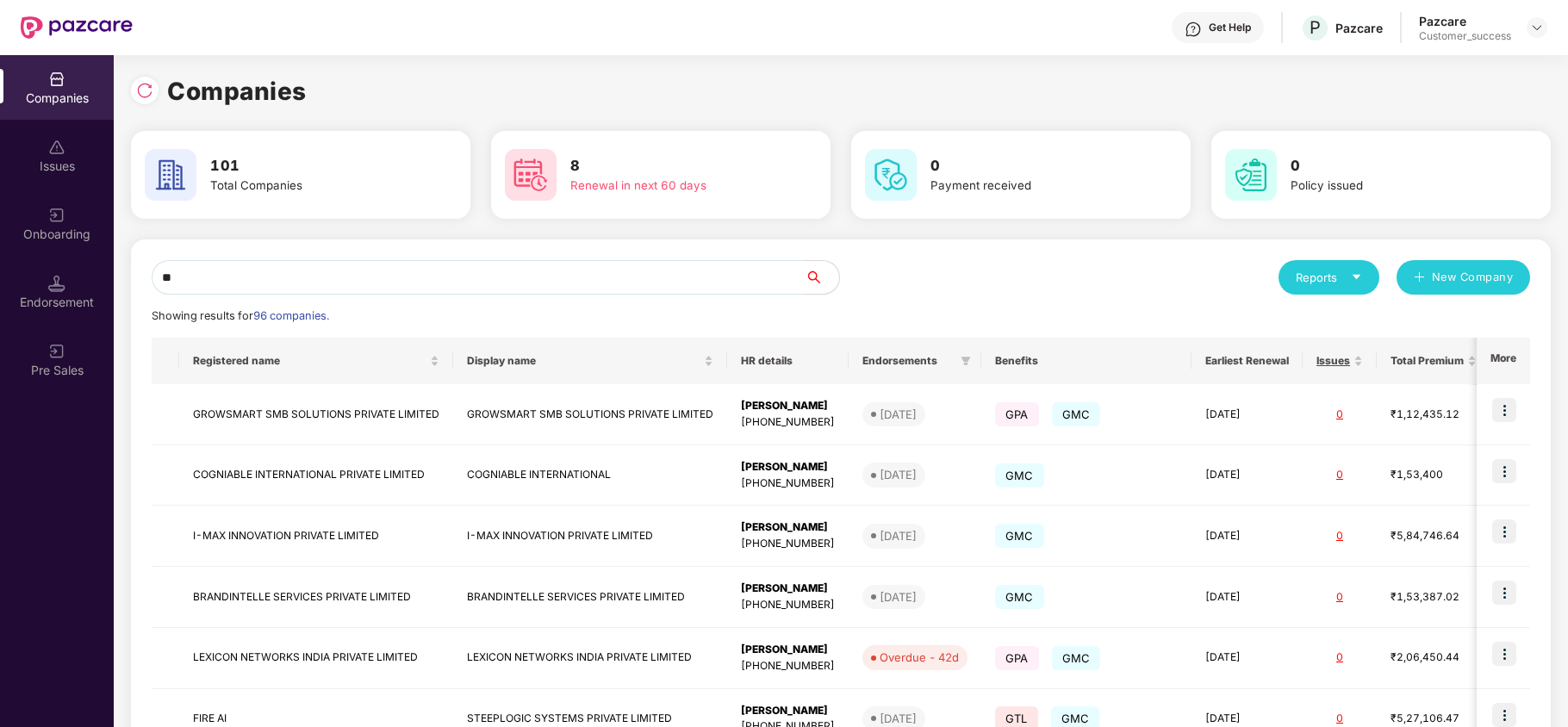
type input "*"
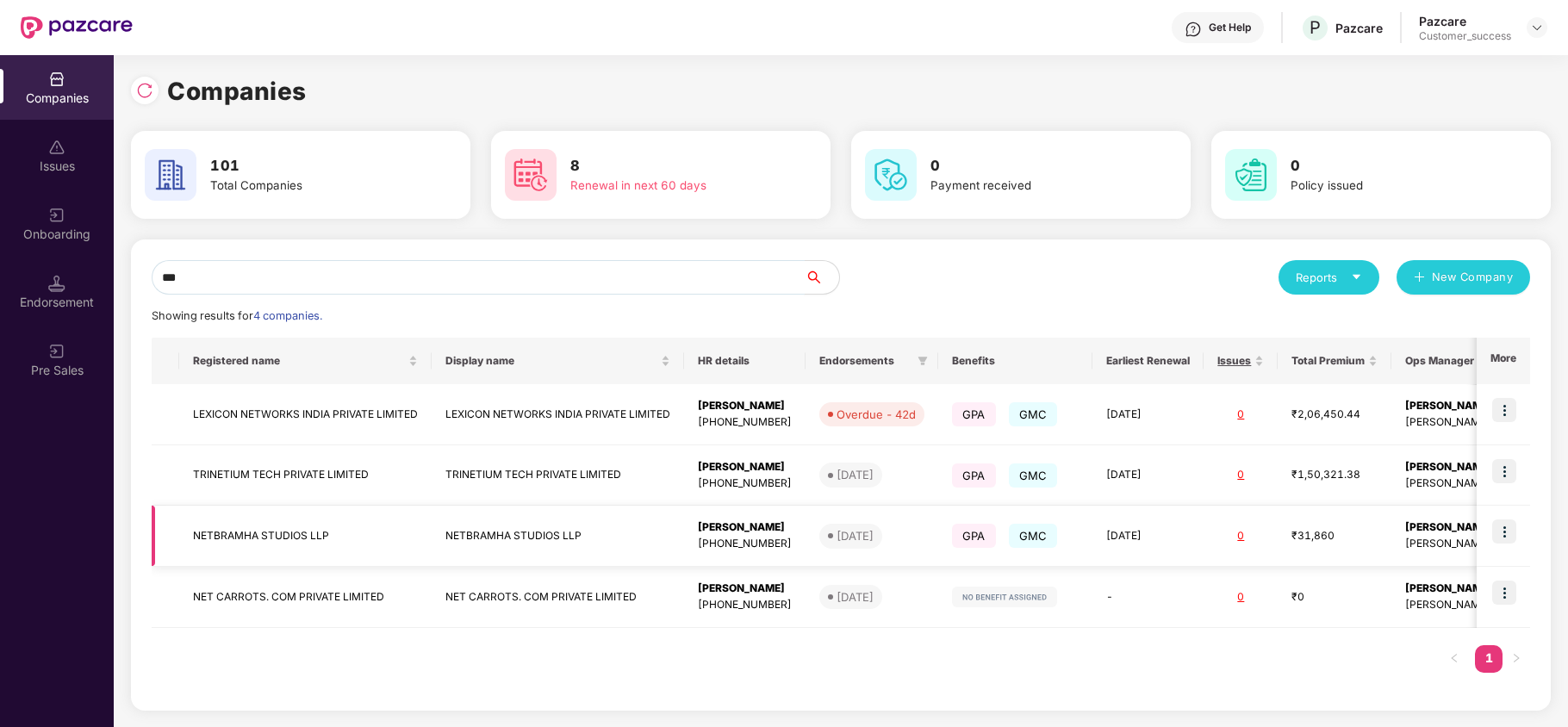
type input "***"
click at [1507, 528] on img at bounding box center [1504, 531] width 24 height 24
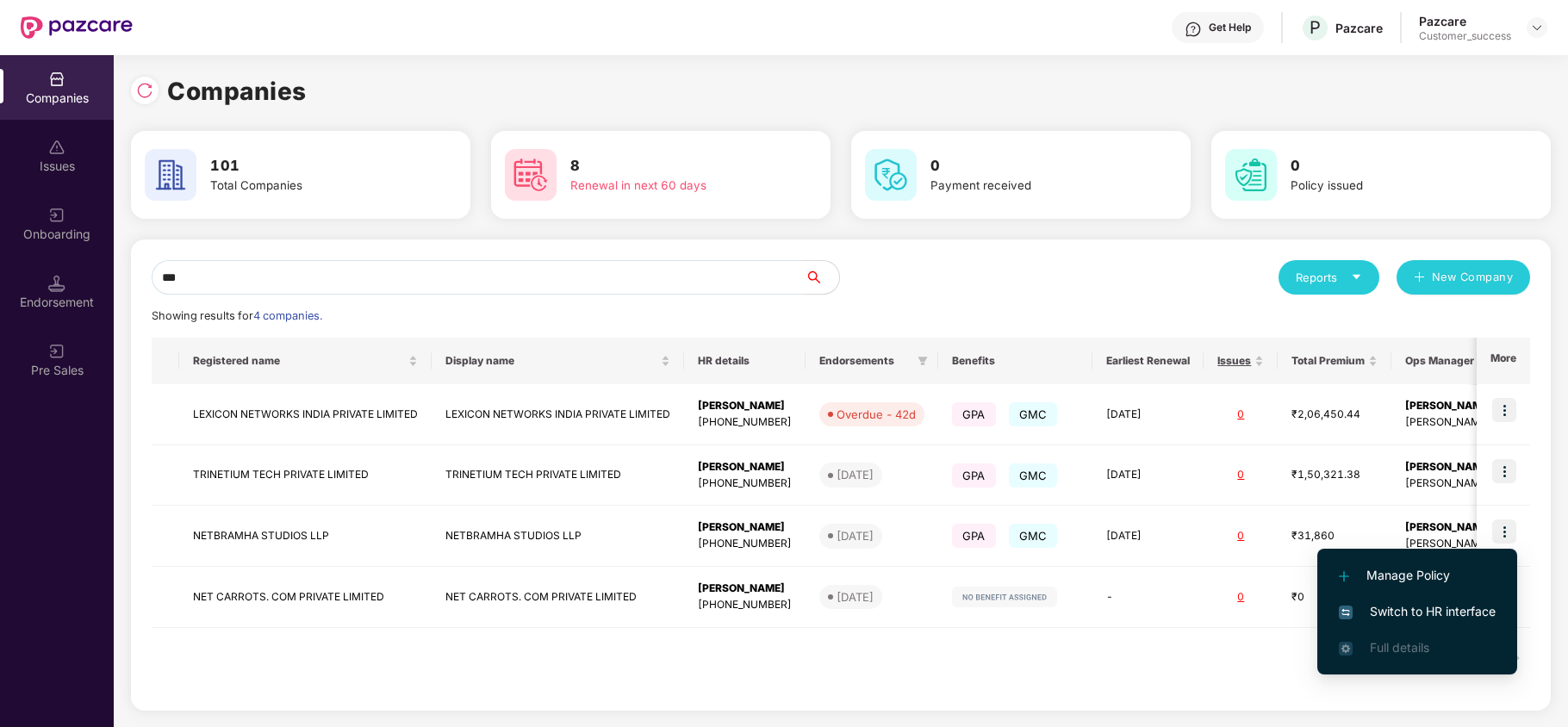
click at [1388, 611] on span "Switch to HR interface" at bounding box center [1416, 611] width 157 height 19
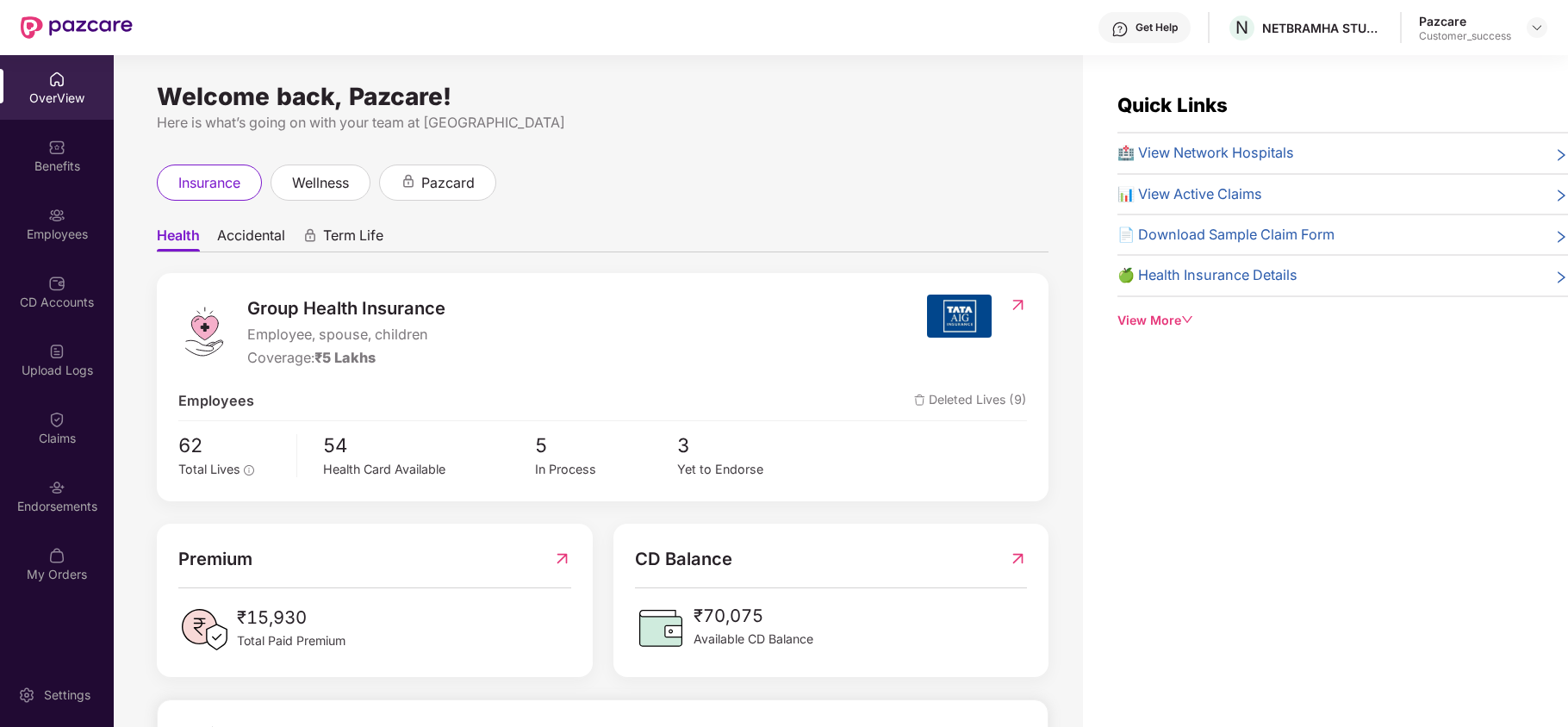
click at [60, 240] on div "Employees" at bounding box center [57, 234] width 114 height 17
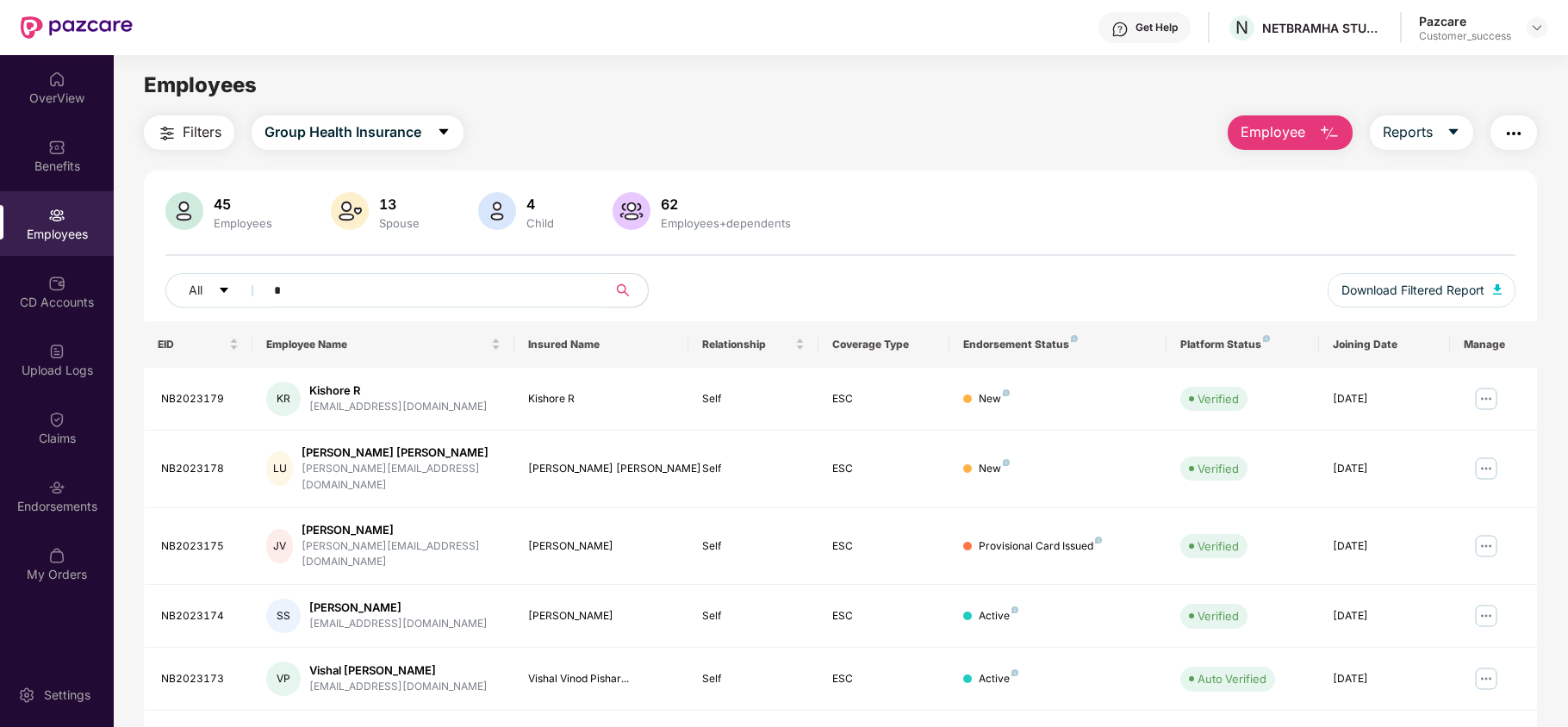
click at [298, 302] on input "*" at bounding box center [428, 291] width 310 height 26
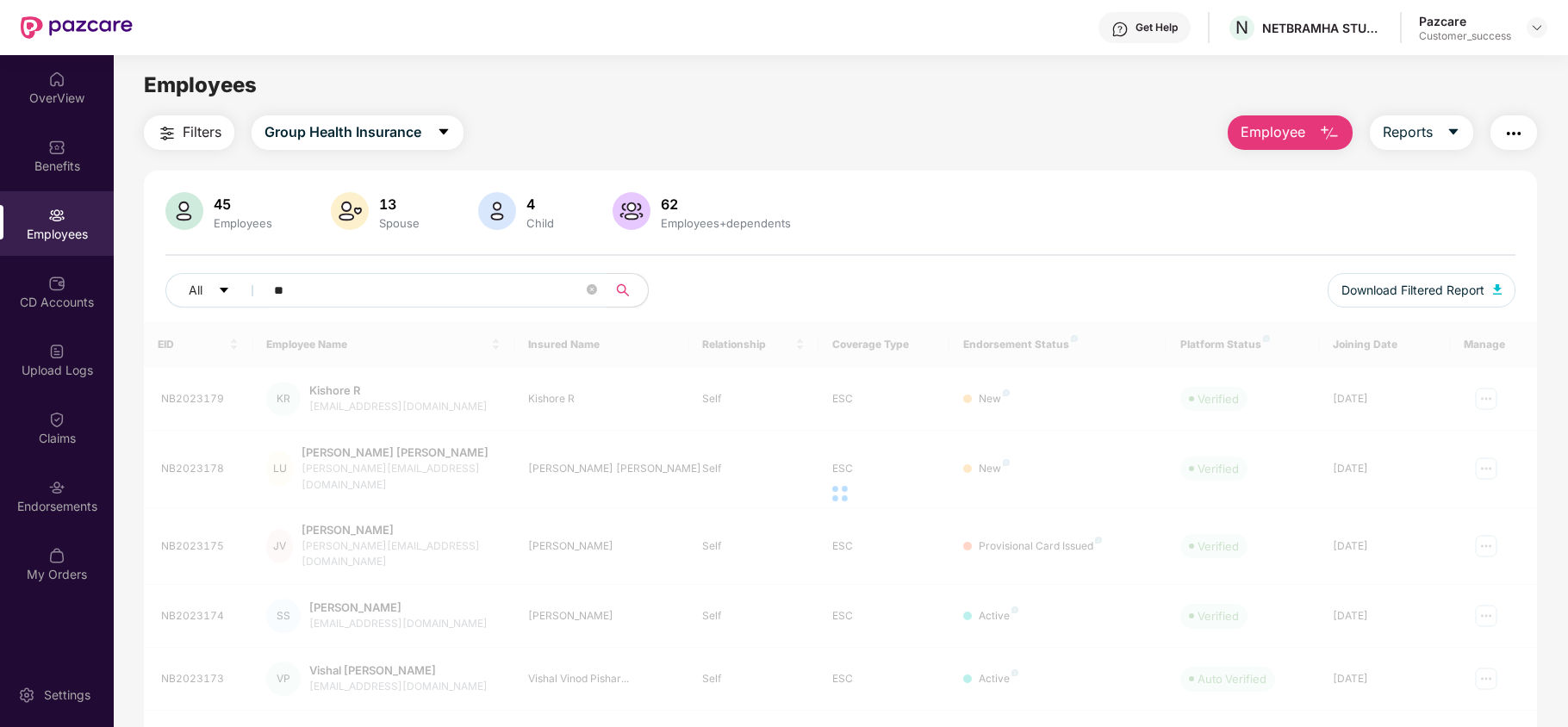
type input "*"
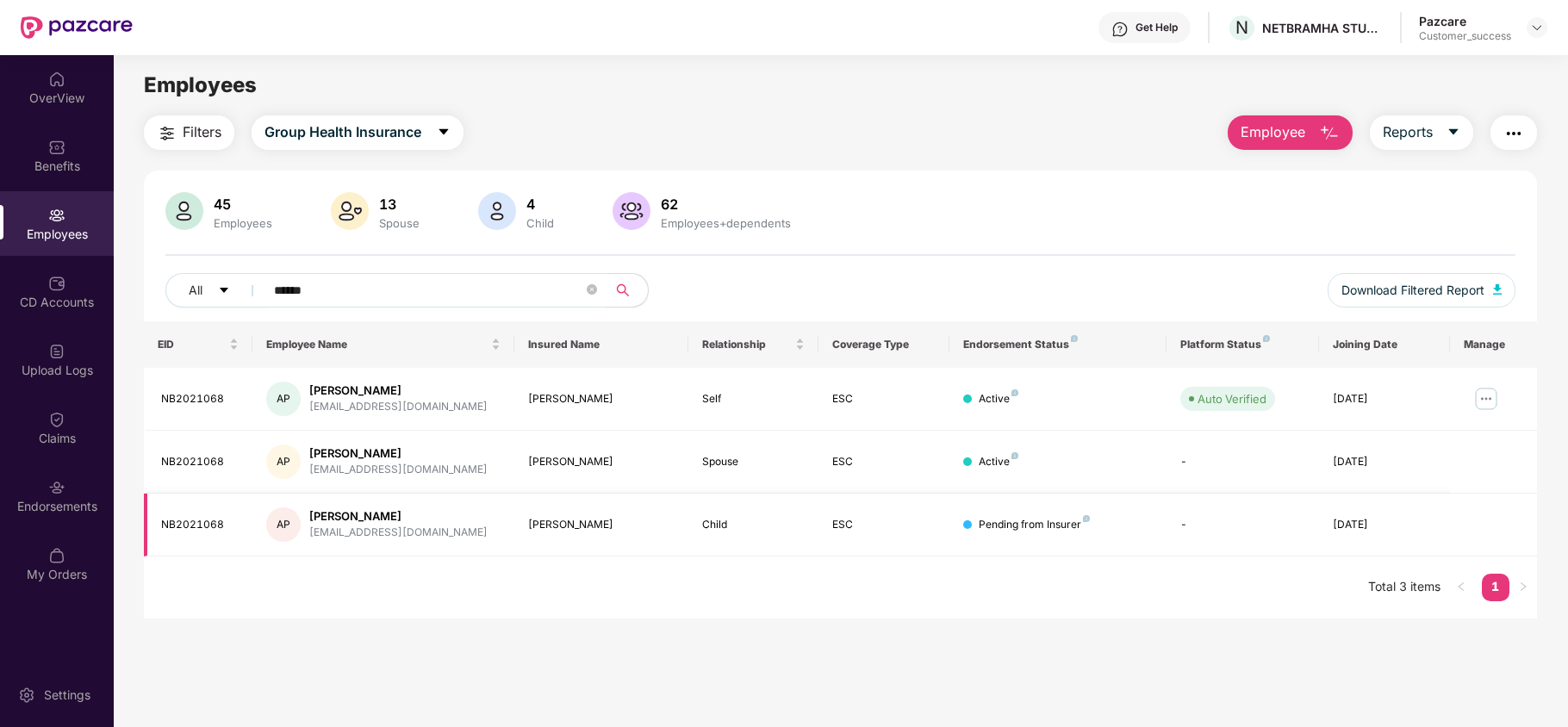
type input "******"
drag, startPoint x: 517, startPoint y: 528, endPoint x: 652, endPoint y: 535, distance: 135.2
click at [652, 535] on td "[PERSON_NAME]" at bounding box center [601, 524] width 174 height 63
drag, startPoint x: 951, startPoint y: 527, endPoint x: 1186, endPoint y: 535, distance: 235.1
click at [1186, 535] on tr "NB2021068 AP [PERSON_NAME] [EMAIL_ADDRESS][DOMAIN_NAME] [PERSON_NAME] Child ESC…" at bounding box center [840, 524] width 1393 height 63
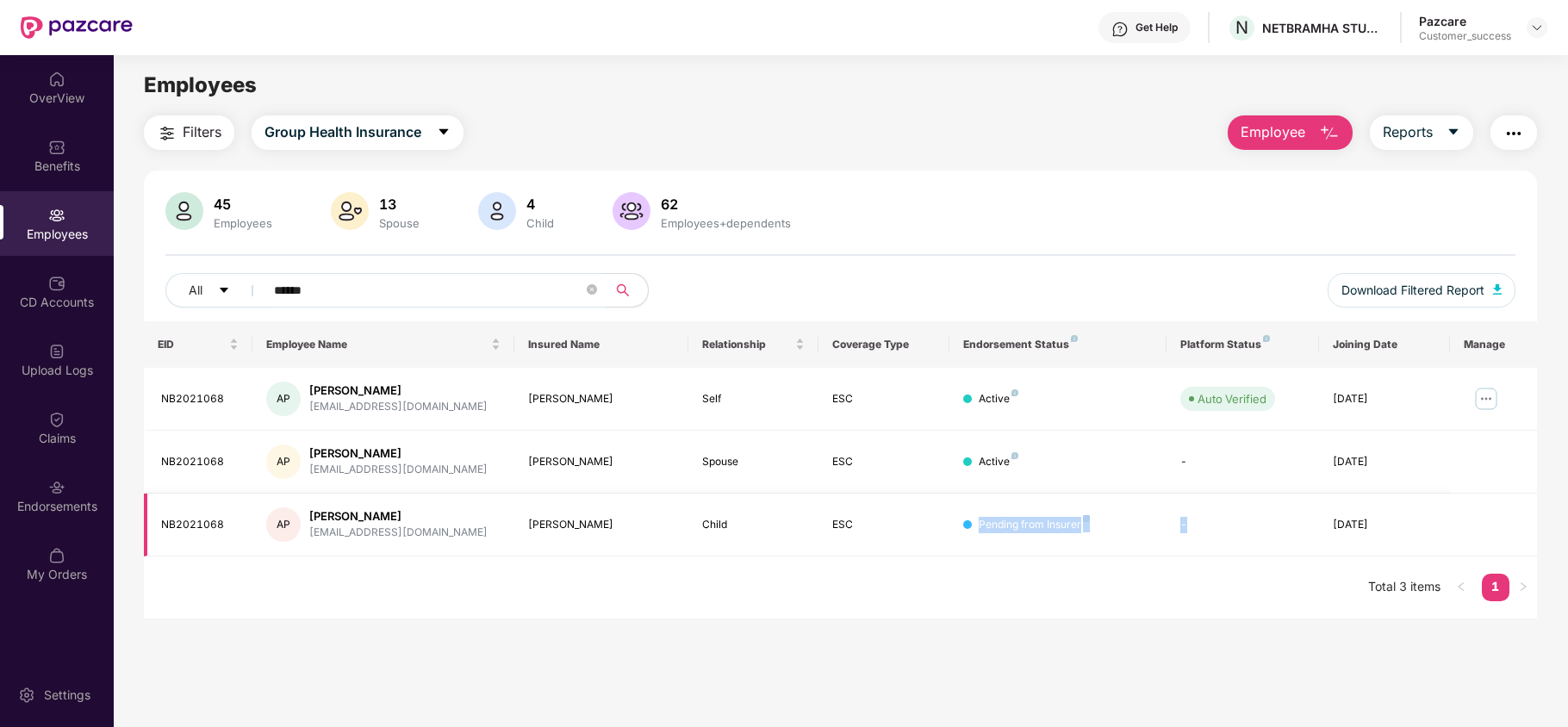
click at [1003, 532] on div "Pending from Insurer" at bounding box center [1034, 525] width 111 height 16
click at [1537, 35] on div at bounding box center [1536, 27] width 21 height 21
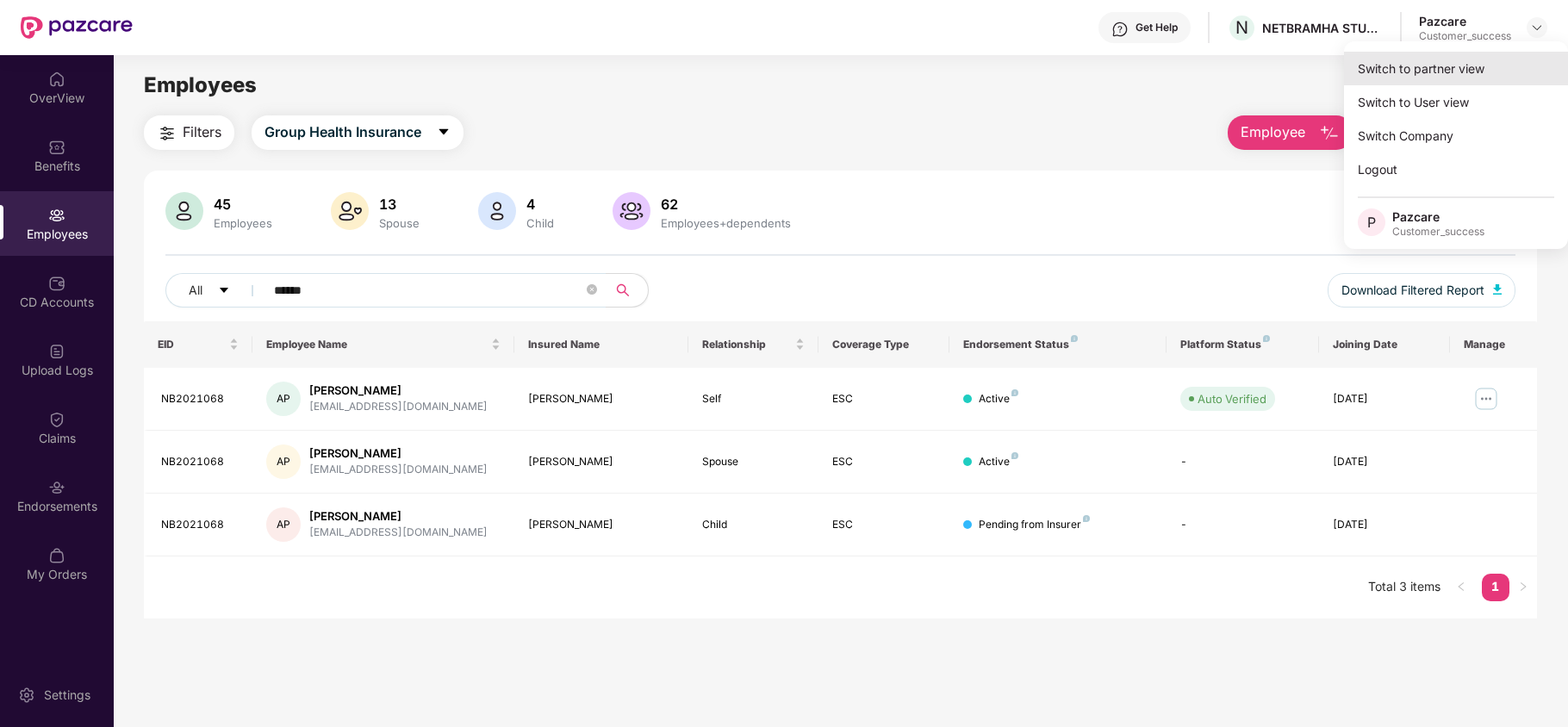
click at [1444, 66] on div "Switch to partner view" at bounding box center [1456, 69] width 224 height 34
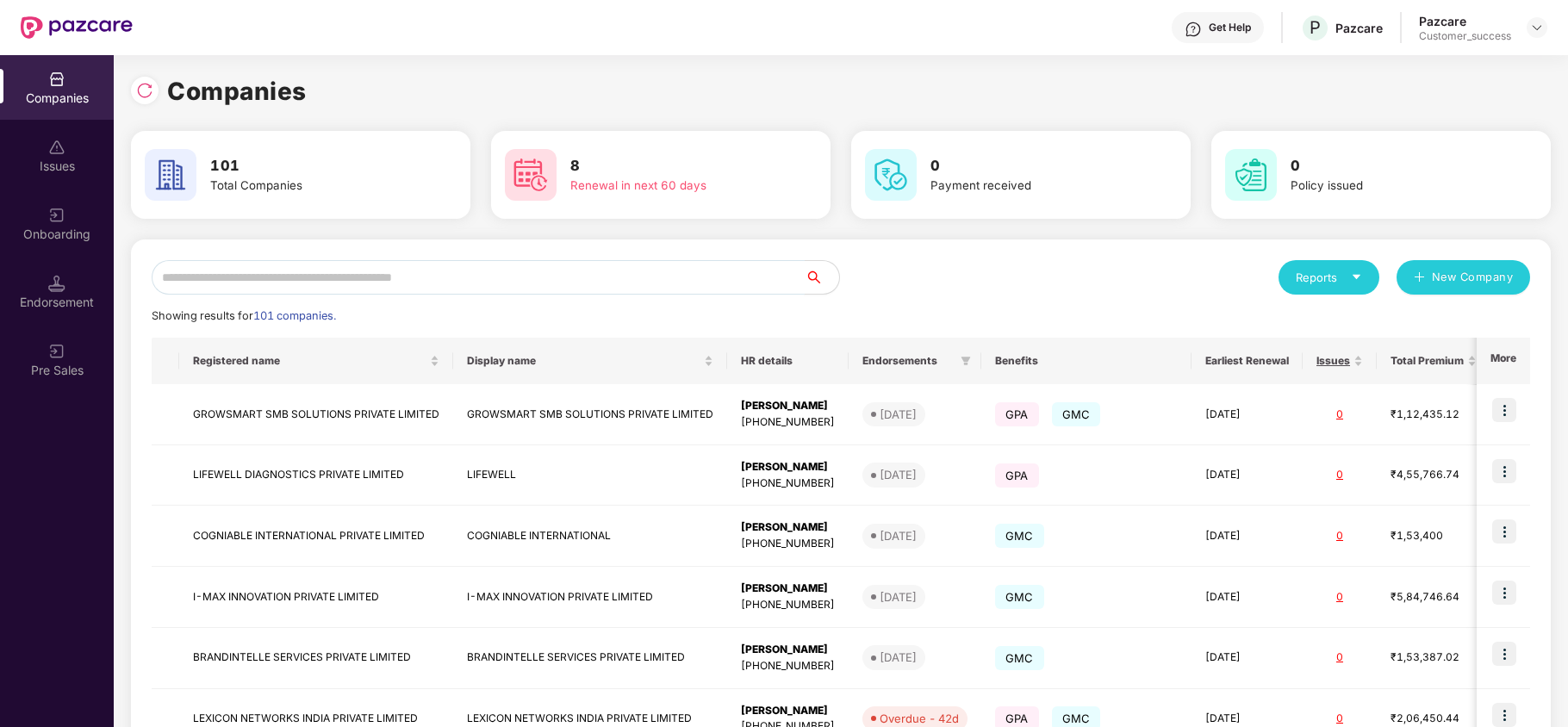
click at [336, 273] on input "text" at bounding box center [478, 277] width 653 height 35
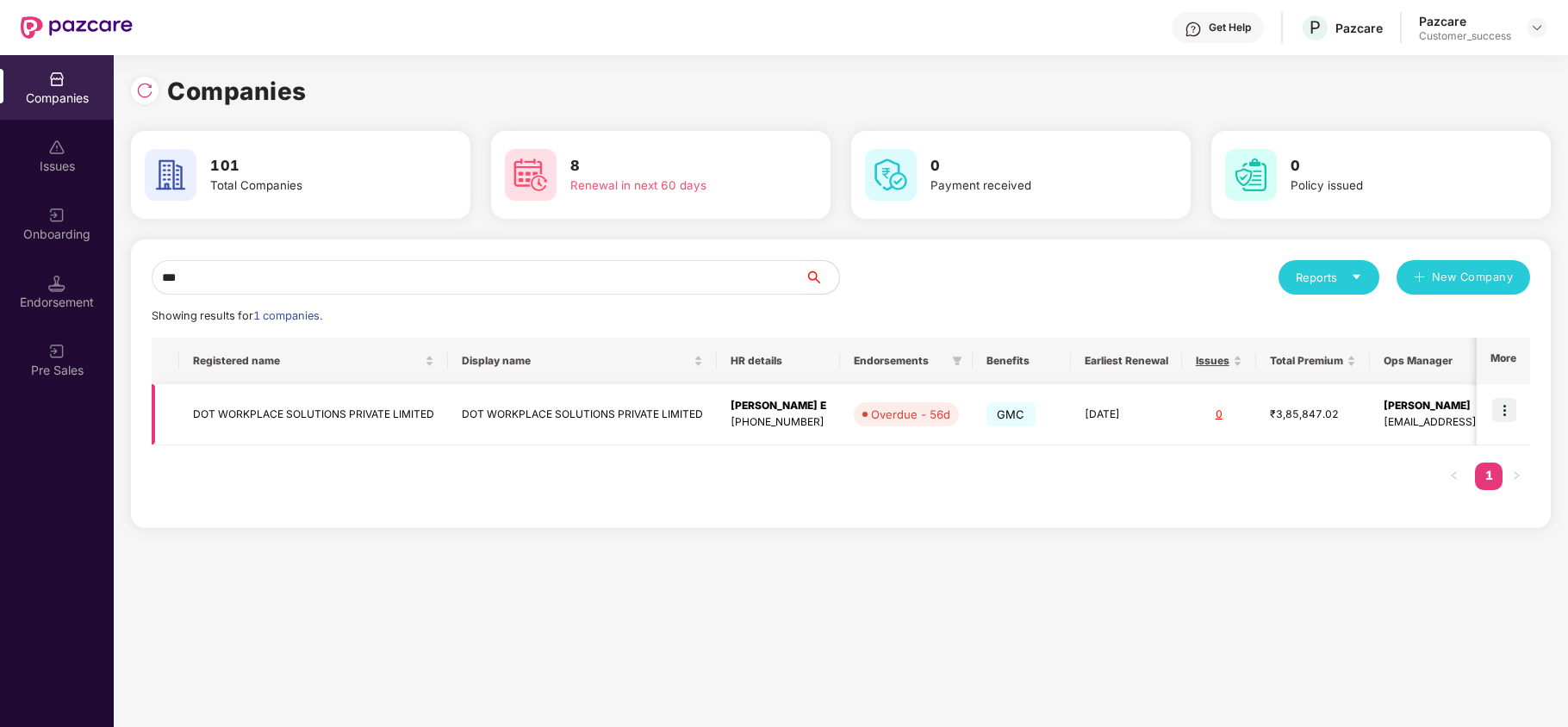
type input "***"
click at [342, 415] on td "DOT WORKPLACE SOLUTIONS PRIVATE LIMITED" at bounding box center [313, 414] width 269 height 61
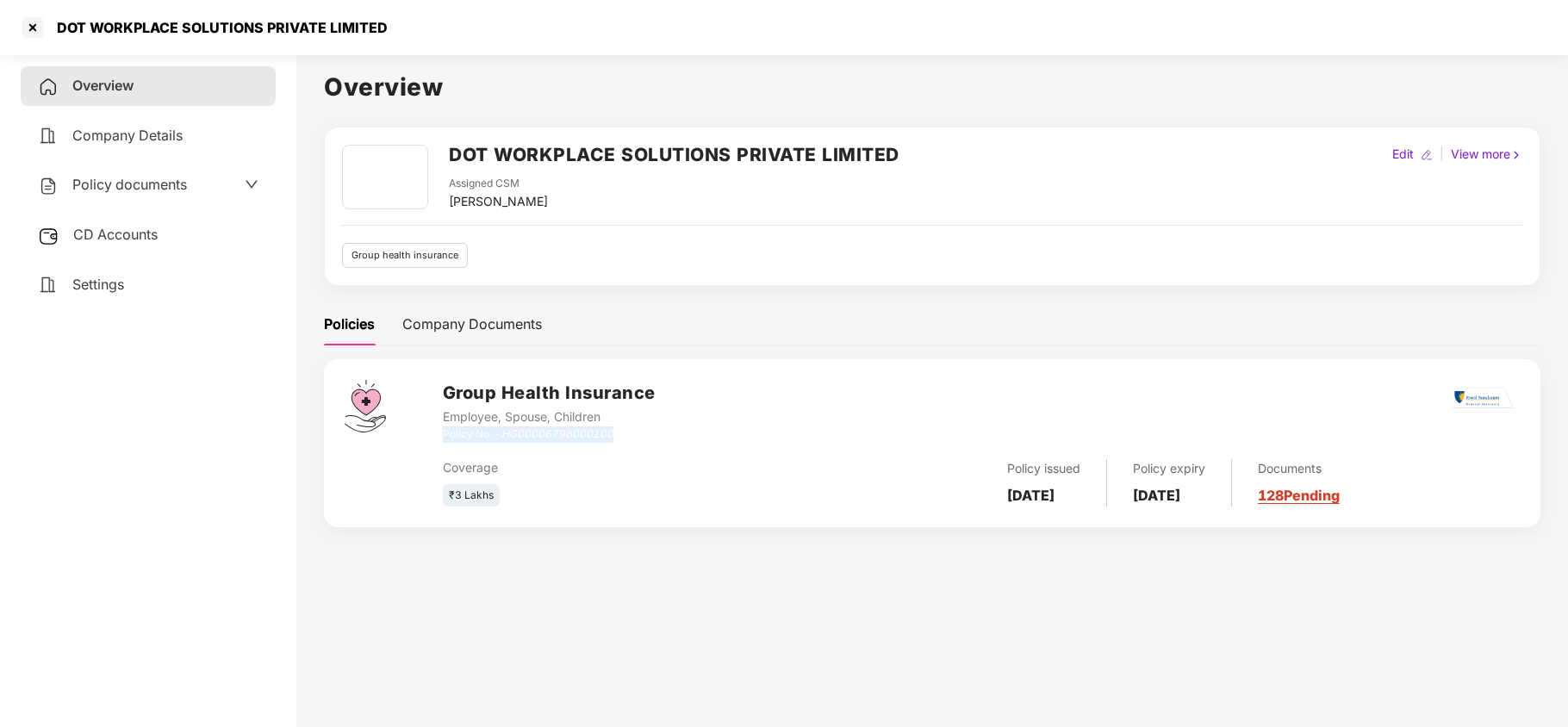
drag, startPoint x: 625, startPoint y: 438, endPoint x: 441, endPoint y: 435, distance: 184.0
click at [442, 435] on div "Policy No. - HG00006798000100" at bounding box center [548, 434] width 213 height 16
copy div "Policy No. - HG00006798000100"
click at [31, 36] on div at bounding box center [33, 28] width 28 height 28
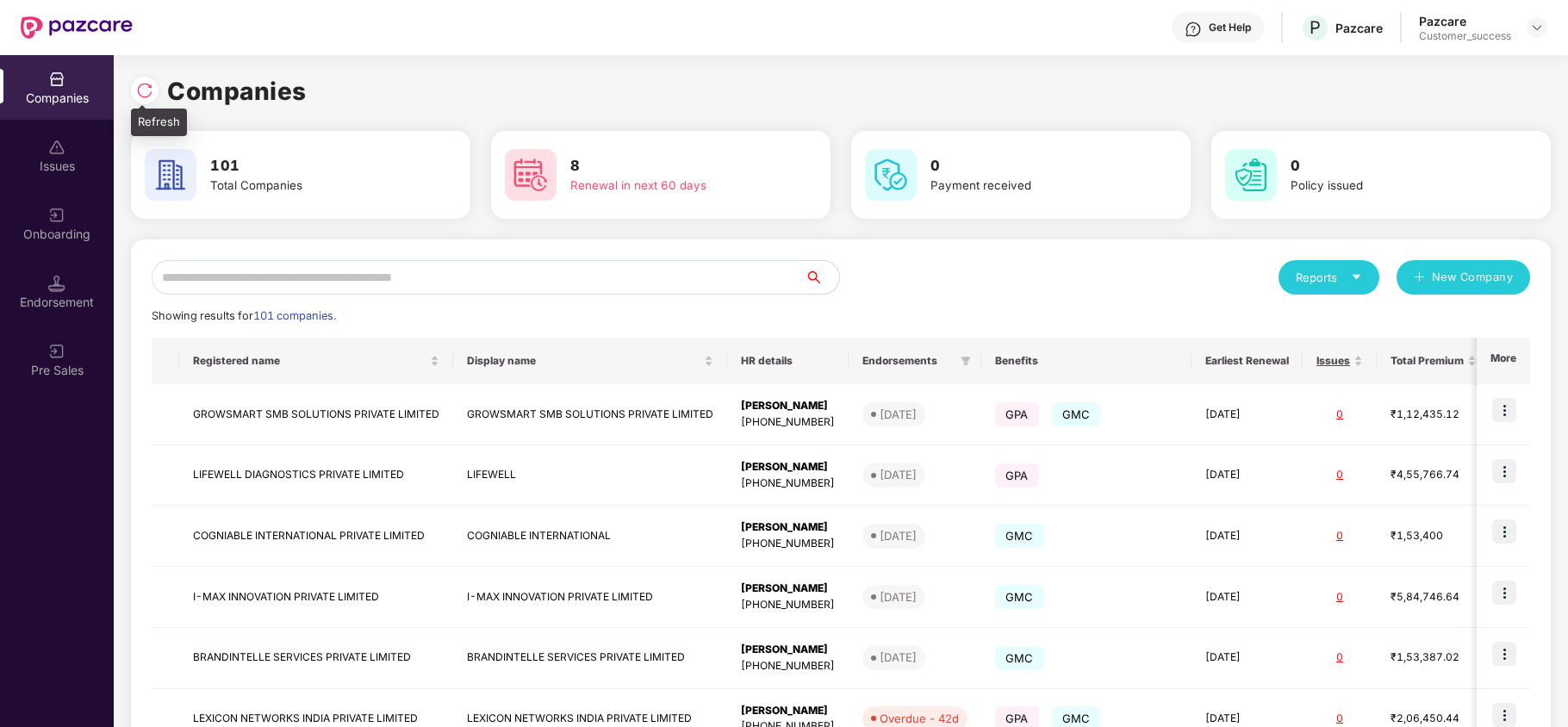
click at [147, 88] on img at bounding box center [144, 90] width 17 height 17
click at [43, 223] on div "Onboarding" at bounding box center [57, 223] width 114 height 65
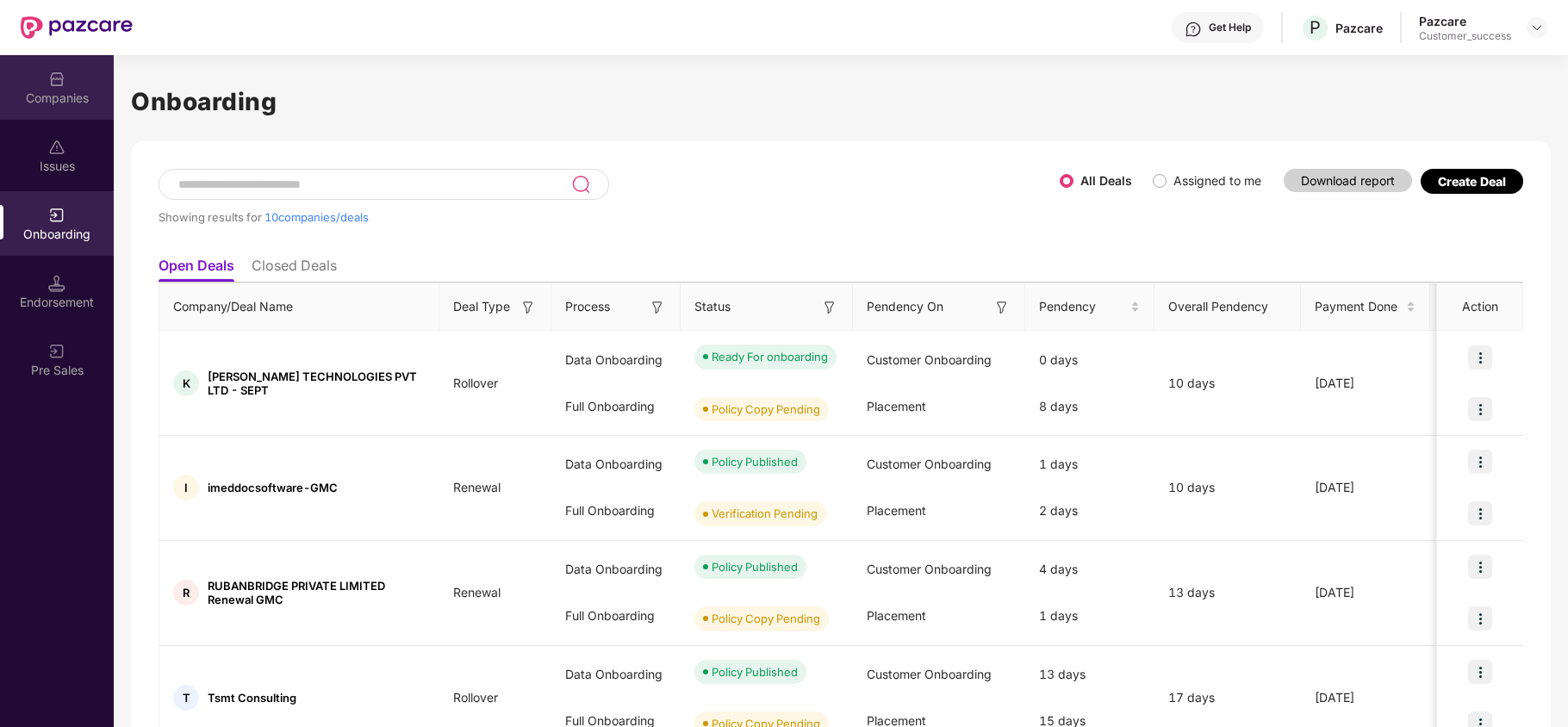
click at [66, 94] on div "Companies" at bounding box center [57, 98] width 114 height 17
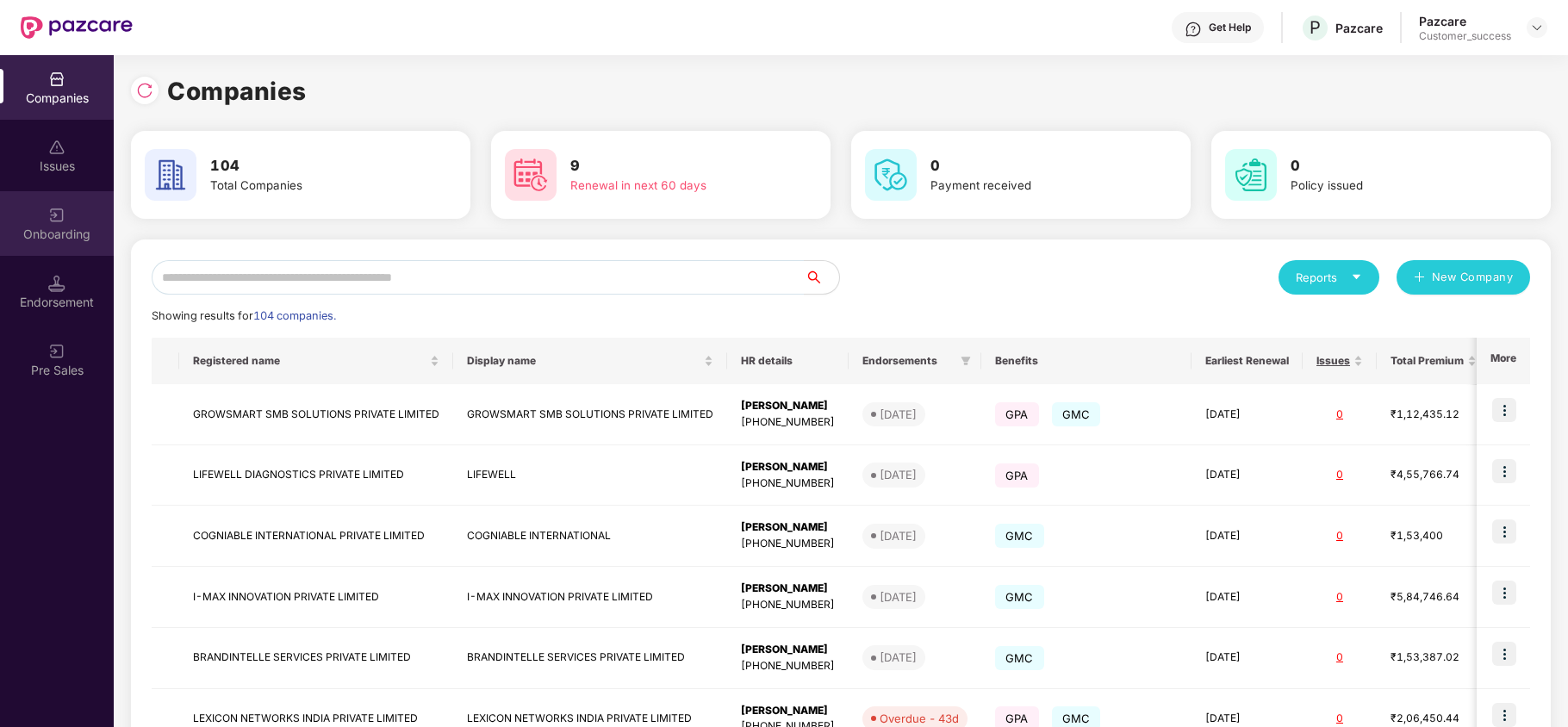
click at [60, 229] on div "Onboarding" at bounding box center [57, 234] width 114 height 17
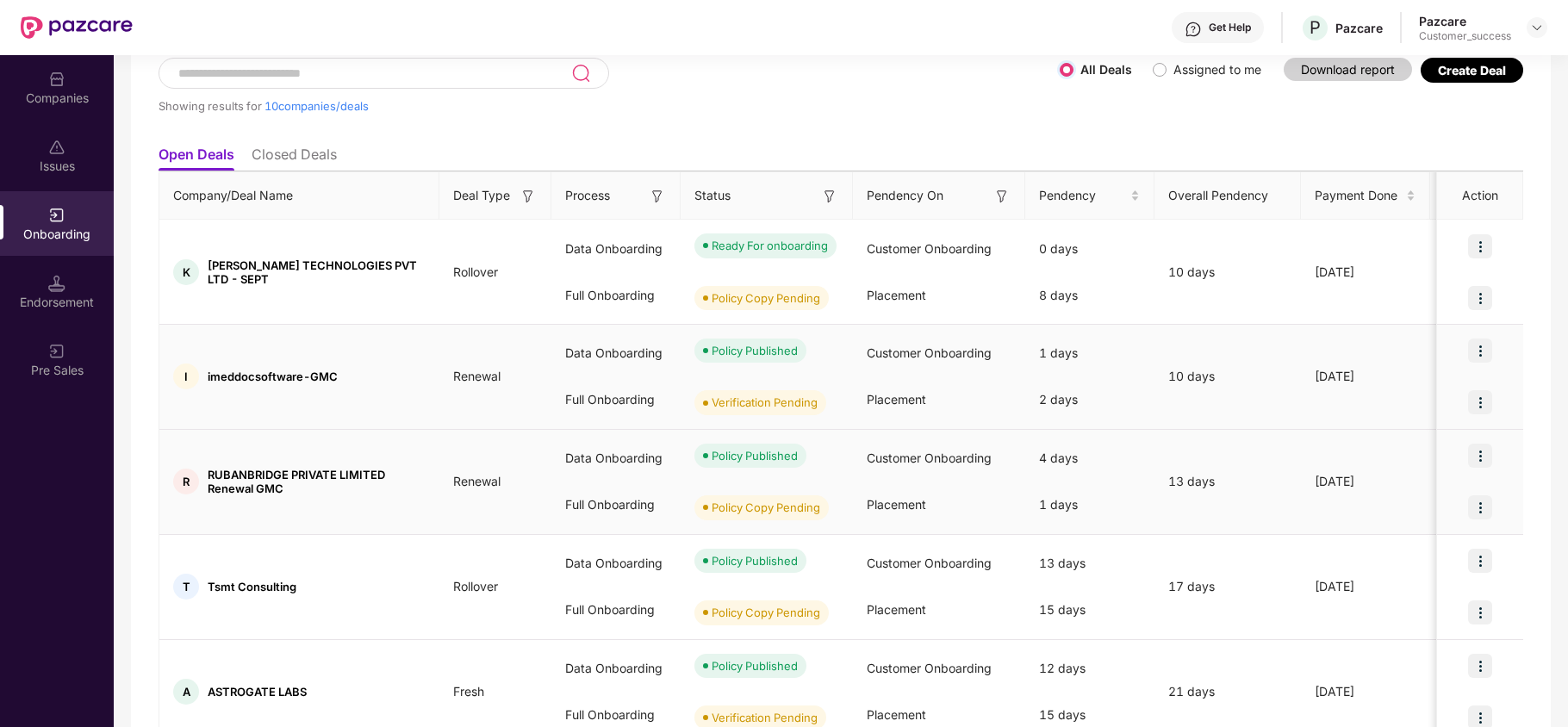
scroll to position [125, 0]
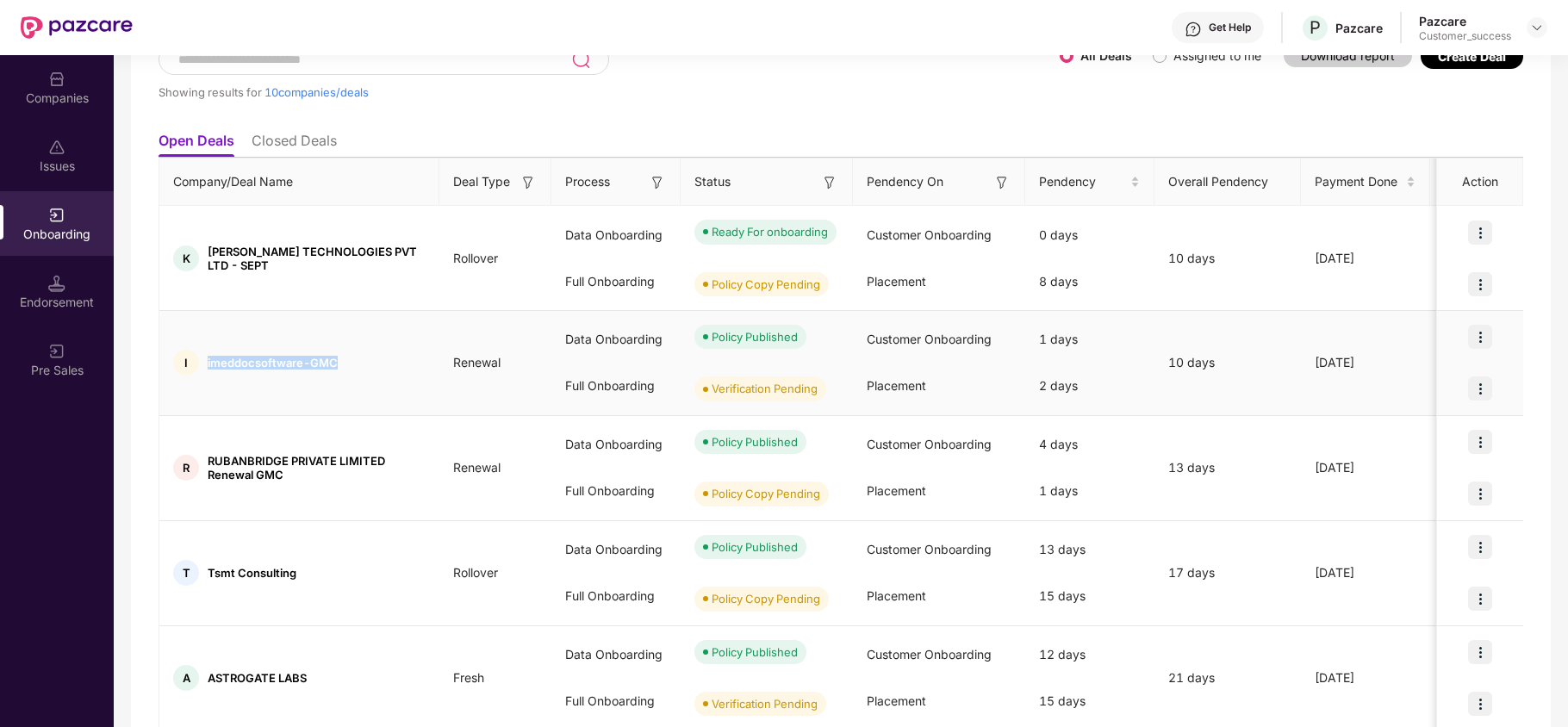
drag, startPoint x: 209, startPoint y: 362, endPoint x: 359, endPoint y: 364, distance: 150.0
click at [359, 364] on div "I imeddocsoftware-GMC" at bounding box center [300, 363] width 280 height 26
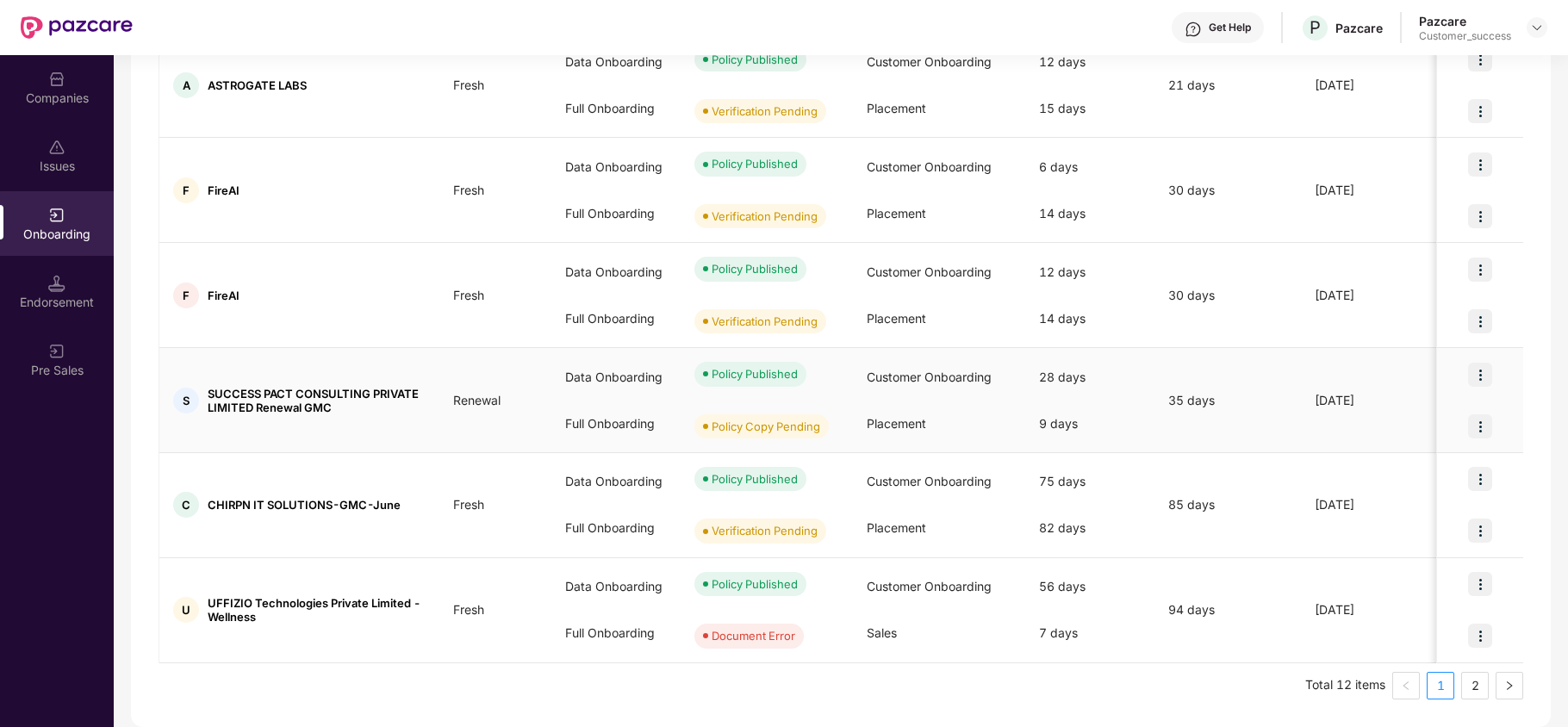
scroll to position [0, 0]
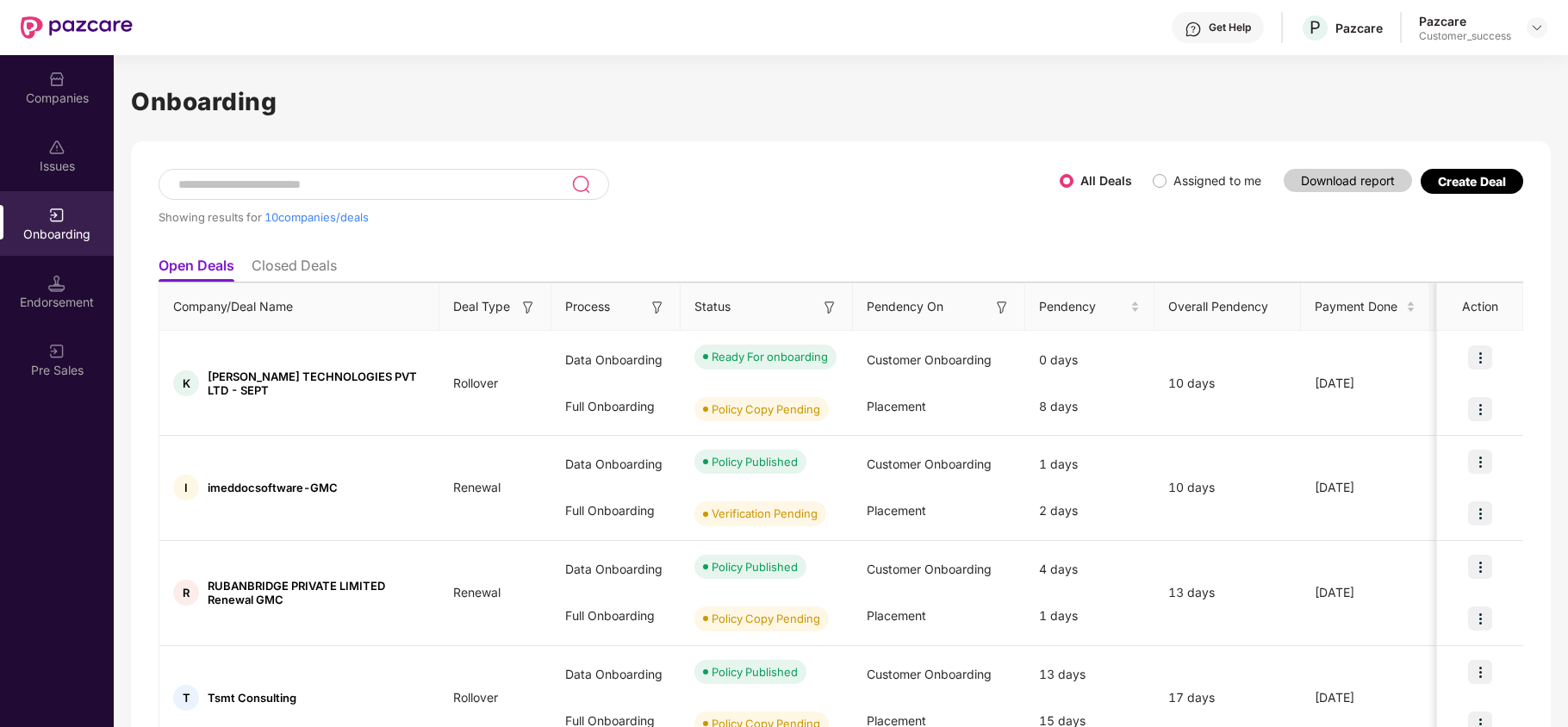
click at [26, 73] on div "Companies" at bounding box center [57, 87] width 114 height 65
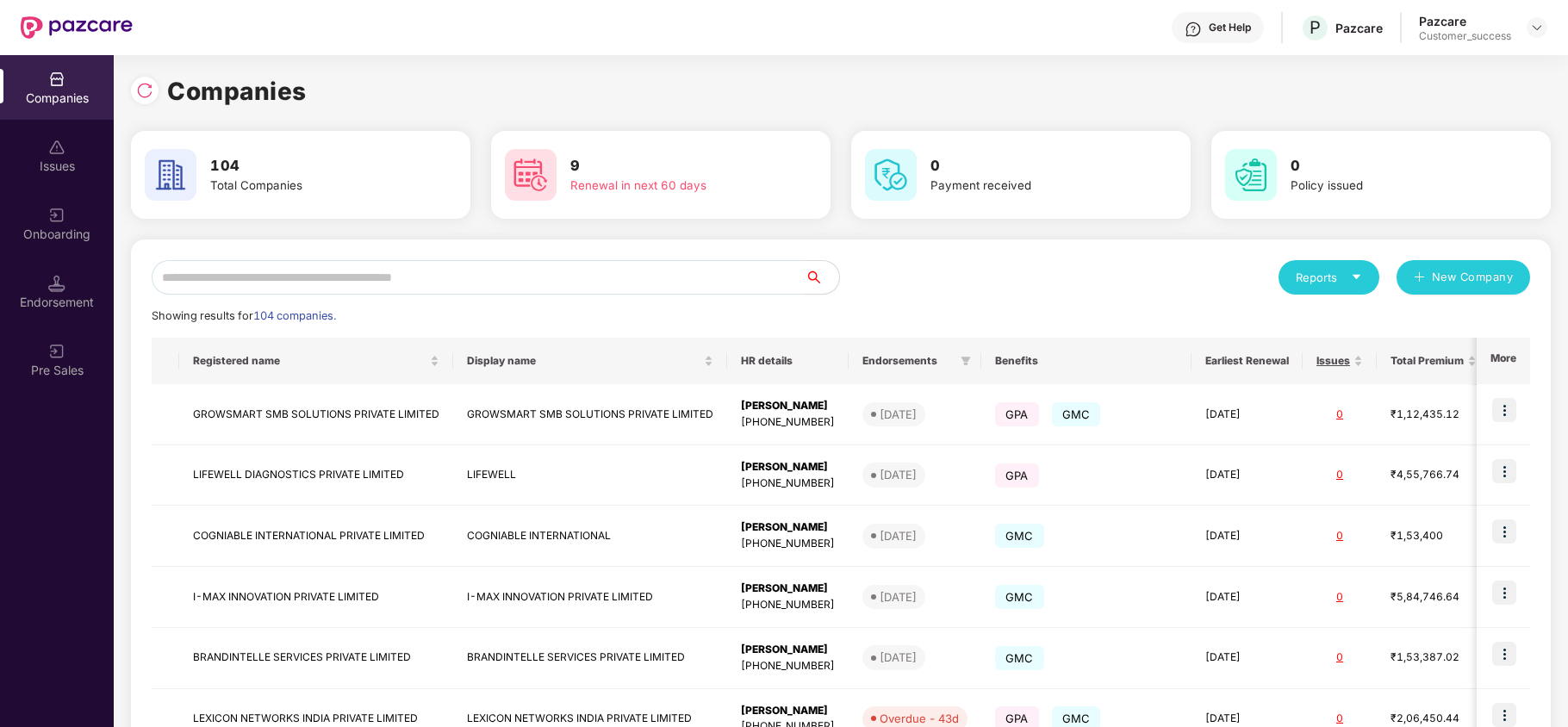
click at [235, 292] on input "text" at bounding box center [478, 277] width 653 height 35
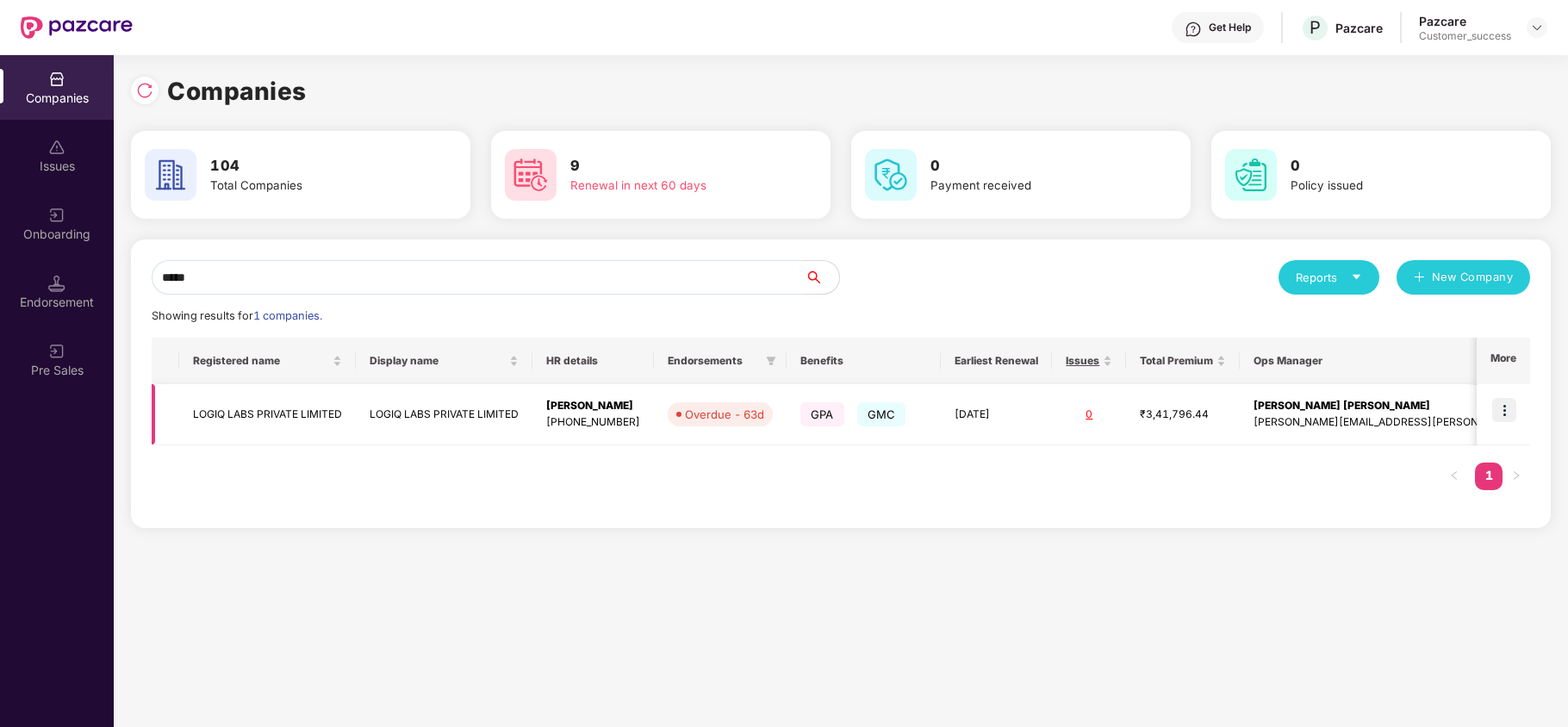
type input "*****"
click at [260, 428] on td "LOGIQ LABS PRIVATE LIMITED" at bounding box center [267, 414] width 177 height 61
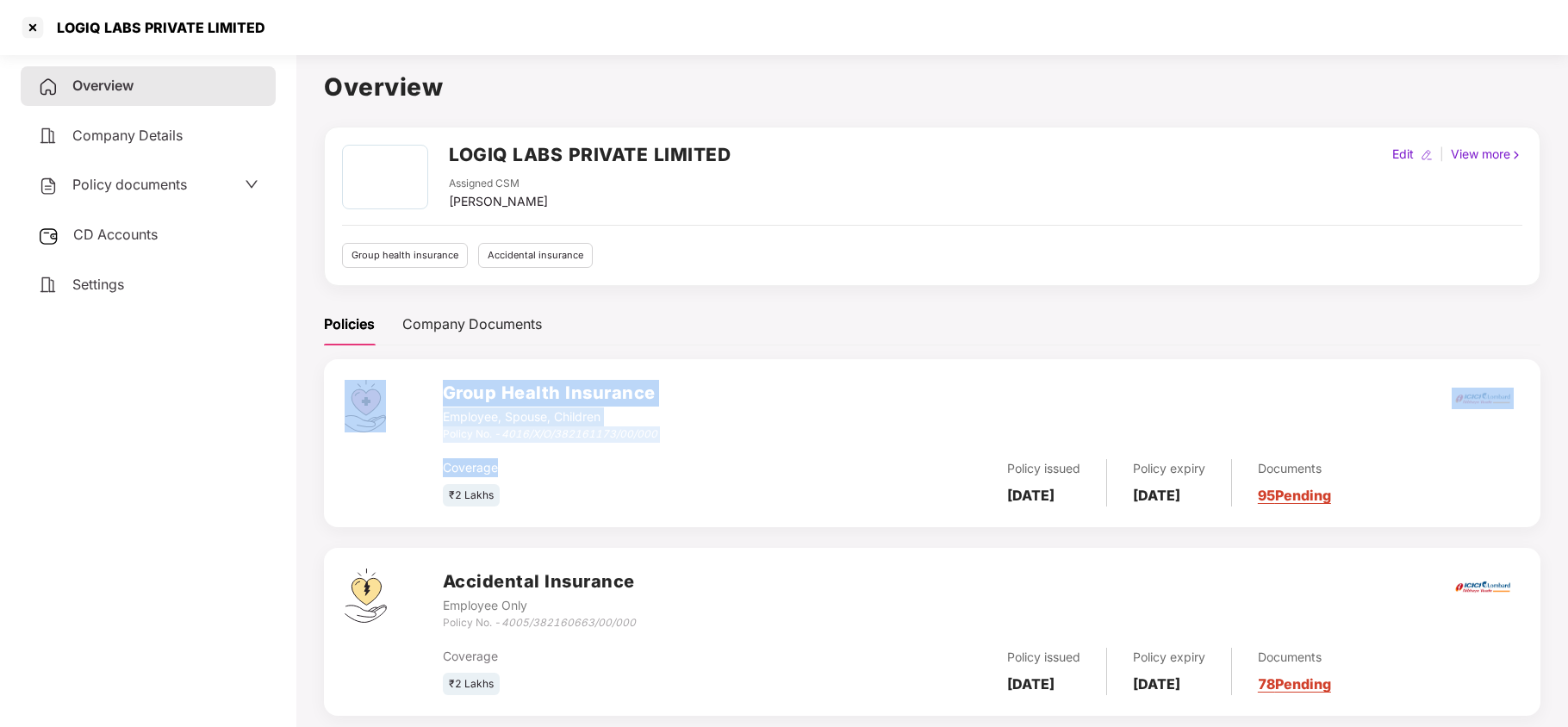
drag, startPoint x: 432, startPoint y: 431, endPoint x: 710, endPoint y: 448, distance: 278.5
click at [710, 448] on div "Group Health Insurance Employee, Spouse, Children Policy No. - 4016/X/O/3821611…" at bounding box center [932, 443] width 1216 height 168
click at [617, 425] on div "Employee, Spouse, Children" at bounding box center [549, 416] width 215 height 19
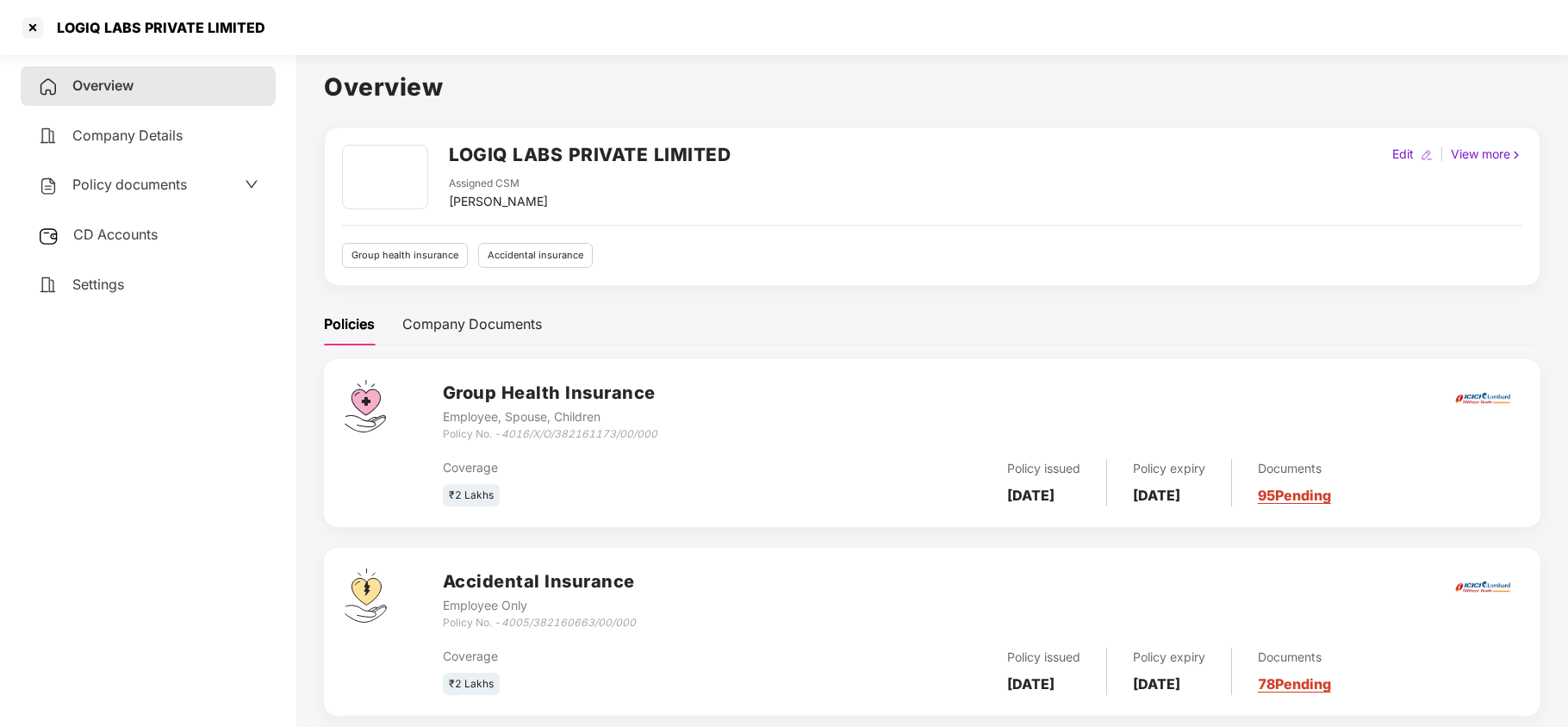
click at [617, 425] on div "Employee, Spouse, Children" at bounding box center [549, 416] width 215 height 19
drag, startPoint x: 676, startPoint y: 439, endPoint x: 441, endPoint y: 438, distance: 235.0
click at [442, 438] on div "Group Health Insurance Employee, Spouse, Children Policy No. - 4016/X/O/3821611…" at bounding box center [981, 410] width 1077 height 62
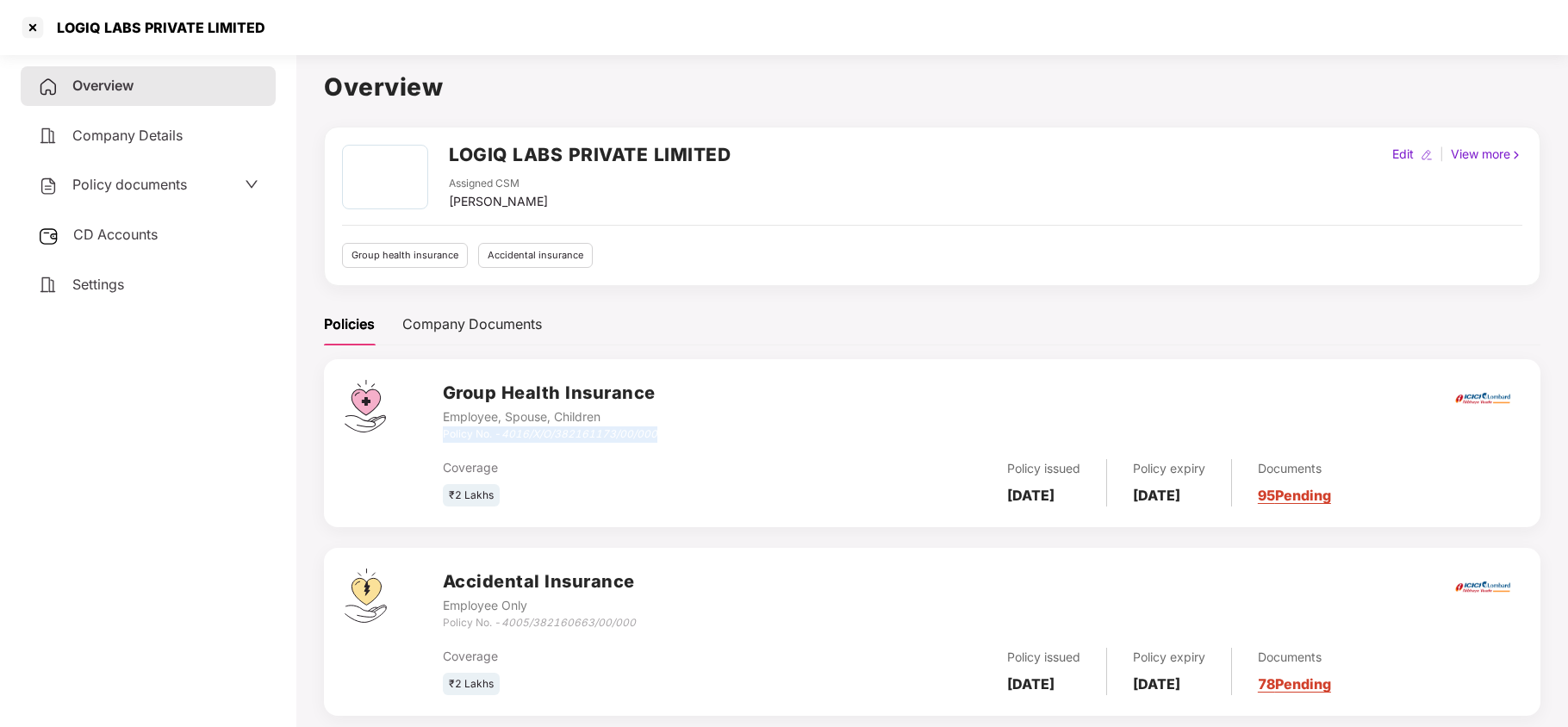
copy div "Policy No. - 4016/X/O/382161173/00/000"
